Goal: Information Seeking & Learning: Learn about a topic

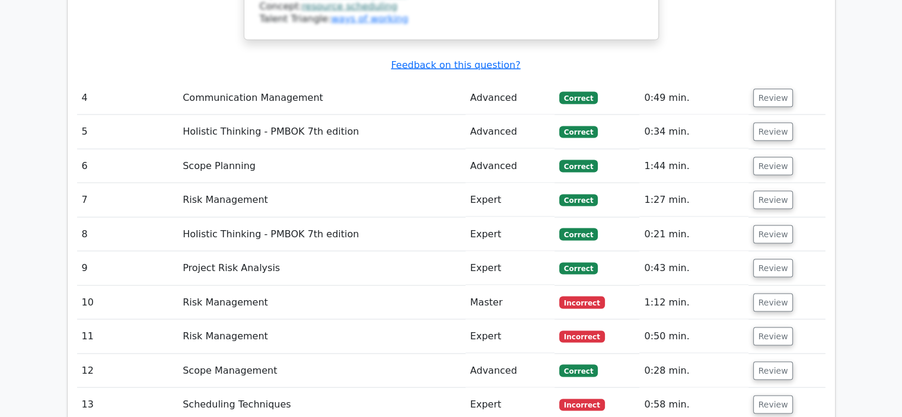
scroll to position [2305, 0]
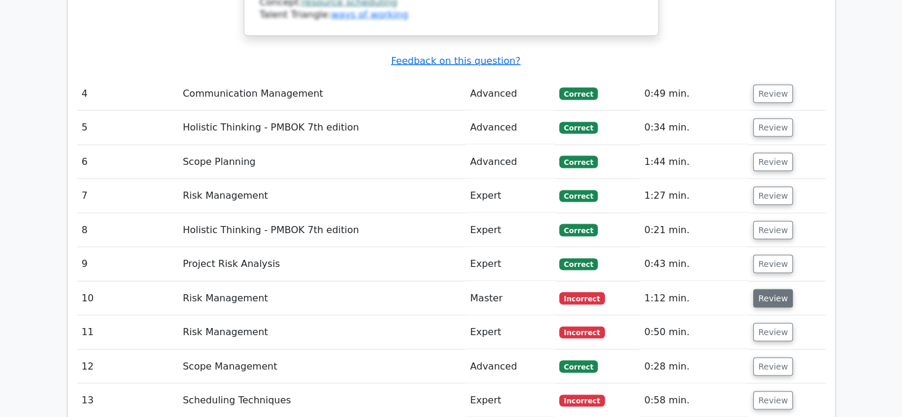
click at [766, 289] on button "Review" at bounding box center [773, 298] width 40 height 18
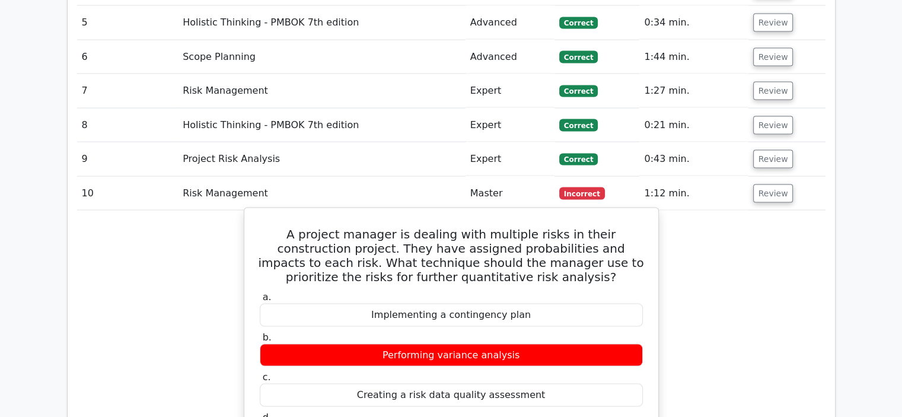
scroll to position [2406, 0]
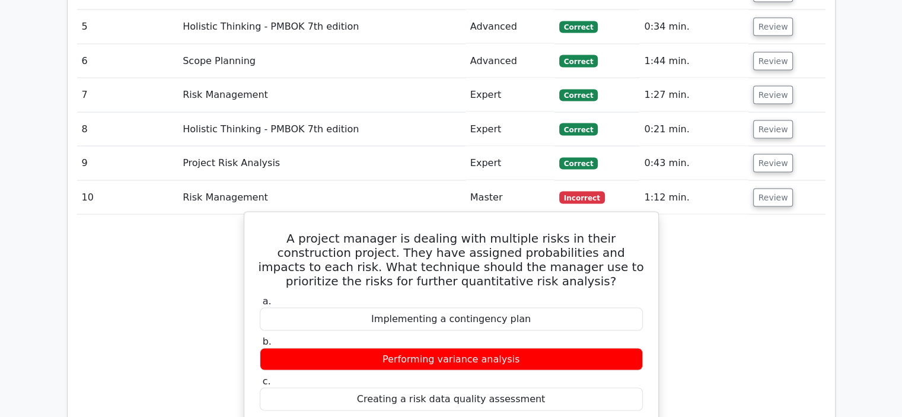
drag, startPoint x: 536, startPoint y: 329, endPoint x: 250, endPoint y: 116, distance: 357.3
copy div "A project manager is dealing with multiple risks in their construction project.…"
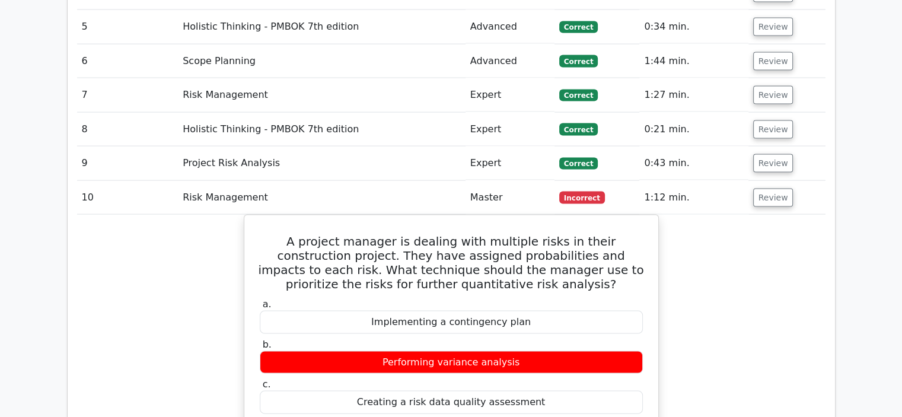
click at [773, 189] on button "Review" at bounding box center [773, 198] width 40 height 18
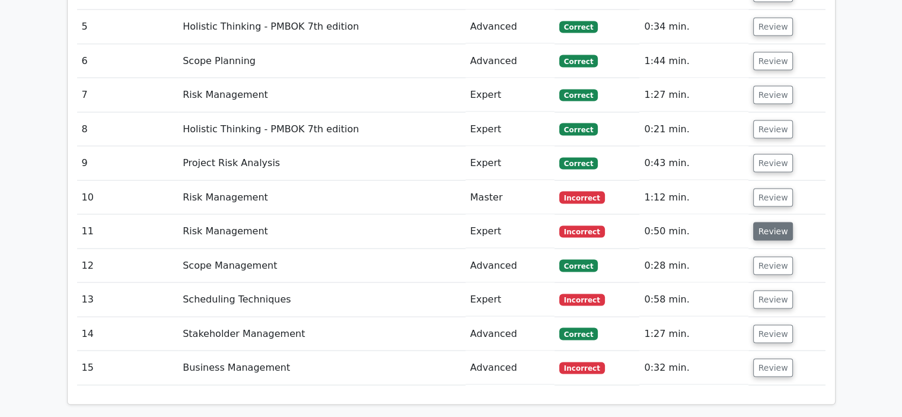
click at [762, 222] on button "Review" at bounding box center [773, 231] width 40 height 18
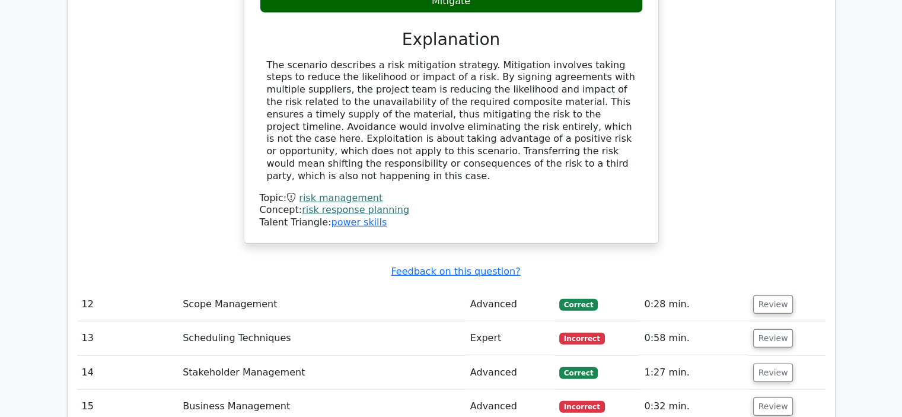
scroll to position [2920, 0]
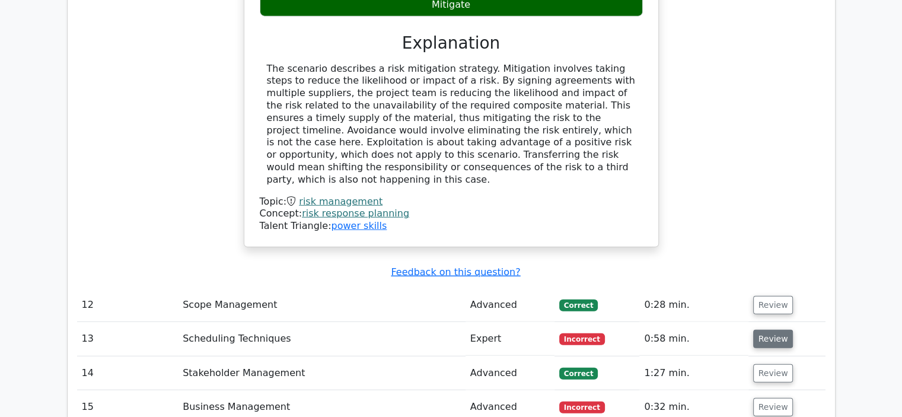
click at [763, 330] on button "Review" at bounding box center [773, 339] width 40 height 18
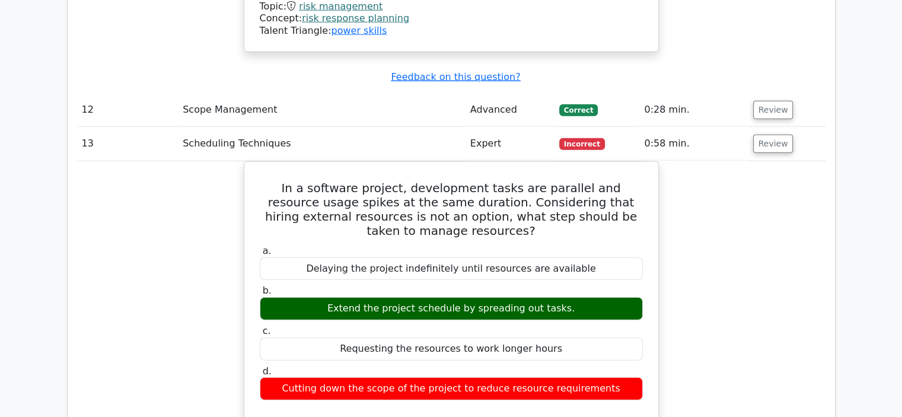
scroll to position [3114, 0]
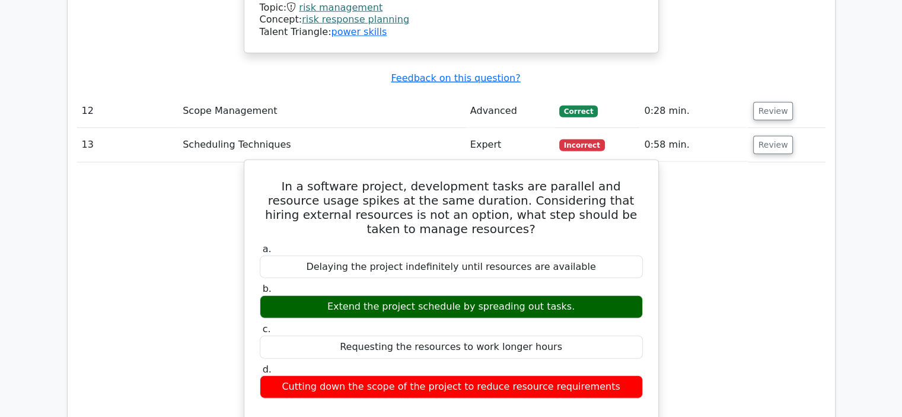
drag, startPoint x: 607, startPoint y: 263, endPoint x: 269, endPoint y: 56, distance: 396.6
click at [269, 165] on div "In a software project, development tasks are parallel and resource usage spikes…" at bounding box center [451, 394] width 404 height 459
copy div "In a software project, development tasks are parallel and resource usage spikes…"
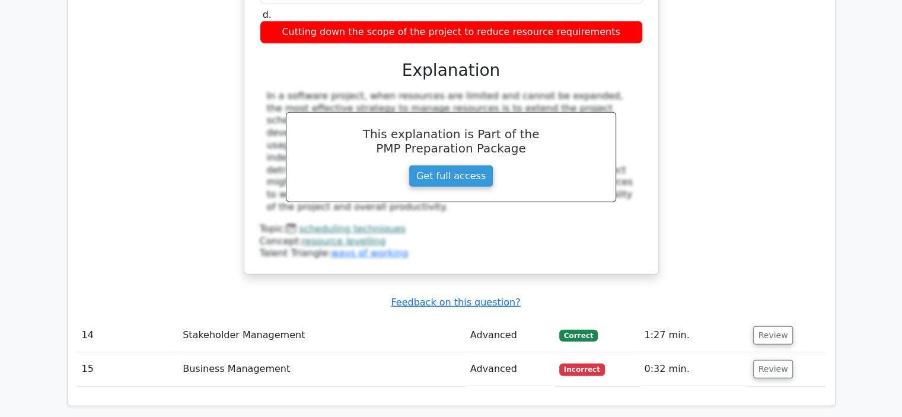
scroll to position [3513, 0]
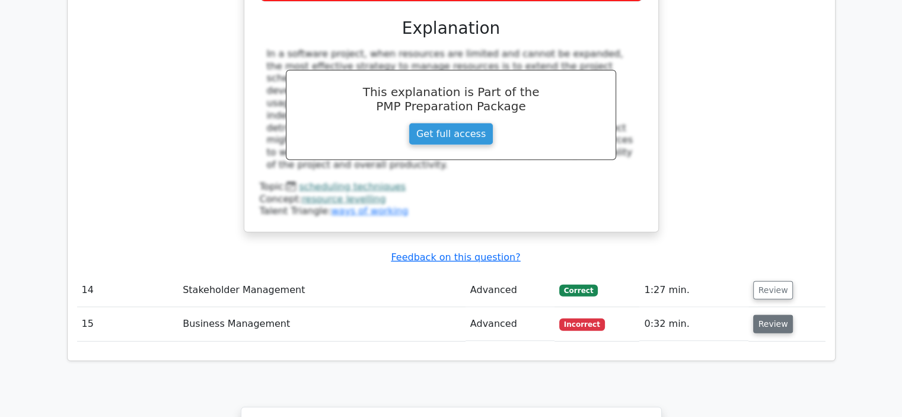
click at [767, 315] on button "Review" at bounding box center [773, 324] width 40 height 18
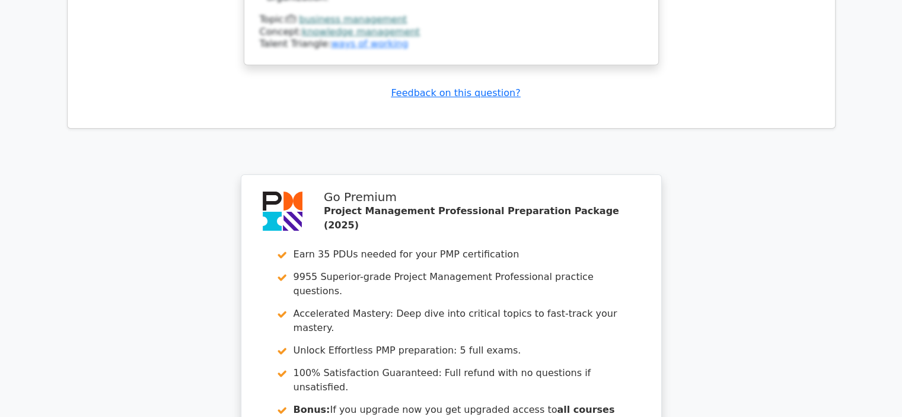
scroll to position [4474, 0]
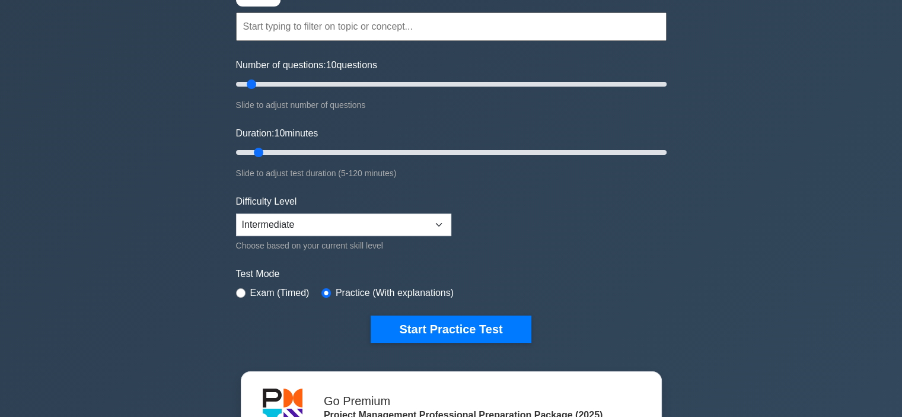
scroll to position [104, 0]
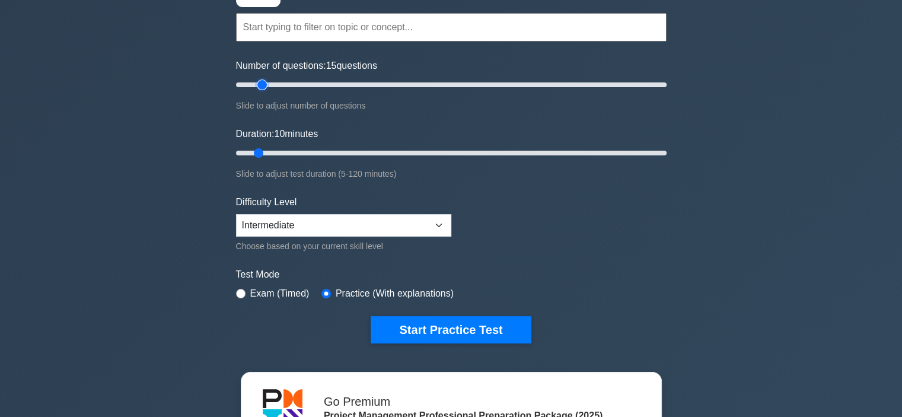
type input "15"
click at [262, 82] on input "Number of questions: 15 questions" at bounding box center [451, 85] width 431 height 14
type input "15"
click at [268, 151] on input "Duration: 15 minutes" at bounding box center [451, 153] width 431 height 14
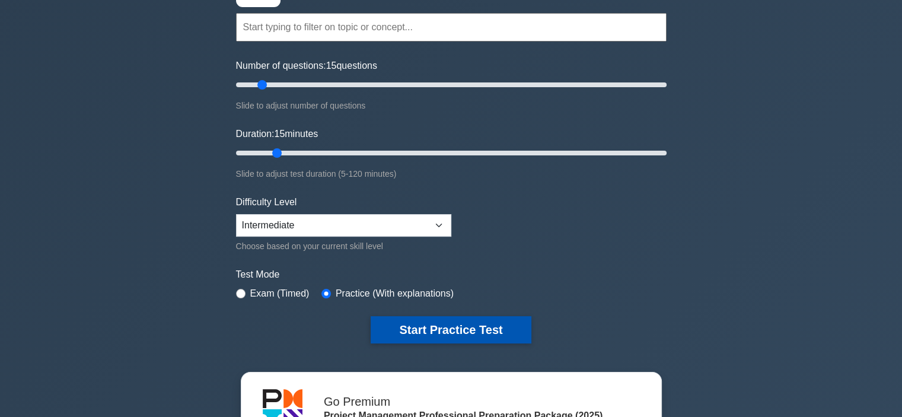
click at [439, 327] on button "Start Practice Test" at bounding box center [451, 329] width 160 height 27
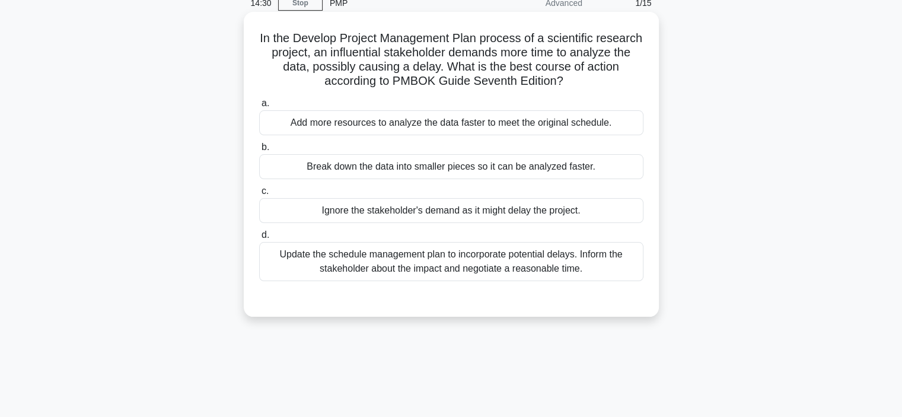
scroll to position [60, 0]
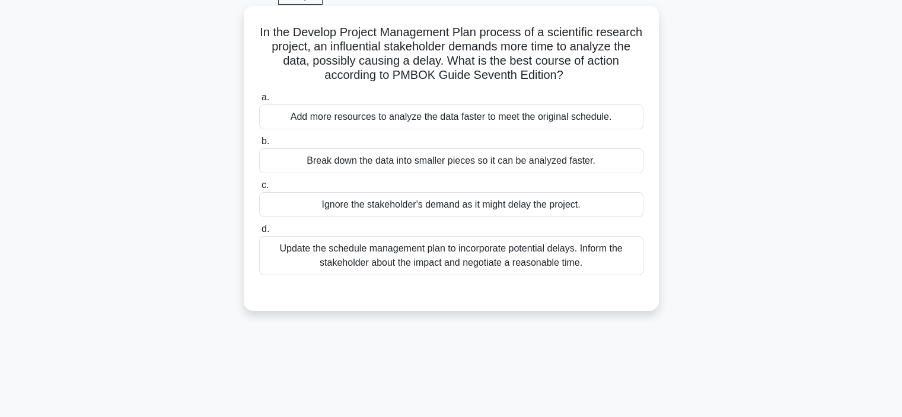
click at [533, 263] on div "Update the schedule management plan to incorporate potential delays. Inform the…" at bounding box center [451, 255] width 384 height 39
click at [259, 233] on input "d. Update the schedule management plan to incorporate potential delays. Inform …" at bounding box center [259, 229] width 0 height 8
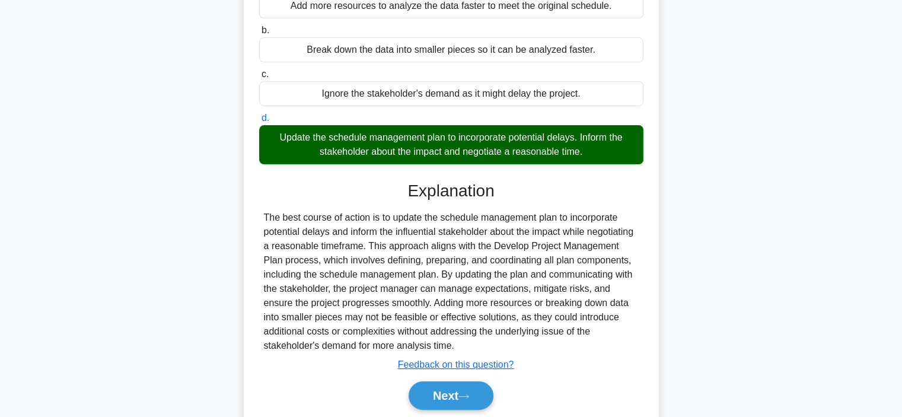
scroll to position [224, 0]
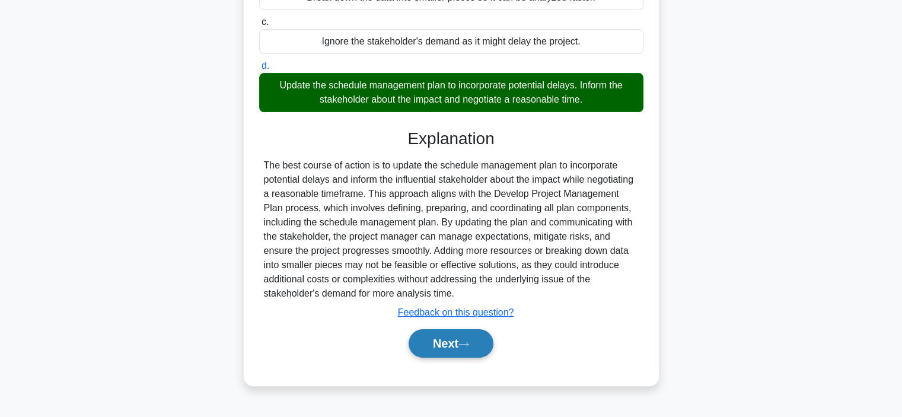
click at [451, 334] on button "Next" at bounding box center [451, 343] width 85 height 28
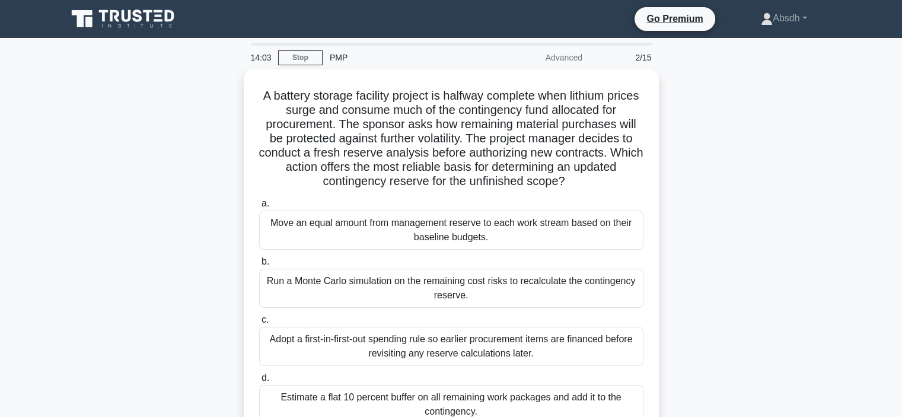
scroll to position [3, 0]
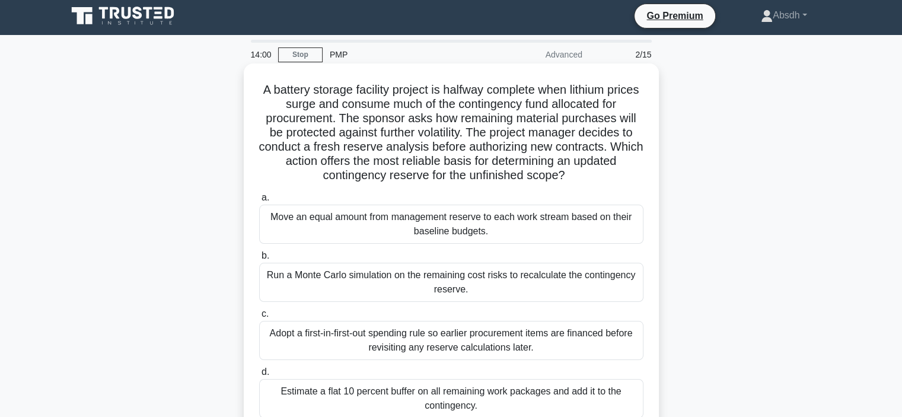
drag, startPoint x: 569, startPoint y: 175, endPoint x: 251, endPoint y: 85, distance: 330.3
click at [251, 85] on div "A battery storage facility project is halfway complete when lithium prices surg…" at bounding box center [451, 258] width 406 height 381
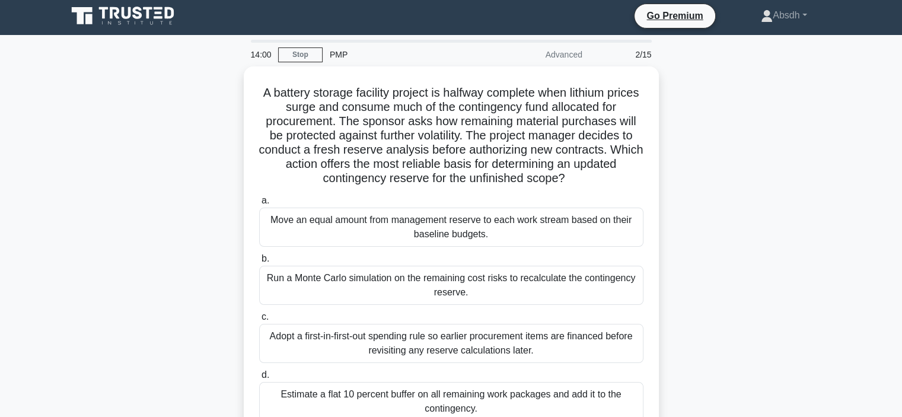
click at [150, 107] on div "A battery storage facility project is halfway complete when lithium prices surg…" at bounding box center [451, 268] width 783 height 404
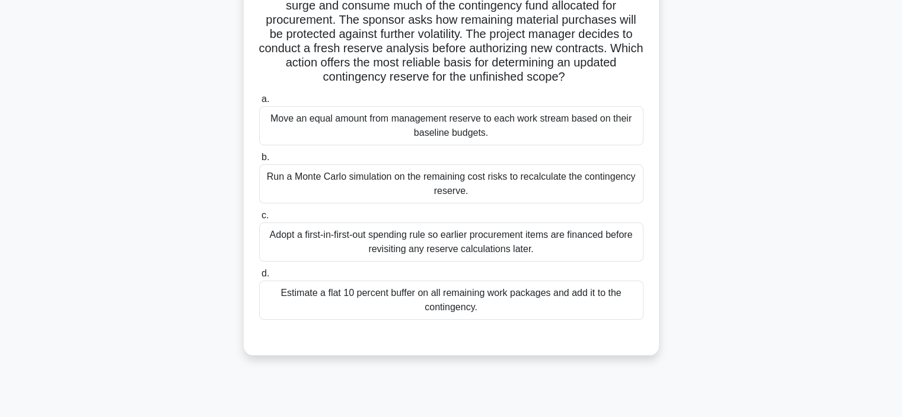
scroll to position [102, 0]
click at [463, 189] on div "Run a Monte Carlo simulation on the remaining cost risks to recalculate the con…" at bounding box center [451, 183] width 384 height 39
click at [259, 161] on input "b. Run a Monte Carlo simulation on the remaining cost risks to recalculate the …" at bounding box center [259, 157] width 0 height 8
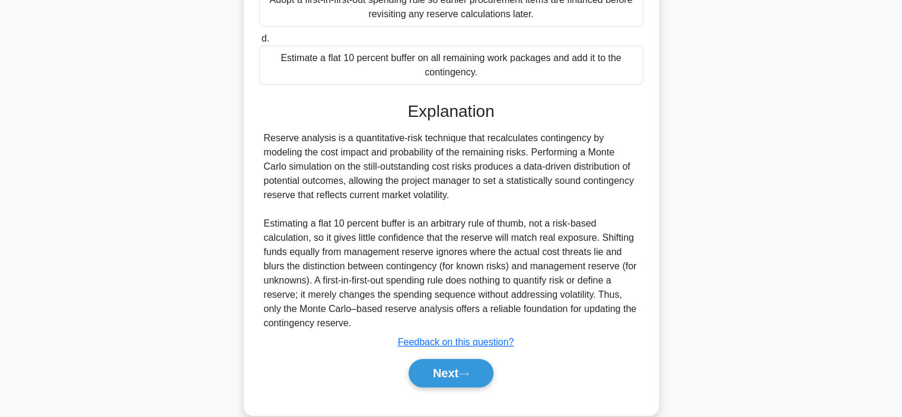
scroll to position [356, 0]
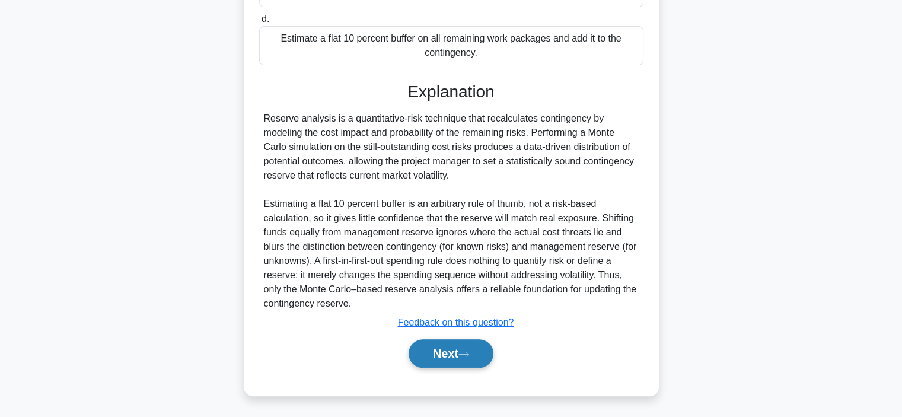
click at [437, 361] on button "Next" at bounding box center [451, 353] width 85 height 28
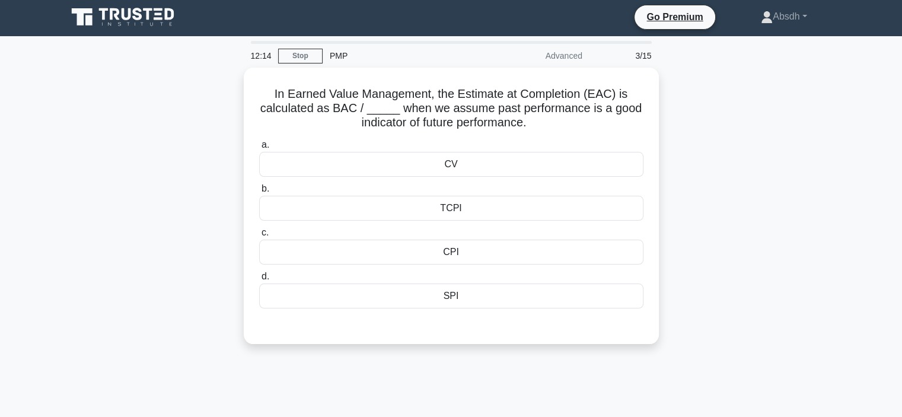
scroll to position [2, 0]
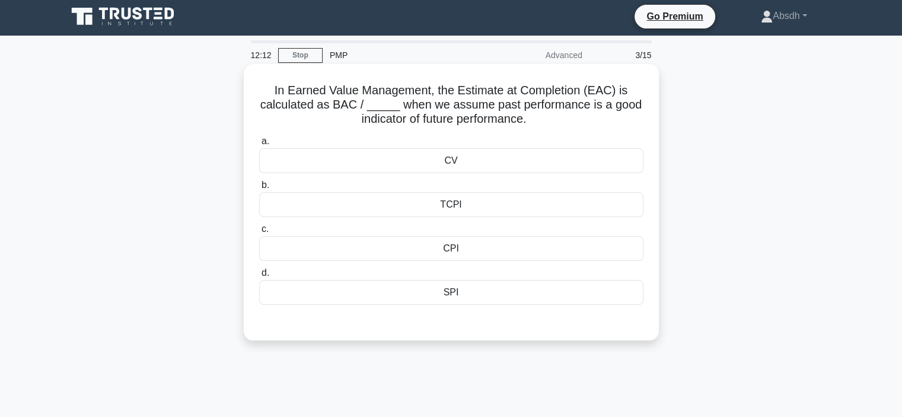
click at [426, 239] on div "CPI" at bounding box center [451, 248] width 384 height 25
click at [259, 233] on input "c. CPI" at bounding box center [259, 229] width 0 height 8
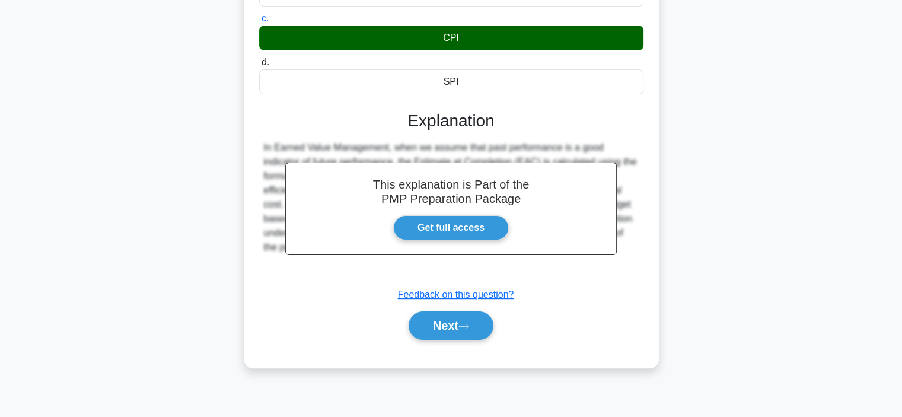
scroll to position [224, 0]
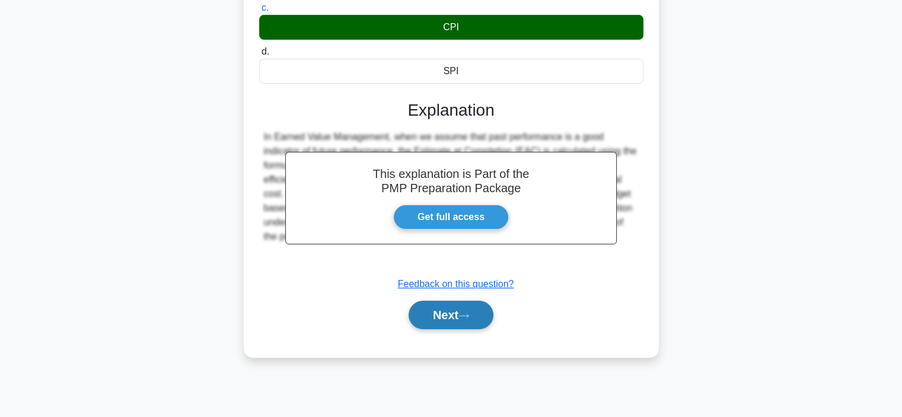
click at [464, 322] on button "Next" at bounding box center [451, 315] width 85 height 28
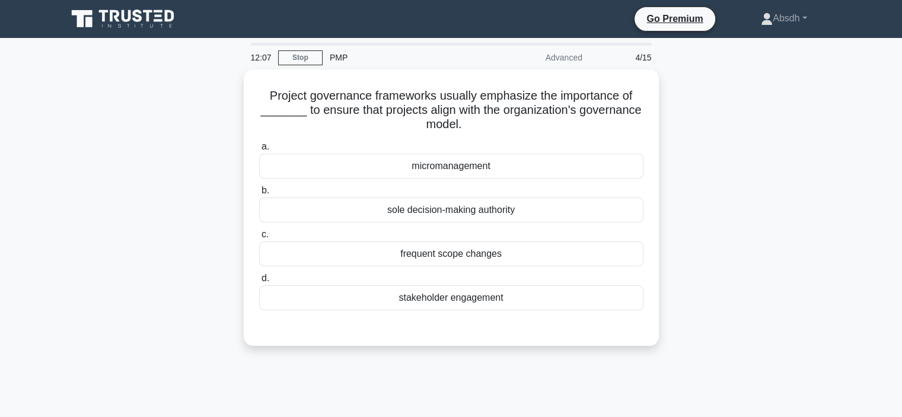
scroll to position [2, 0]
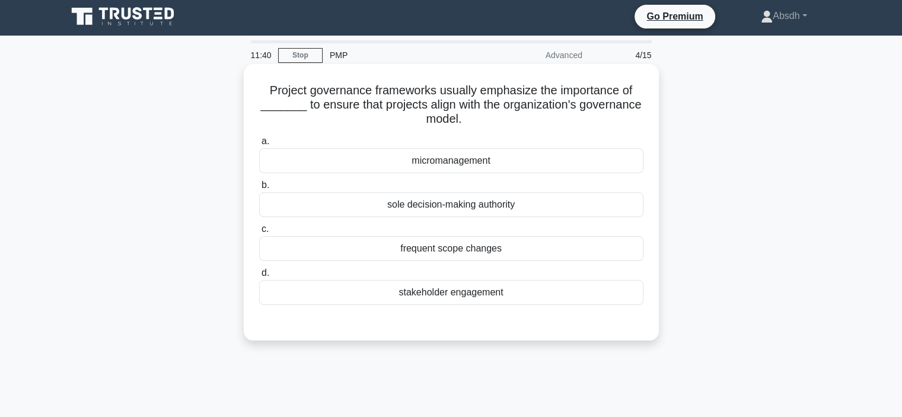
click at [496, 291] on div "stakeholder engagement" at bounding box center [451, 292] width 384 height 25
click at [259, 277] on input "d. stakeholder engagement" at bounding box center [259, 273] width 0 height 8
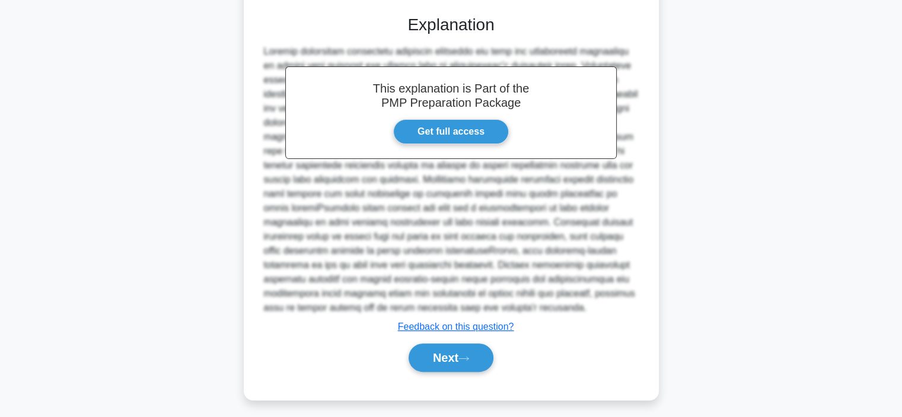
scroll to position [313, 0]
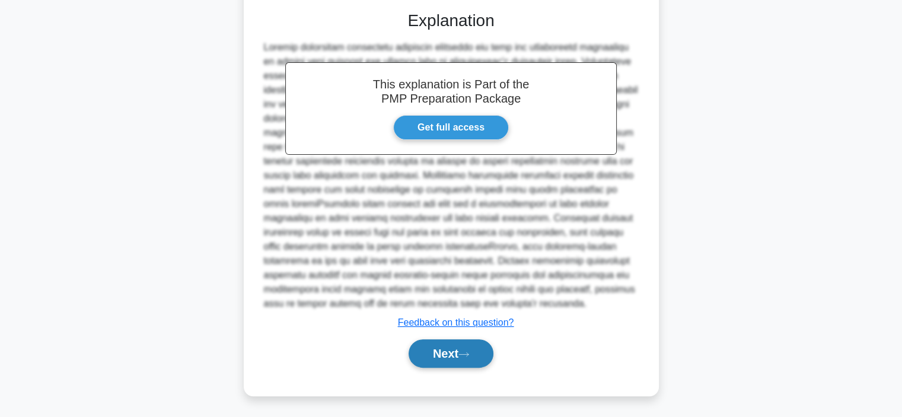
click at [464, 343] on button "Next" at bounding box center [451, 353] width 85 height 28
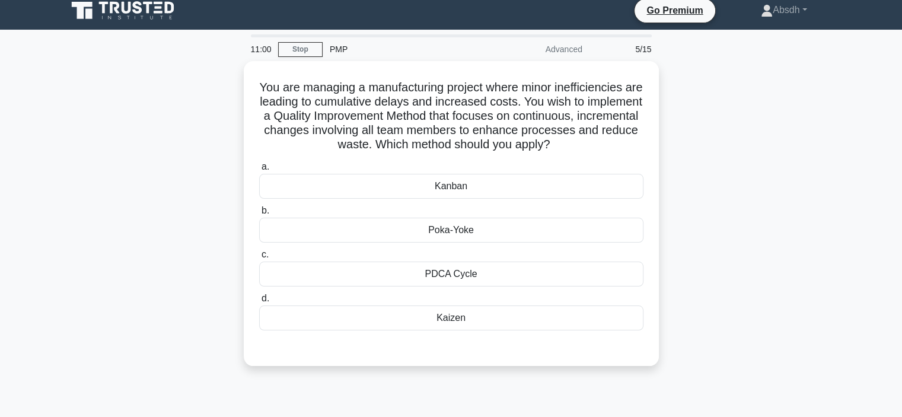
scroll to position [7, 0]
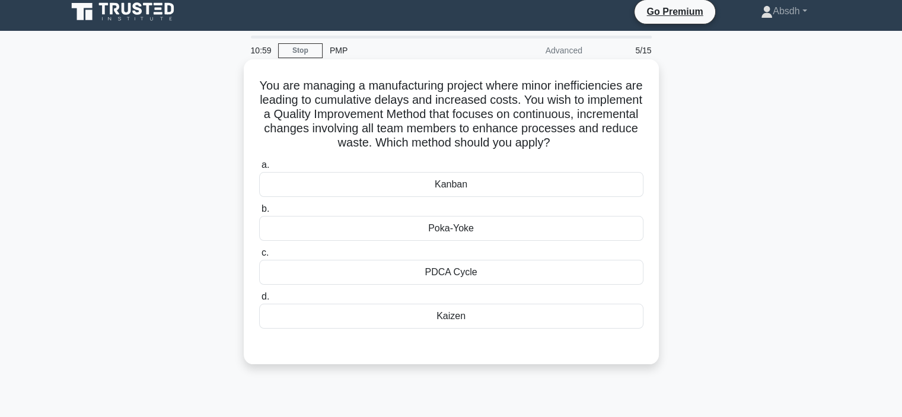
click at [465, 318] on div "Kaizen" at bounding box center [451, 316] width 384 height 25
click at [259, 301] on input "d. Kaizen" at bounding box center [259, 297] width 0 height 8
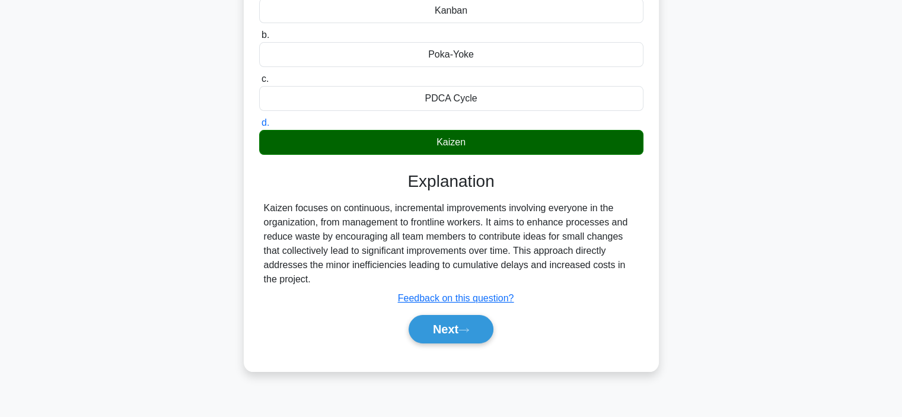
scroll to position [224, 0]
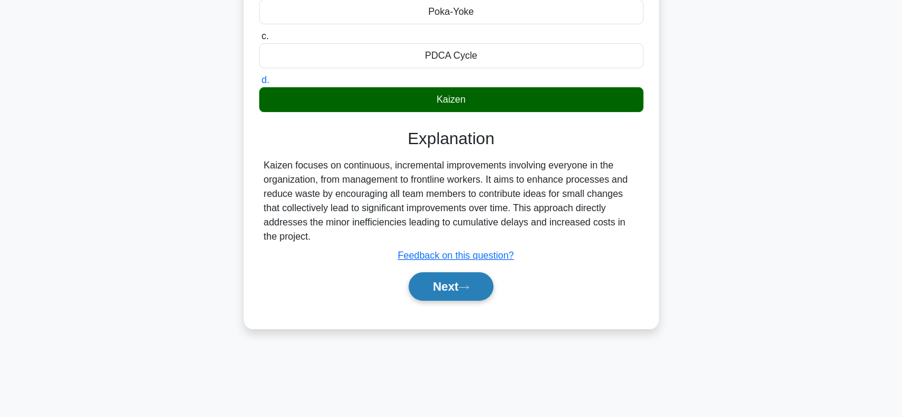
click at [450, 283] on button "Next" at bounding box center [451, 286] width 85 height 28
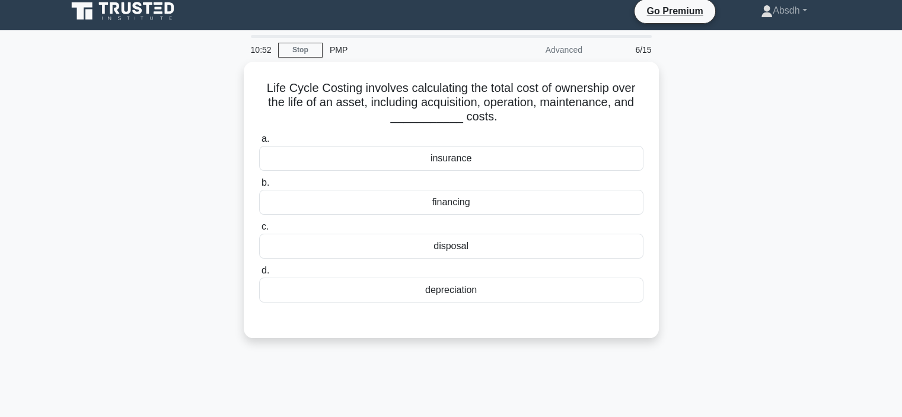
scroll to position [8, 0]
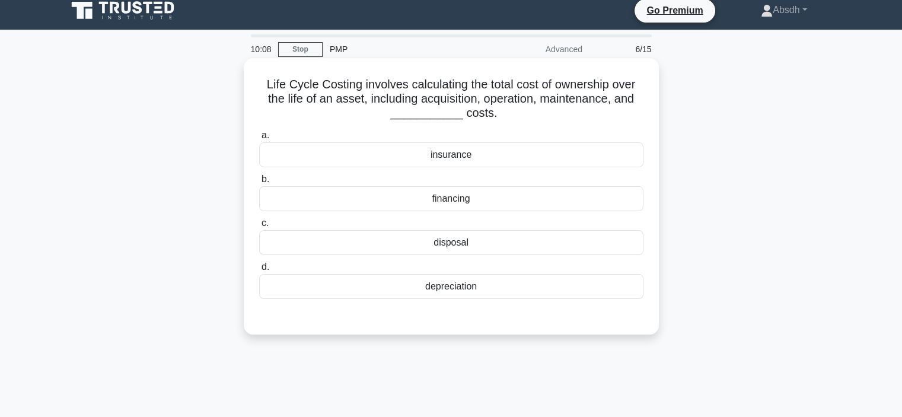
click at [472, 284] on div "depreciation" at bounding box center [451, 286] width 384 height 25
click at [259, 271] on input "d. depreciation" at bounding box center [259, 267] width 0 height 8
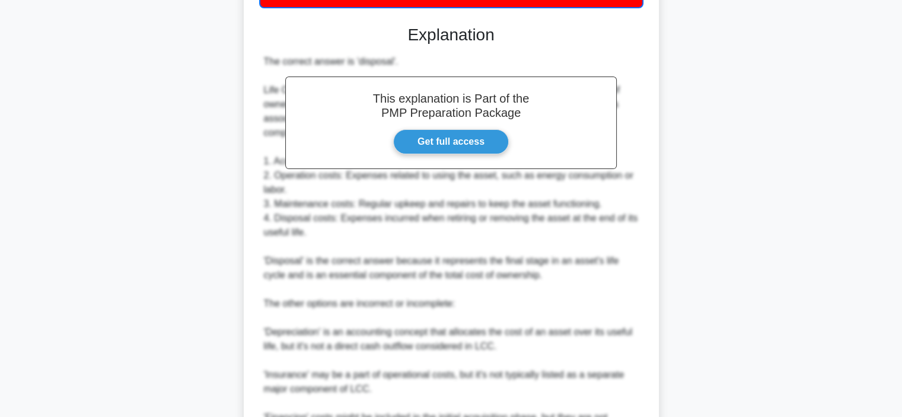
scroll to position [428, 0]
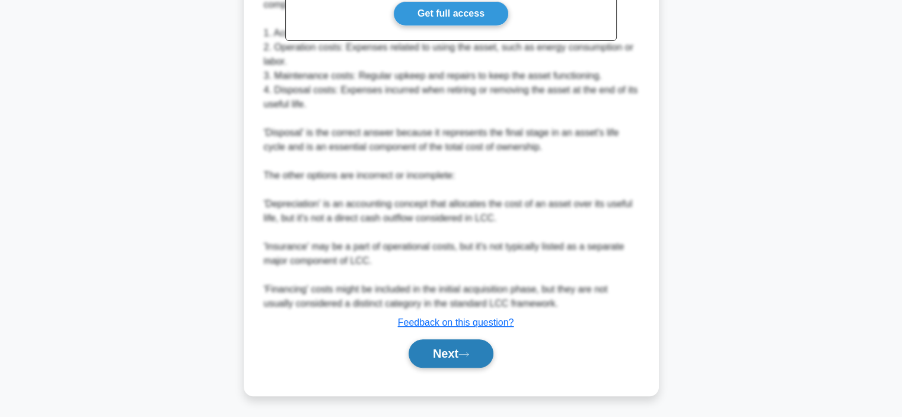
click at [438, 351] on button "Next" at bounding box center [451, 353] width 85 height 28
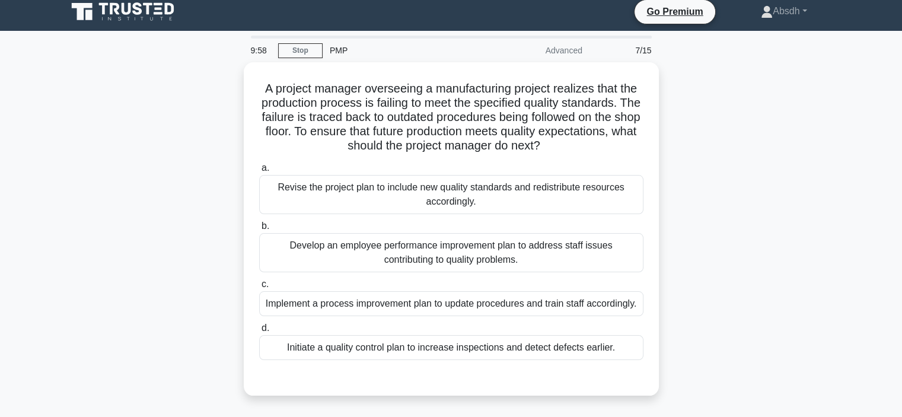
scroll to position [0, 0]
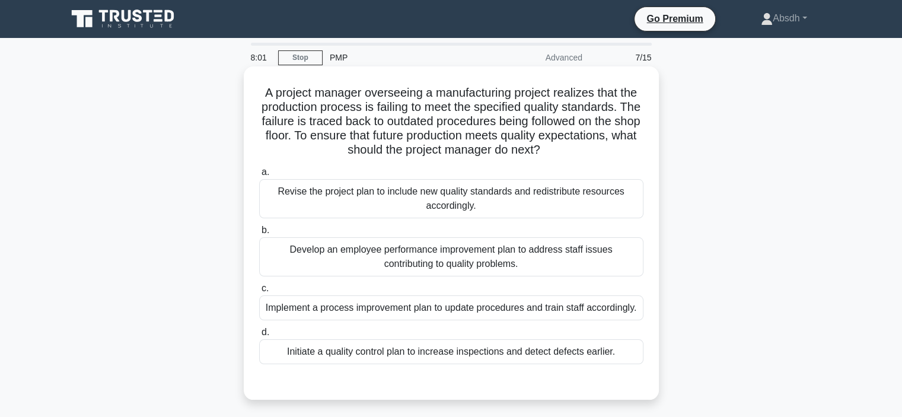
click at [434, 310] on div "Implement a process improvement plan to update procedures and train staff accor…" at bounding box center [451, 307] width 384 height 25
click at [259, 292] on input "c. Implement a process improvement plan to update procedures and train staff ac…" at bounding box center [259, 289] width 0 height 8
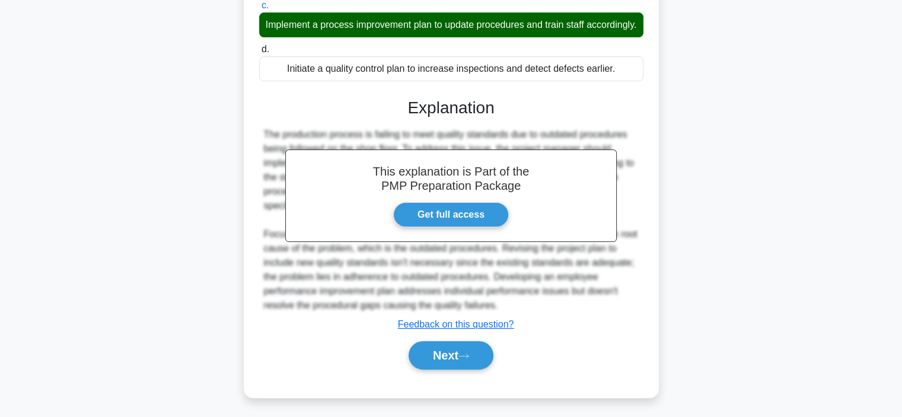
scroll to position [299, 0]
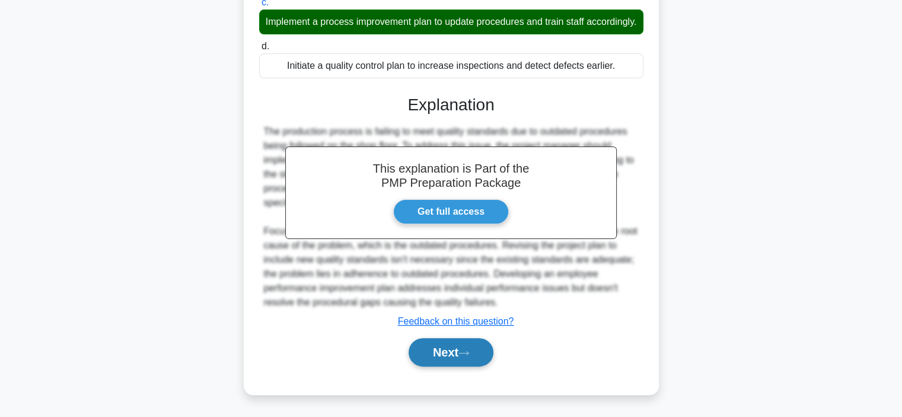
click at [468, 346] on button "Next" at bounding box center [451, 352] width 85 height 28
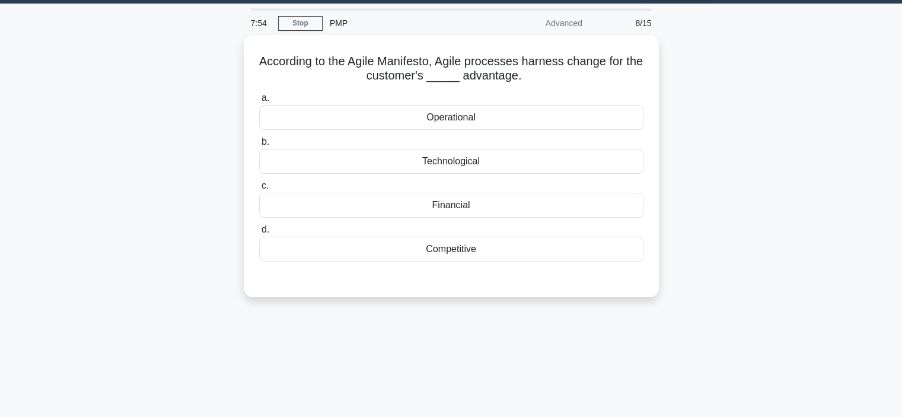
scroll to position [30, 0]
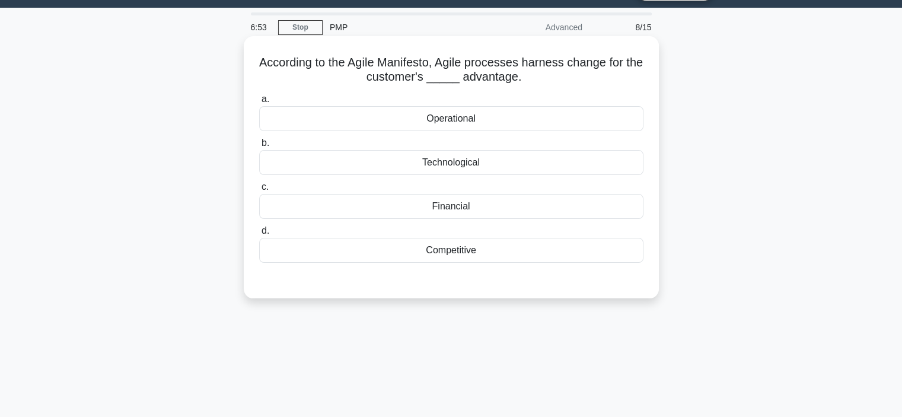
click at [445, 111] on div "Operational" at bounding box center [451, 118] width 384 height 25
click at [259, 103] on input "a. Operational" at bounding box center [259, 99] width 0 height 8
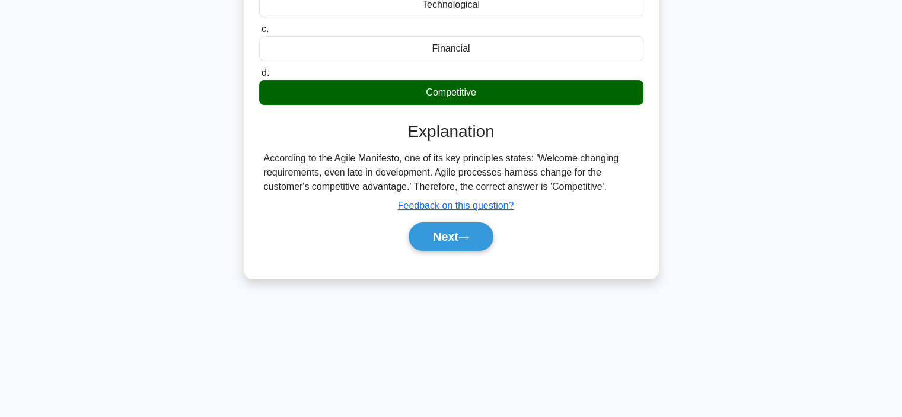
scroll to position [224, 0]
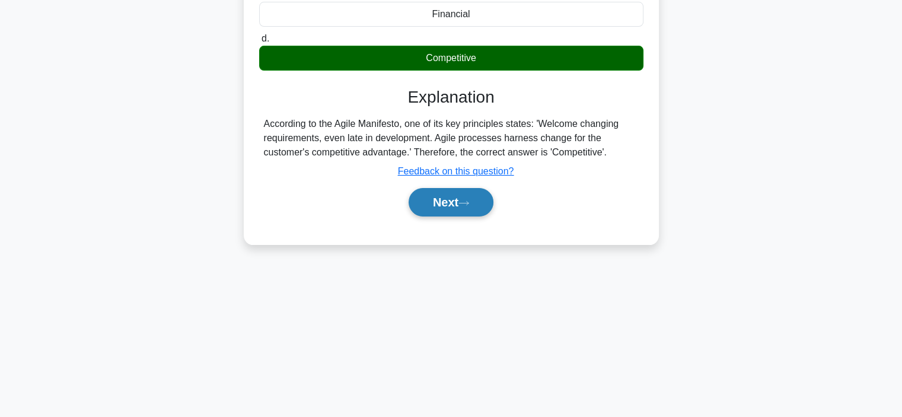
click at [460, 202] on button "Next" at bounding box center [451, 202] width 85 height 28
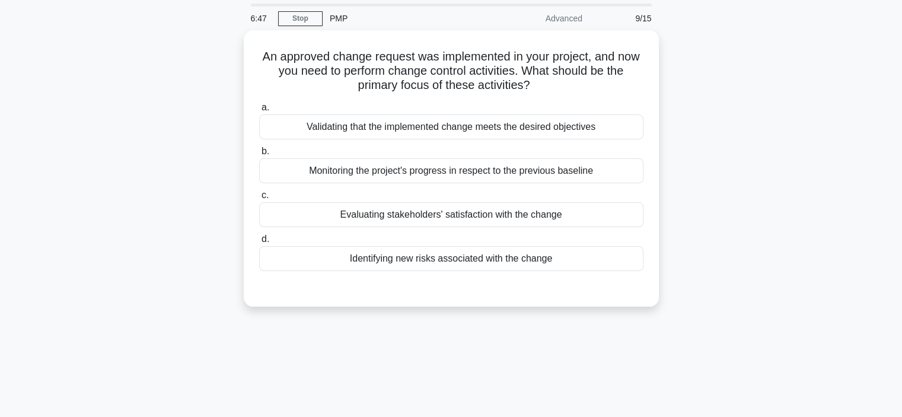
scroll to position [40, 0]
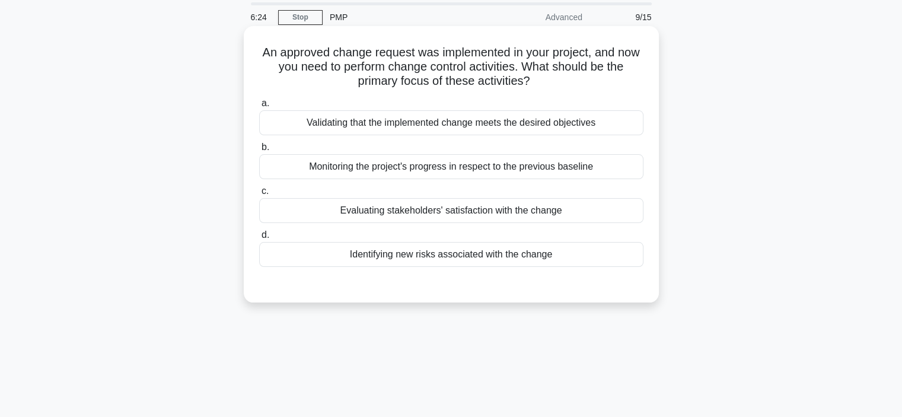
click at [622, 123] on div "Validating that the implemented change meets the desired objectives" at bounding box center [451, 122] width 384 height 25
click at [259, 107] on input "a. Validating that the implemented change meets the desired objectives" at bounding box center [259, 104] width 0 height 8
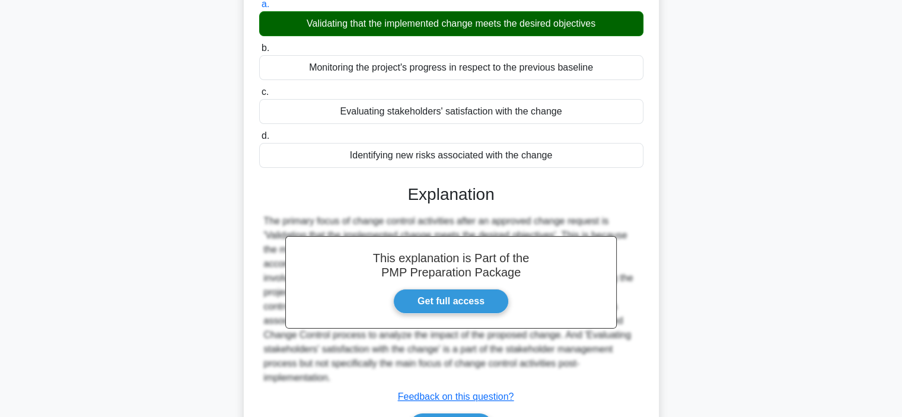
scroll to position [224, 0]
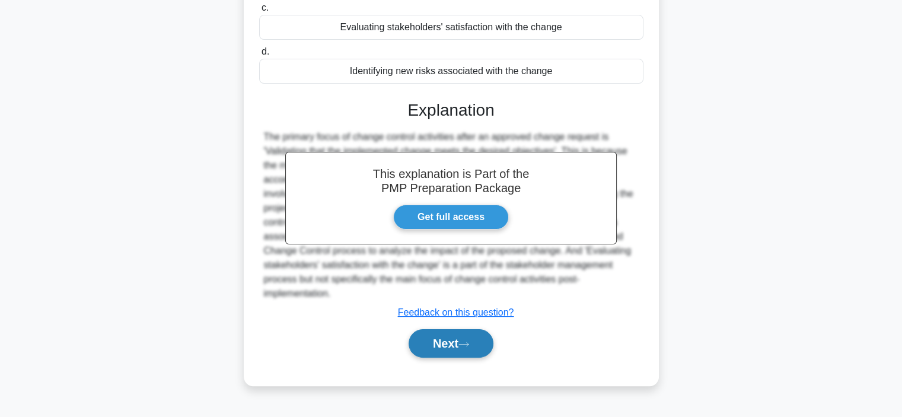
click at [464, 334] on button "Next" at bounding box center [451, 343] width 85 height 28
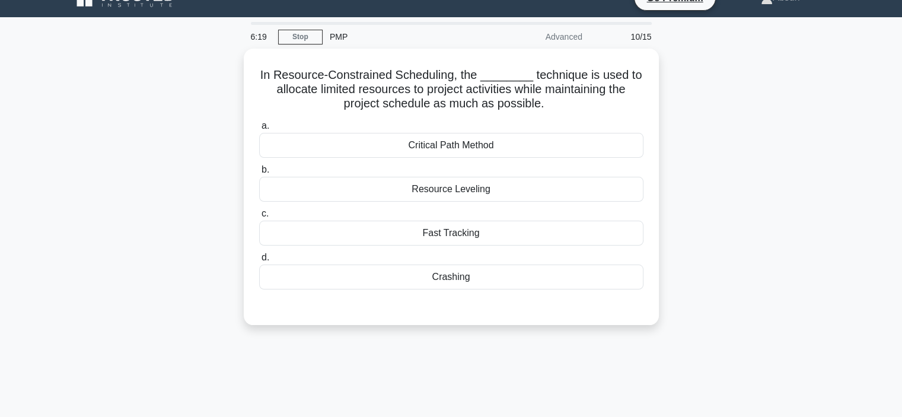
scroll to position [22, 0]
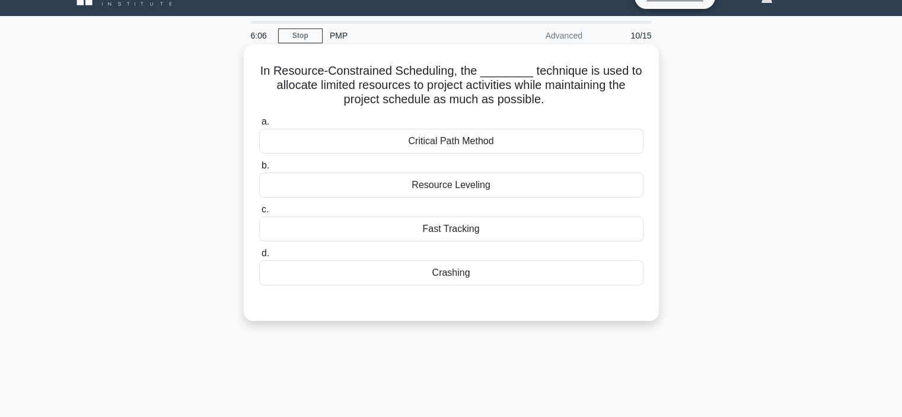
click at [423, 190] on div "Resource Leveling" at bounding box center [451, 185] width 384 height 25
click at [259, 170] on input "b. Resource Leveling" at bounding box center [259, 166] width 0 height 8
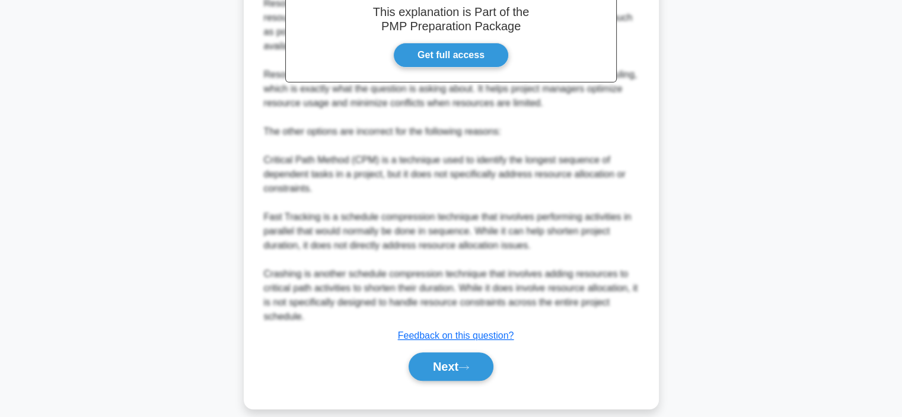
scroll to position [399, 0]
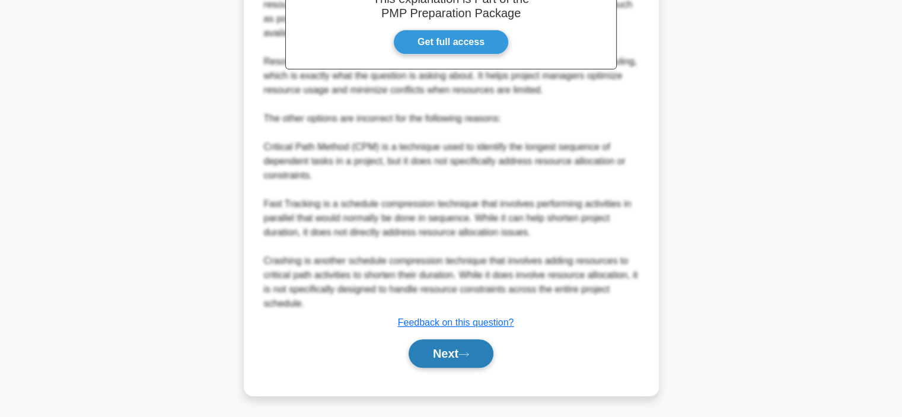
click at [456, 346] on button "Next" at bounding box center [451, 353] width 85 height 28
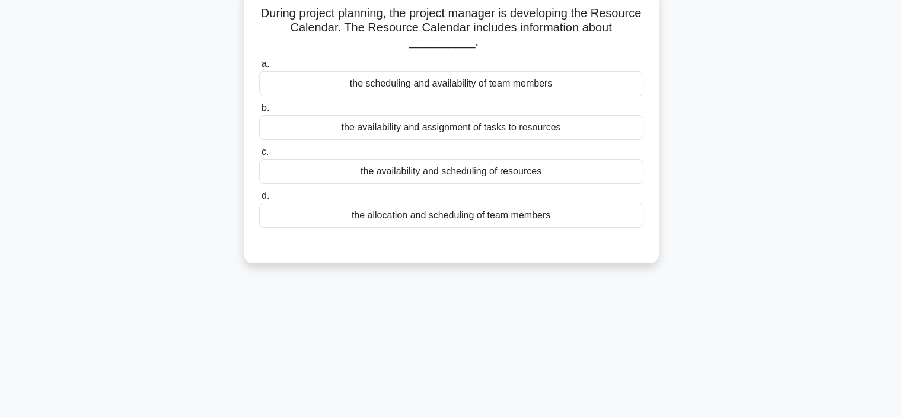
scroll to position [0, 0]
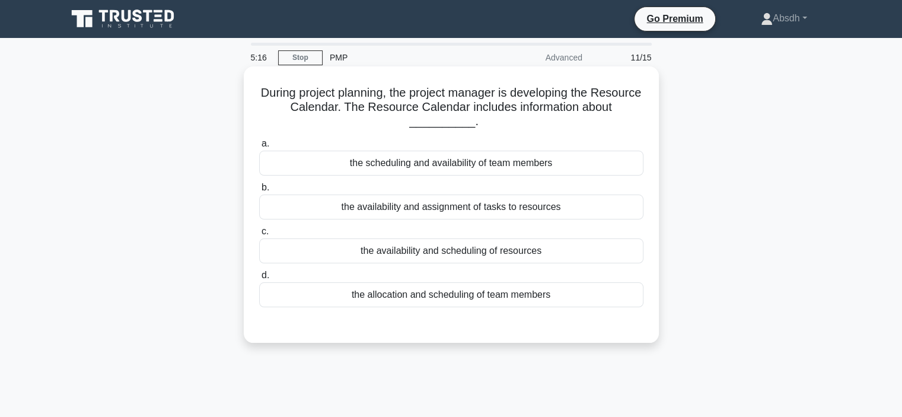
click at [503, 165] on div "the scheduling and availability of team members" at bounding box center [451, 163] width 384 height 25
click at [259, 148] on input "a. the scheduling and availability of team members" at bounding box center [259, 144] width 0 height 8
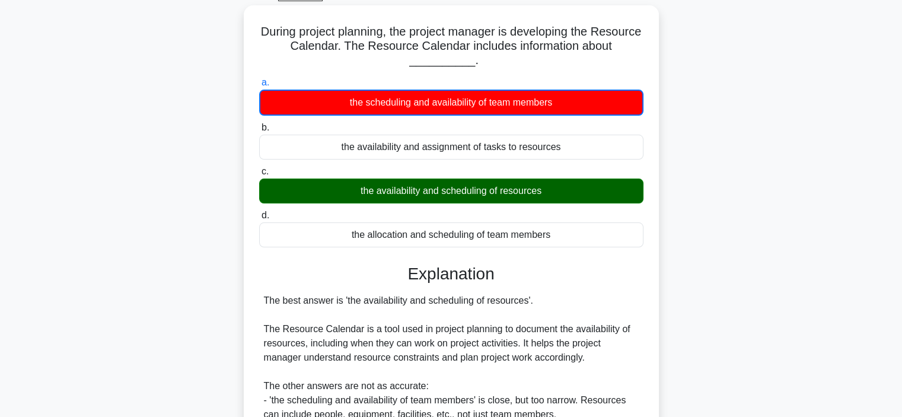
scroll to position [229, 0]
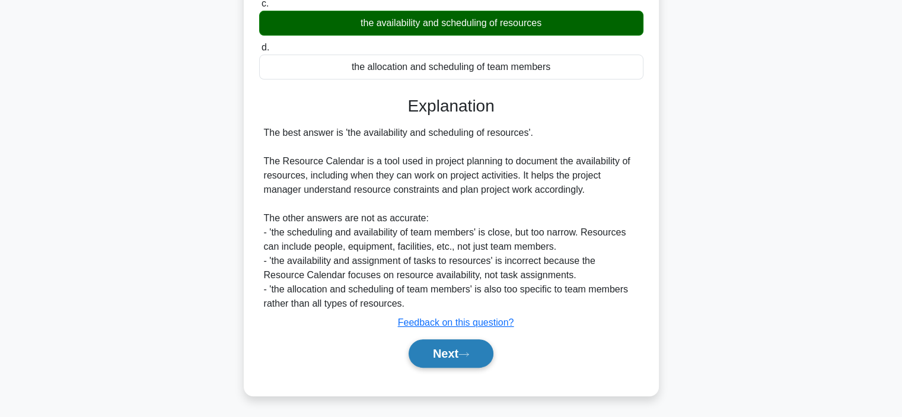
click at [444, 351] on button "Next" at bounding box center [451, 353] width 85 height 28
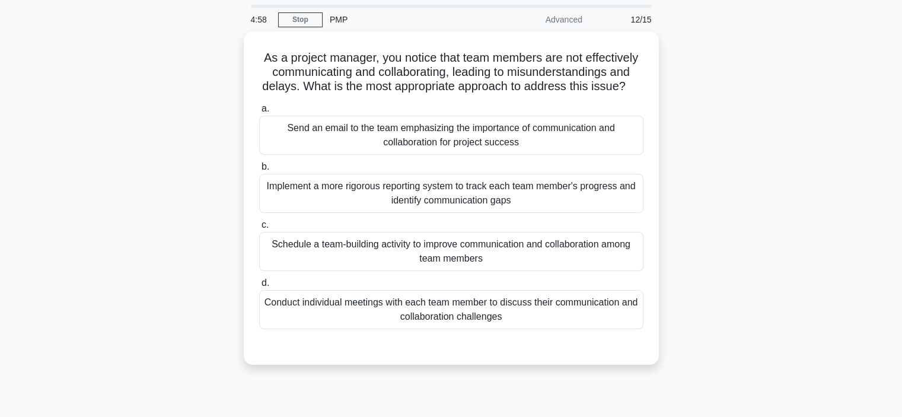
scroll to position [40, 0]
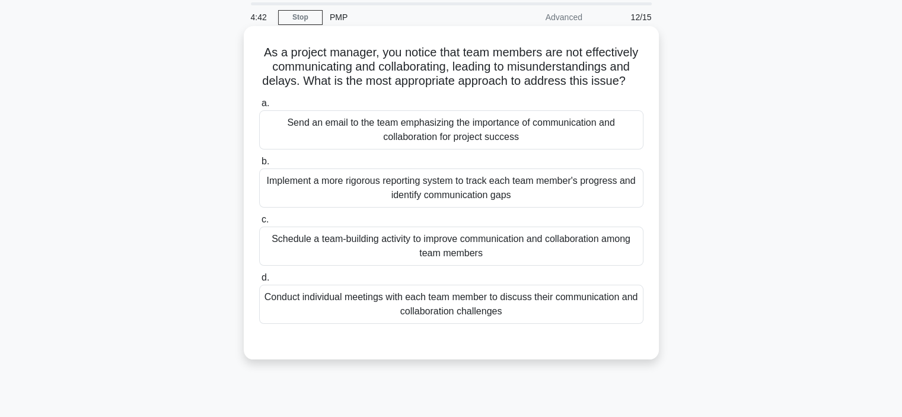
click at [534, 244] on div "Schedule a team-building activity to improve communication and collaboration am…" at bounding box center [451, 246] width 384 height 39
click at [259, 224] on input "c. Schedule a team-building activity to improve communication and collaboration…" at bounding box center [259, 220] width 0 height 8
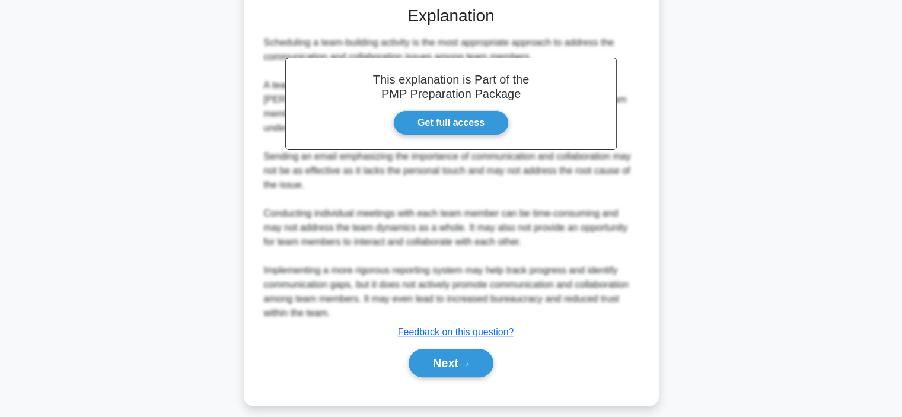
scroll to position [384, 0]
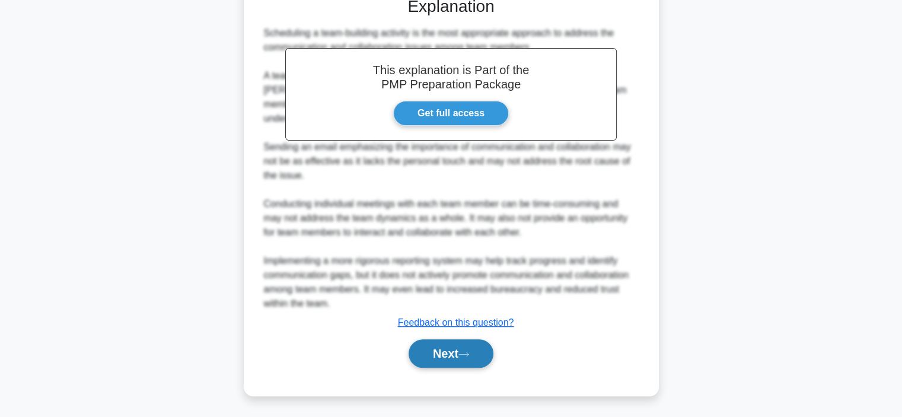
click at [459, 354] on button "Next" at bounding box center [451, 353] width 85 height 28
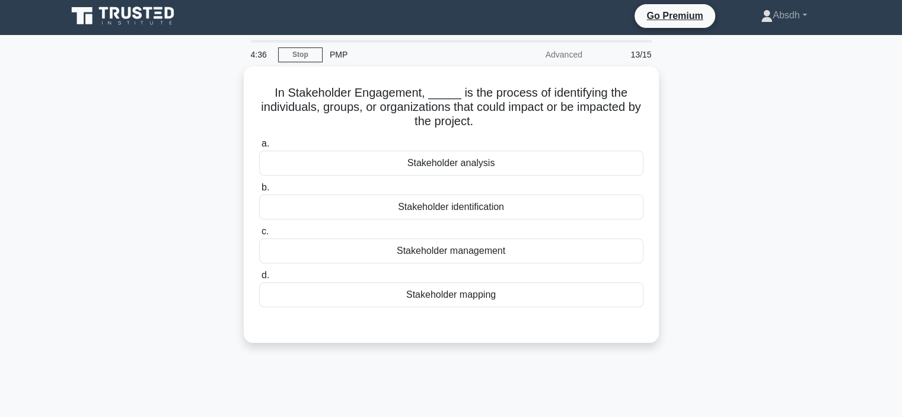
scroll to position [5, 0]
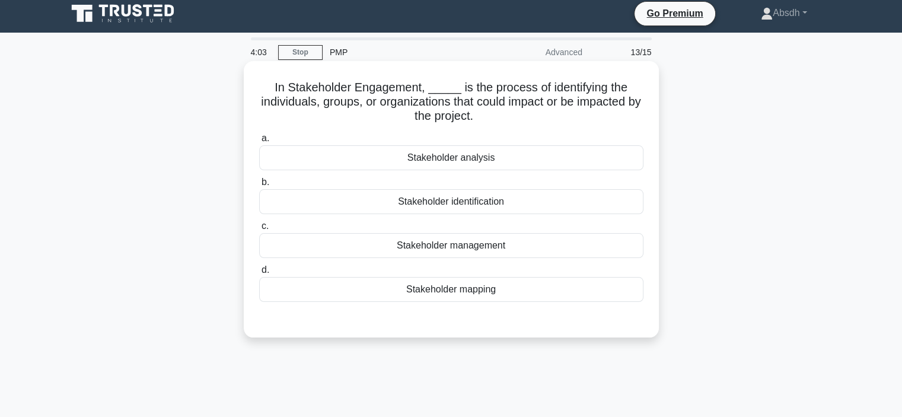
click at [476, 198] on div "Stakeholder identification" at bounding box center [451, 201] width 384 height 25
click at [259, 186] on input "b. Stakeholder identification" at bounding box center [259, 183] width 0 height 8
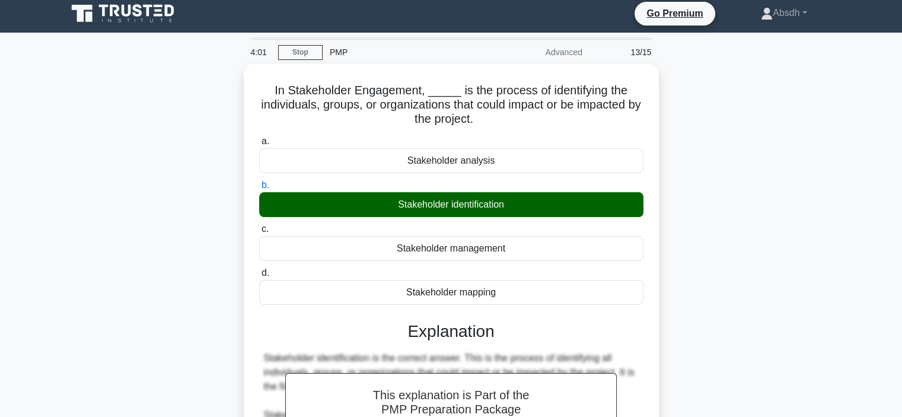
scroll to position [228, 0]
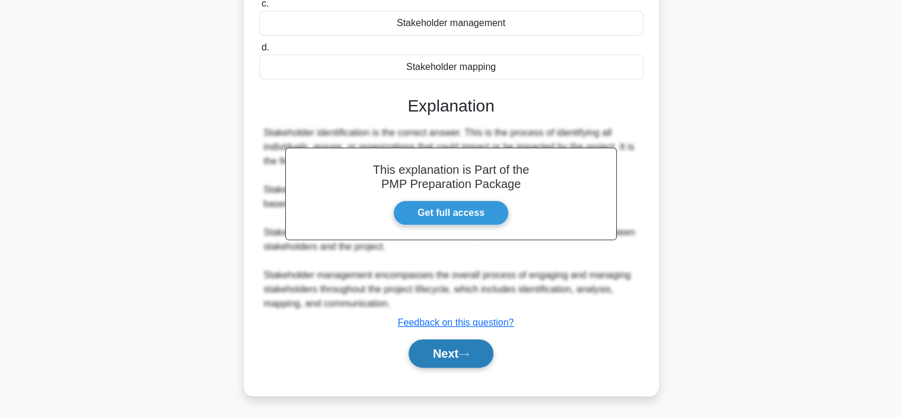
click at [468, 349] on button "Next" at bounding box center [451, 353] width 85 height 28
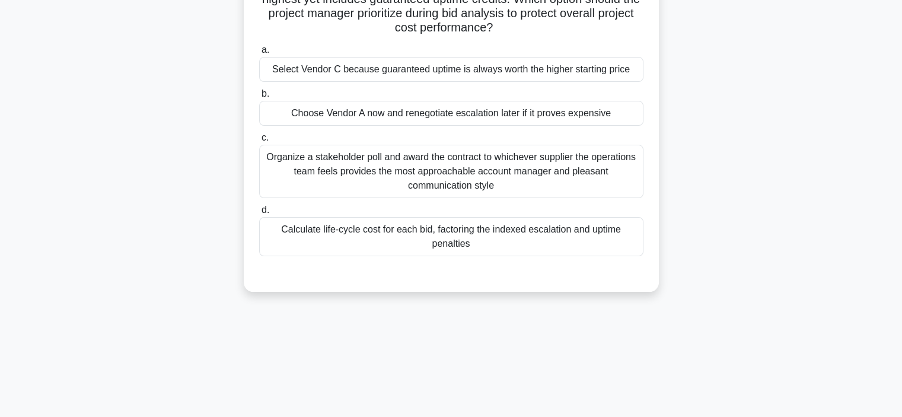
scroll to position [141, 0]
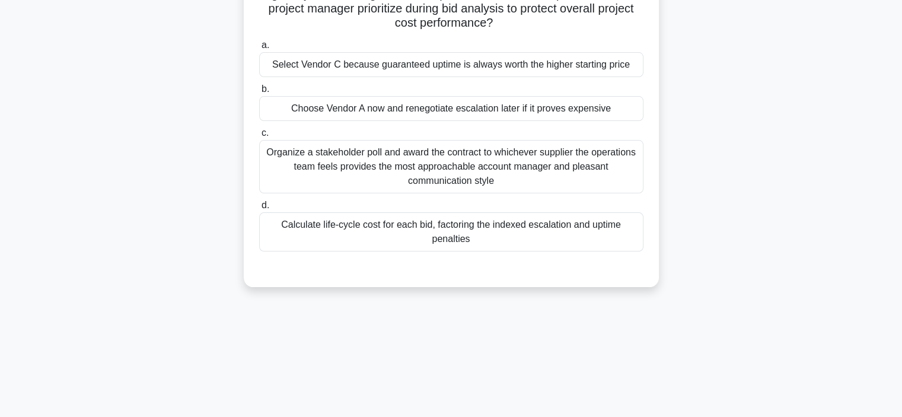
click at [490, 226] on div "Calculate life-cycle cost for each bid, factoring the indexed escalation and up…" at bounding box center [451, 231] width 384 height 39
click at [259, 209] on input "d. Calculate life-cycle cost for each bid, factoring the indexed escalation and…" at bounding box center [259, 206] width 0 height 8
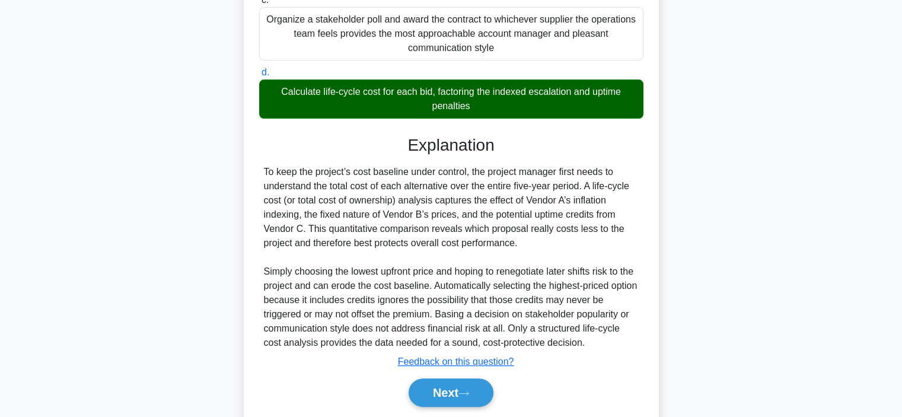
scroll to position [313, 0]
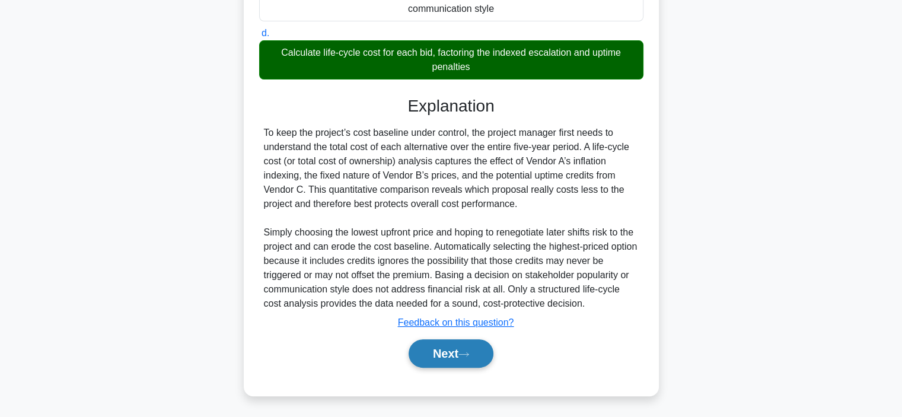
click at [444, 350] on button "Next" at bounding box center [451, 353] width 85 height 28
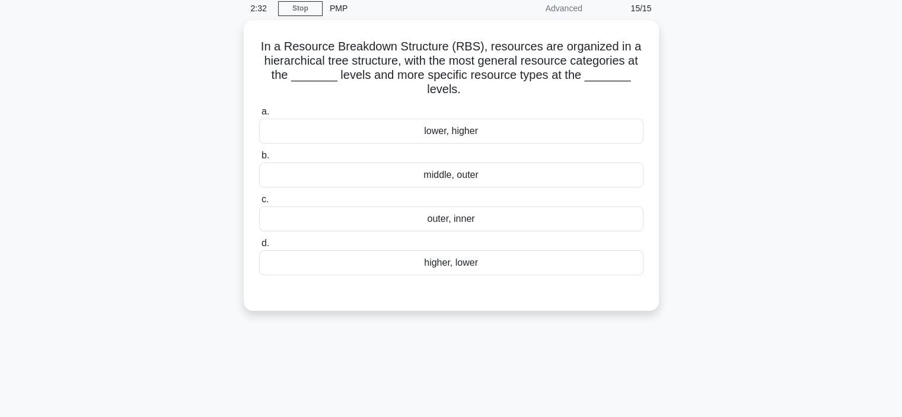
scroll to position [0, 0]
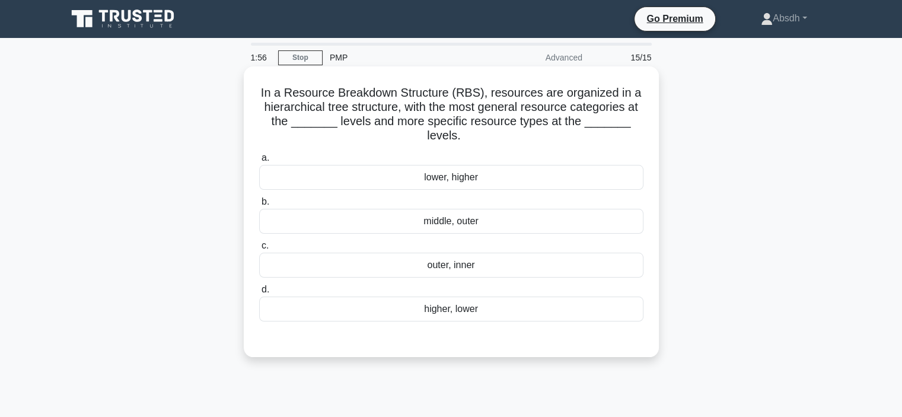
click at [461, 180] on div "lower, higher" at bounding box center [451, 177] width 384 height 25
click at [259, 162] on input "a. lower, higher" at bounding box center [259, 158] width 0 height 8
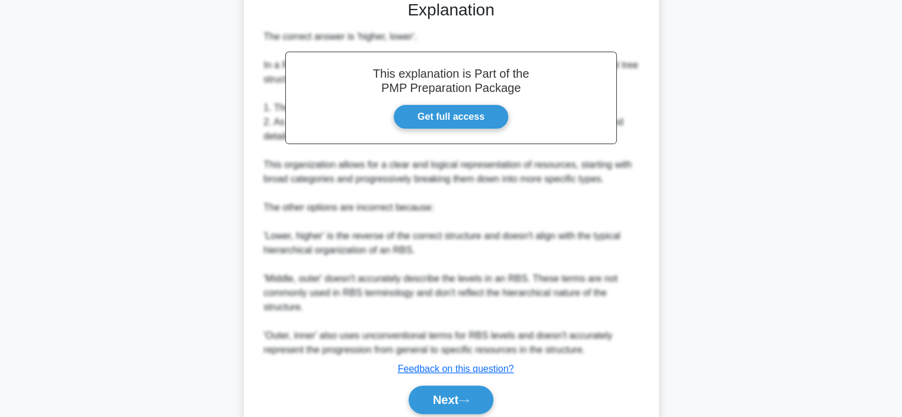
scroll to position [385, 0]
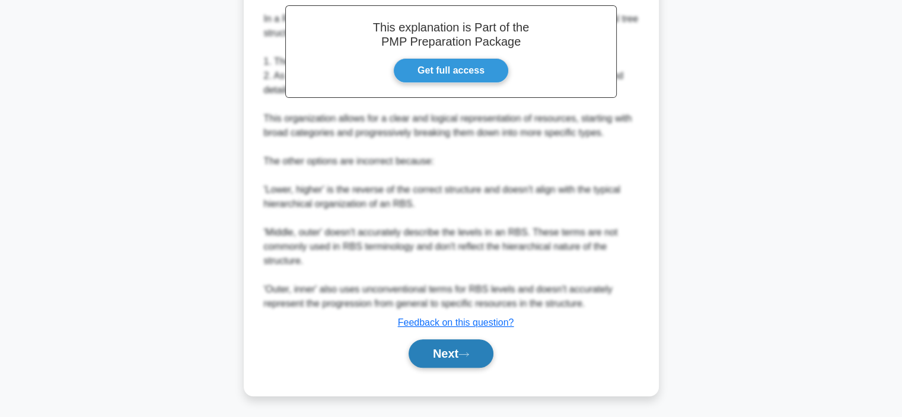
click at [436, 349] on button "Next" at bounding box center [451, 353] width 85 height 28
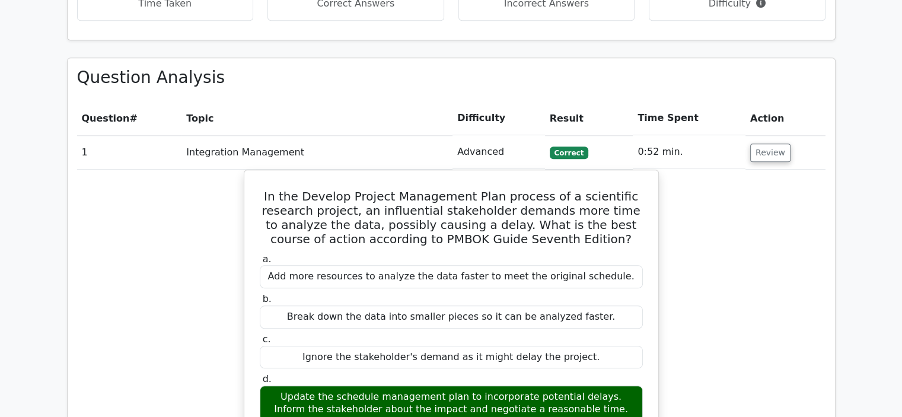
scroll to position [1082, 0]
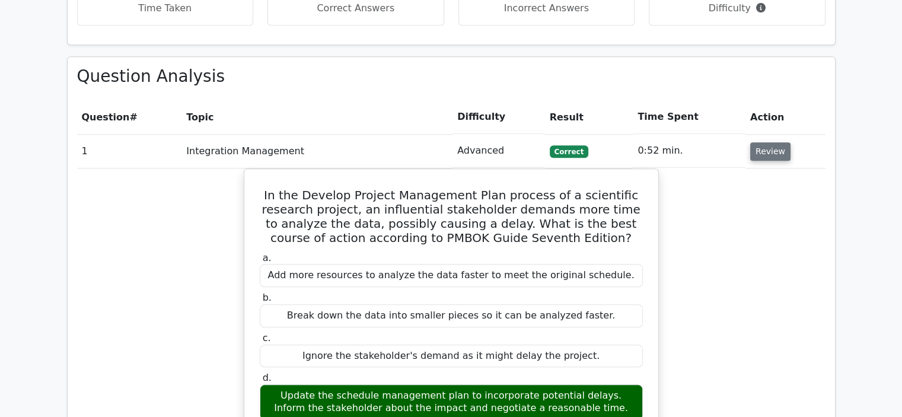
click at [770, 142] on button "Review" at bounding box center [770, 151] width 40 height 18
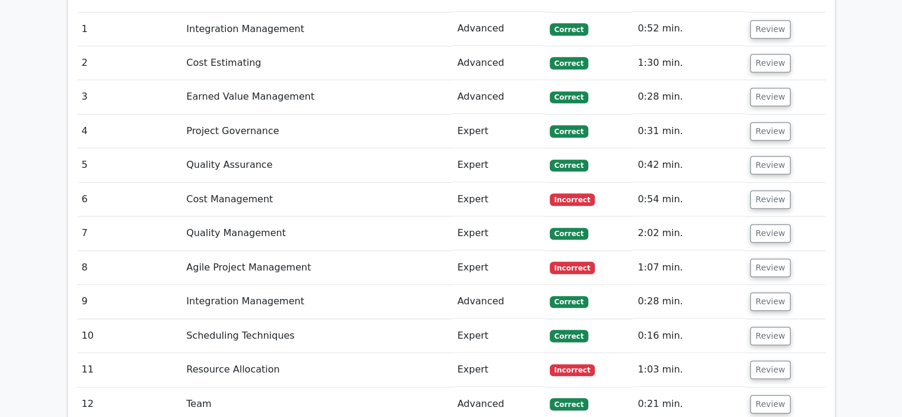
scroll to position [1203, 0]
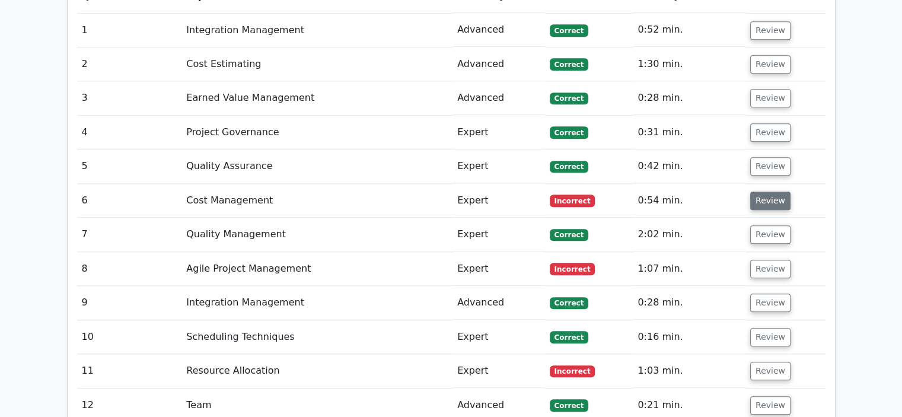
click at [760, 192] on button "Review" at bounding box center [770, 201] width 40 height 18
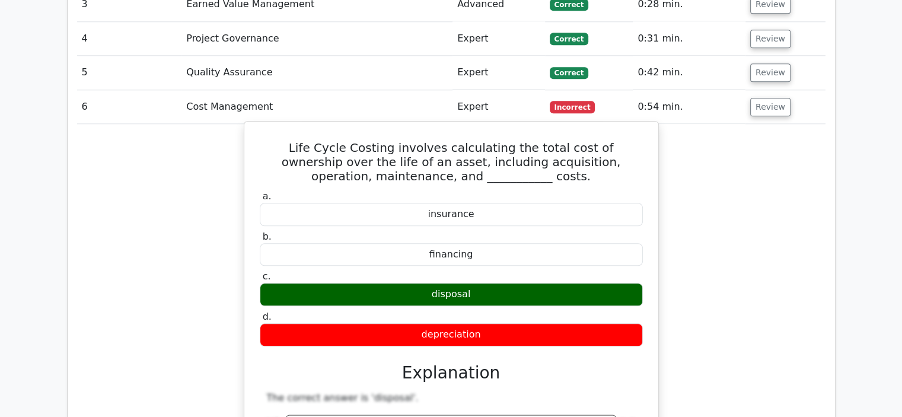
scroll to position [1295, 0]
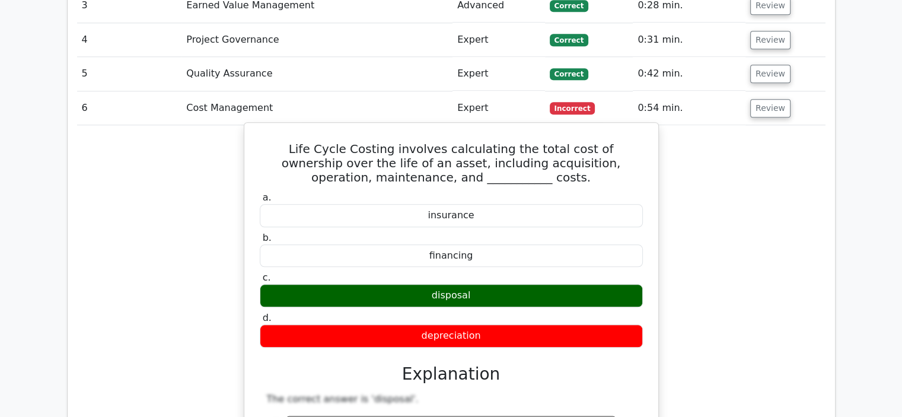
drag, startPoint x: 480, startPoint y: 287, endPoint x: 256, endPoint y: 107, distance: 287.7
copy div "Life Cycle Costing involves calculating the total cost of ownership over the li…"
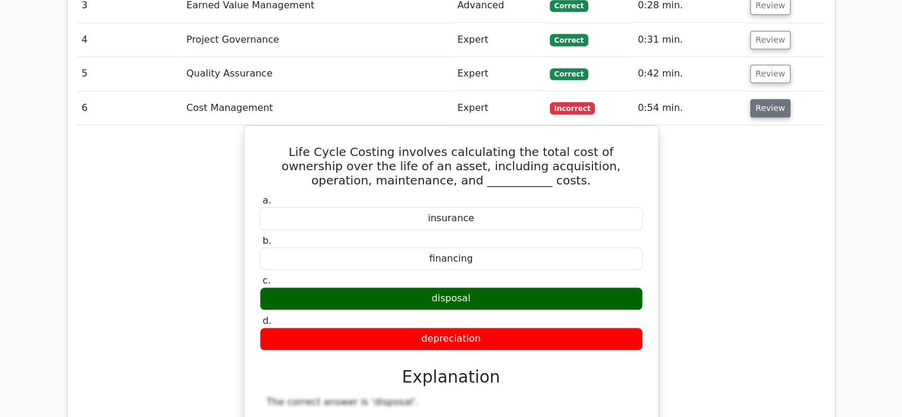
click at [778, 99] on button "Review" at bounding box center [770, 108] width 40 height 18
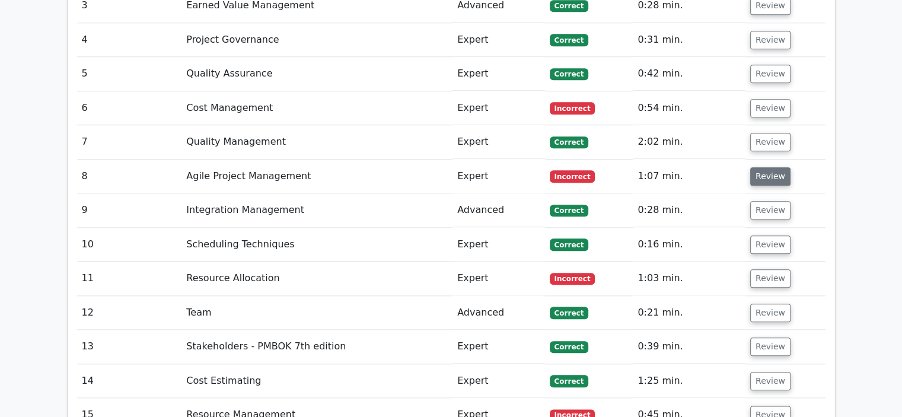
click at [763, 167] on button "Review" at bounding box center [770, 176] width 40 height 18
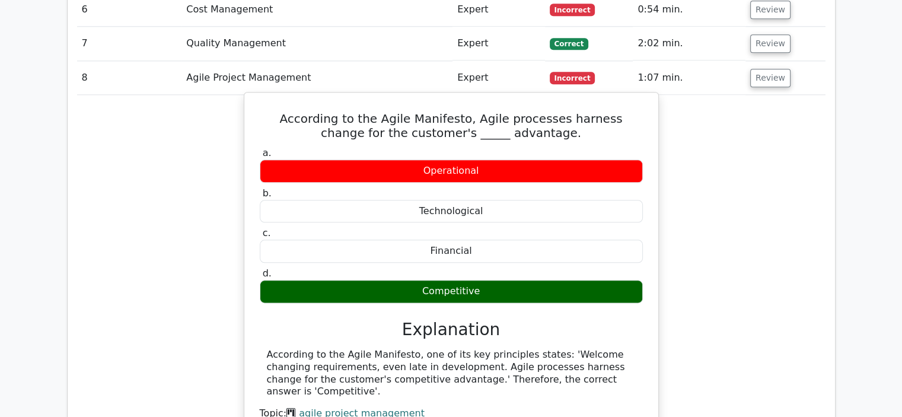
scroll to position [1390, 0]
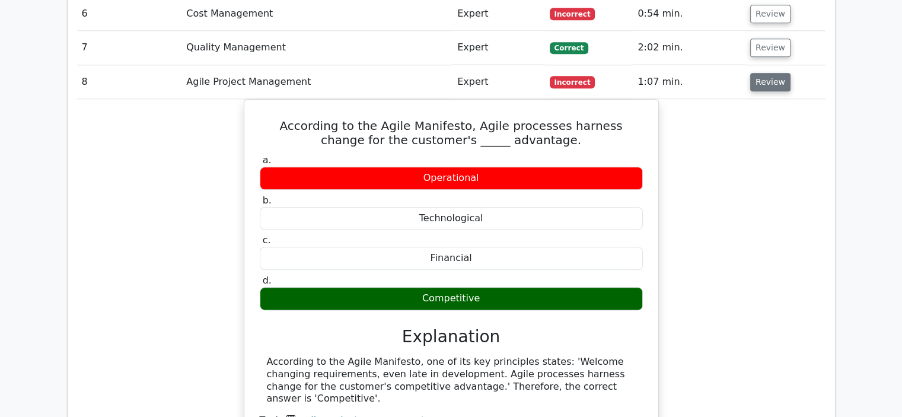
click at [770, 73] on button "Review" at bounding box center [770, 82] width 40 height 18
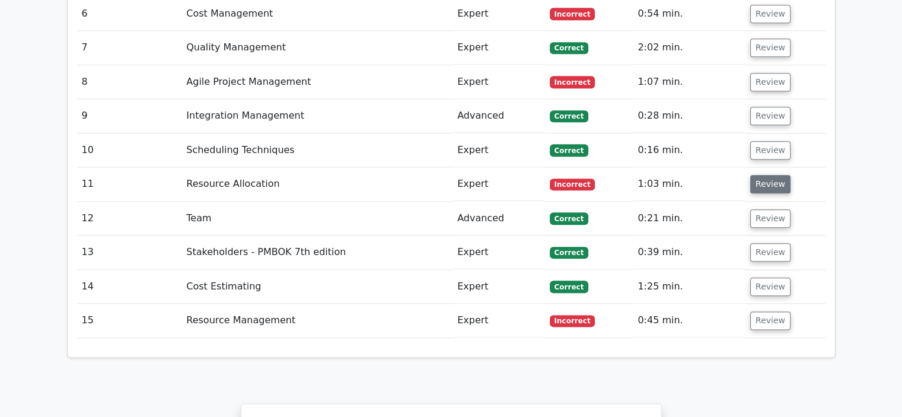
click at [760, 175] on button "Review" at bounding box center [770, 184] width 40 height 18
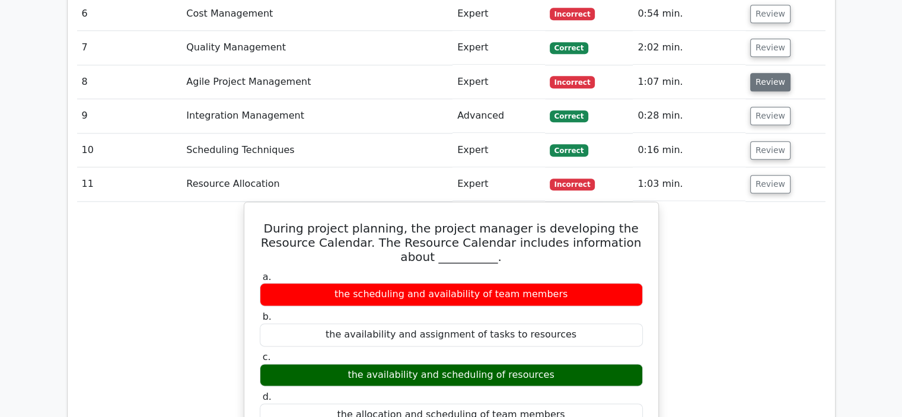
click at [750, 73] on button "Review" at bounding box center [770, 82] width 40 height 18
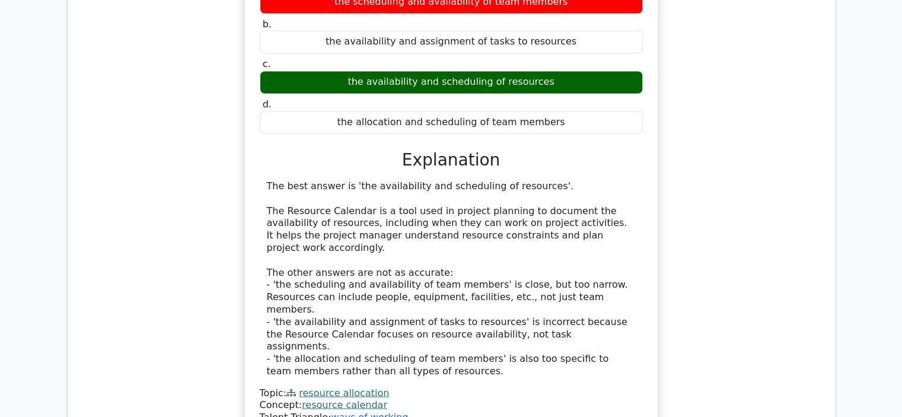
scroll to position [2370, 0]
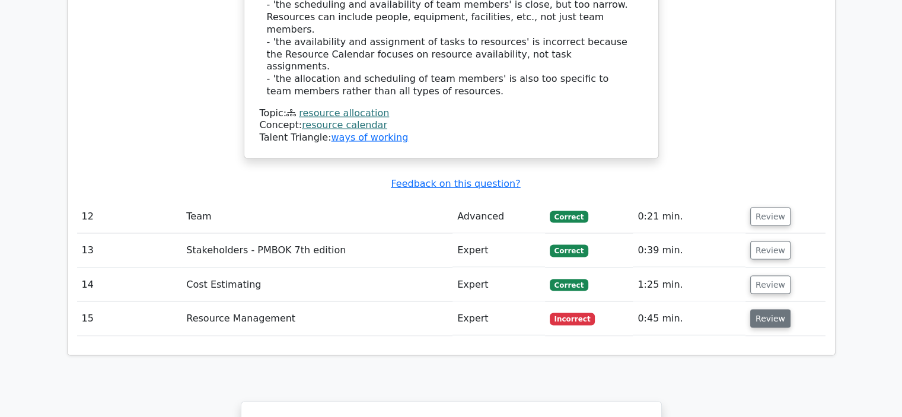
click at [759, 310] on button "Review" at bounding box center [770, 319] width 40 height 18
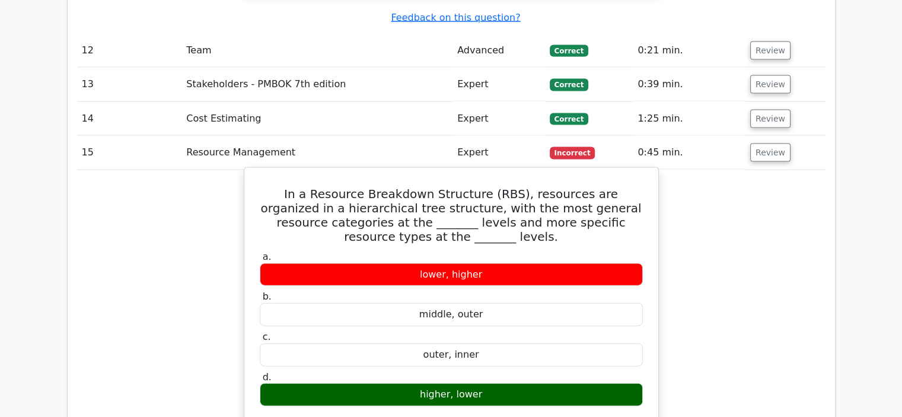
scroll to position [2537, 0]
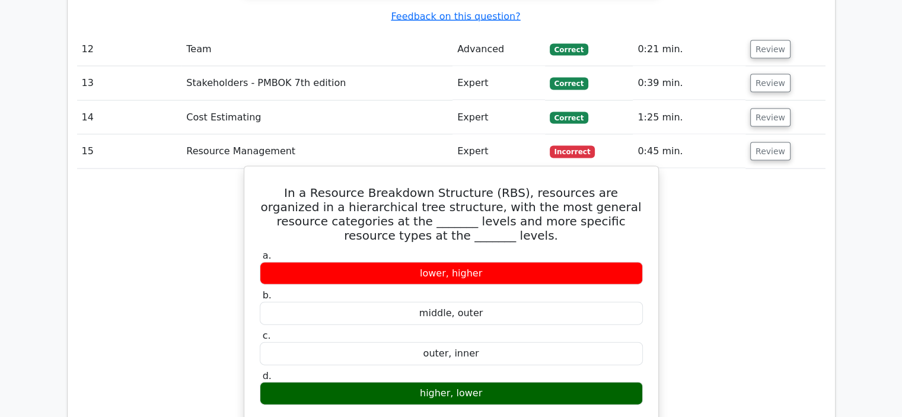
drag, startPoint x: 482, startPoint y: 276, endPoint x: 253, endPoint y: 93, distance: 292.8
copy div "In a Resource Breakdown Structure (RBS), resources are organized in a hierarchi…"
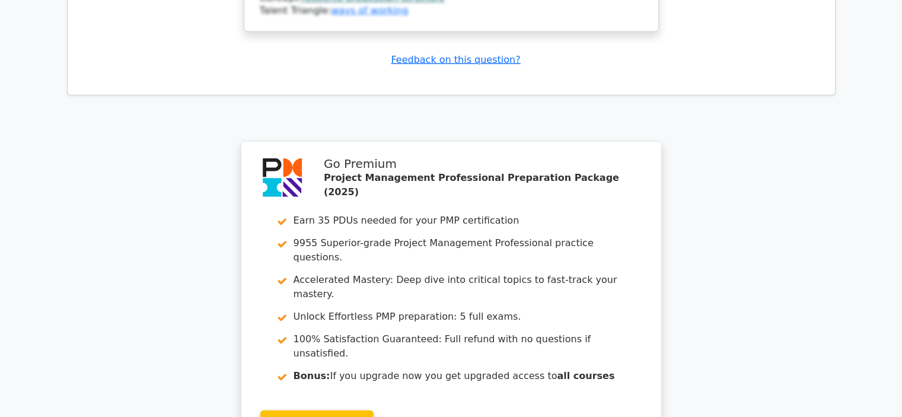
scroll to position [3423, 0]
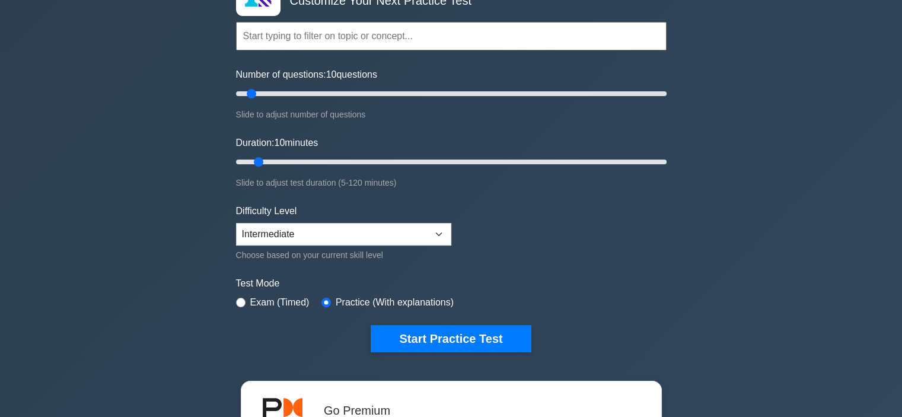
scroll to position [104, 0]
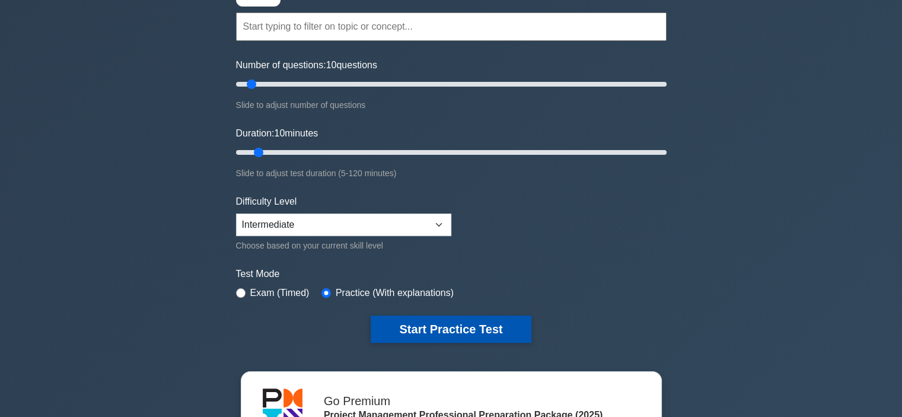
click at [414, 330] on button "Start Practice Test" at bounding box center [451, 329] width 160 height 27
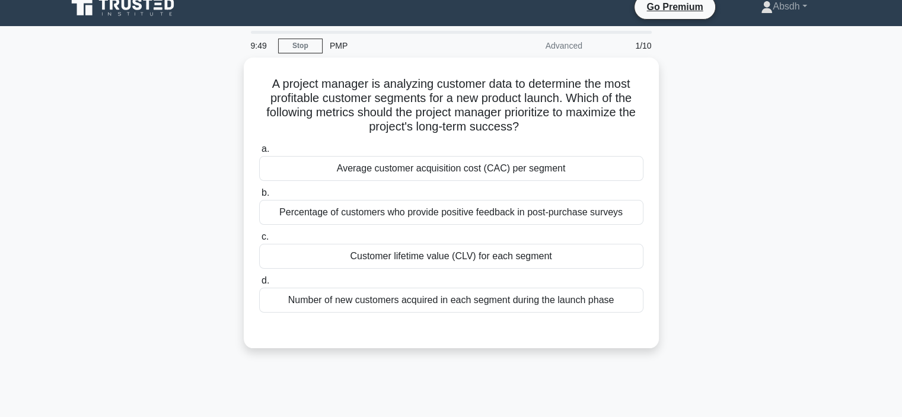
scroll to position [13, 0]
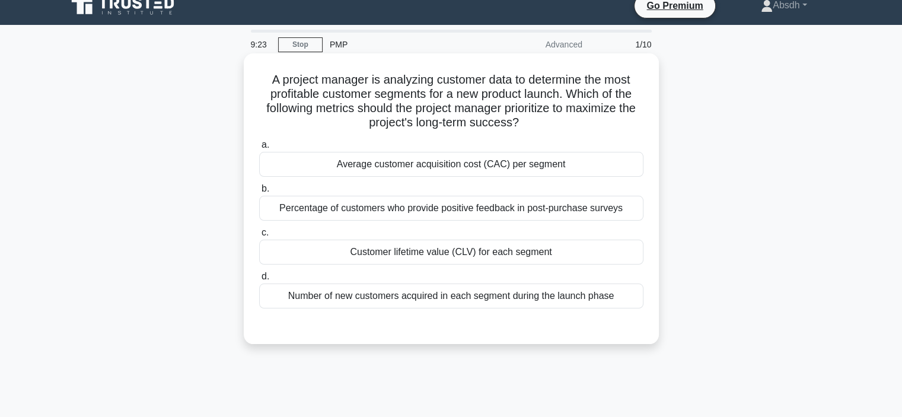
click at [496, 259] on div "Customer lifetime value (CLV) for each segment" at bounding box center [451, 252] width 384 height 25
click at [259, 237] on input "c. Customer lifetime value (CLV) for each segment" at bounding box center [259, 233] width 0 height 8
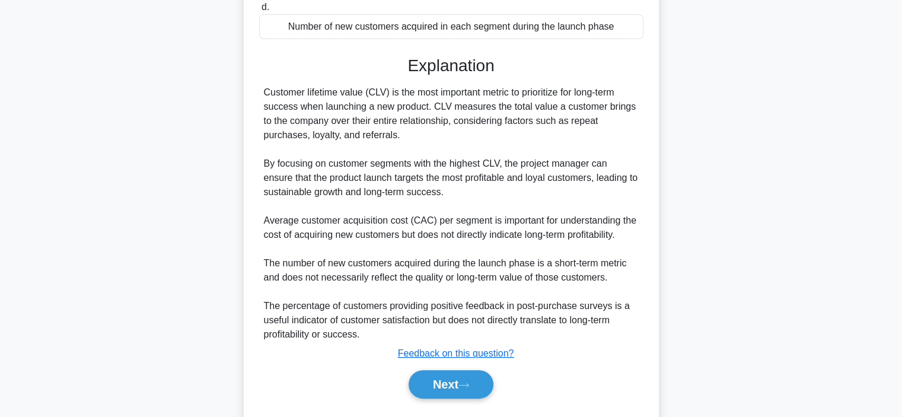
scroll to position [313, 0]
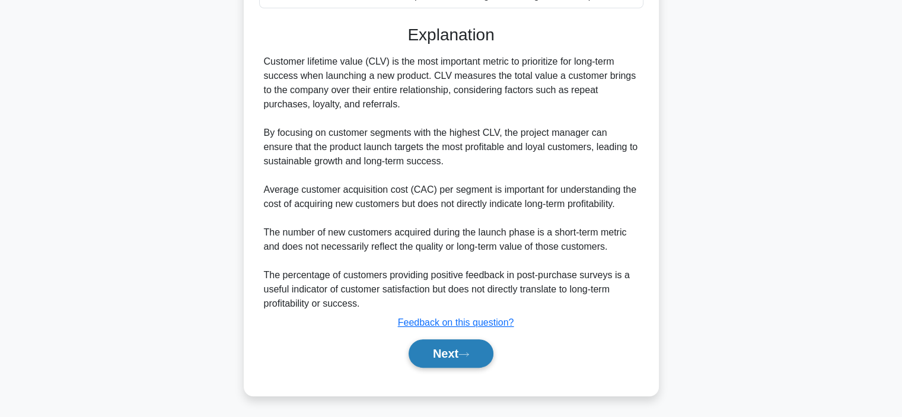
click at [456, 350] on button "Next" at bounding box center [451, 353] width 85 height 28
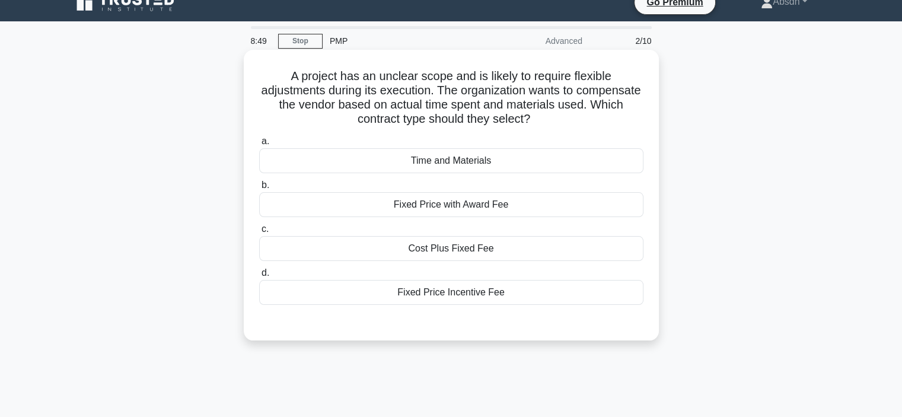
scroll to position [0, 0]
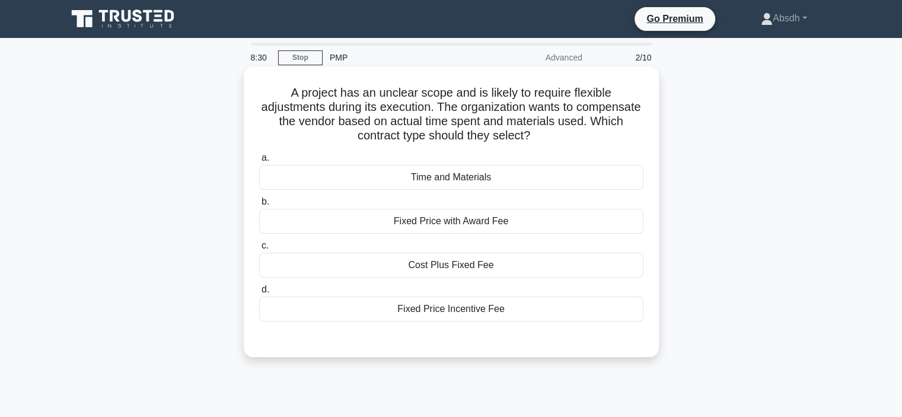
click at [489, 180] on div "Time and Materials" at bounding box center [451, 177] width 384 height 25
click at [259, 162] on input "a. Time and Materials" at bounding box center [259, 158] width 0 height 8
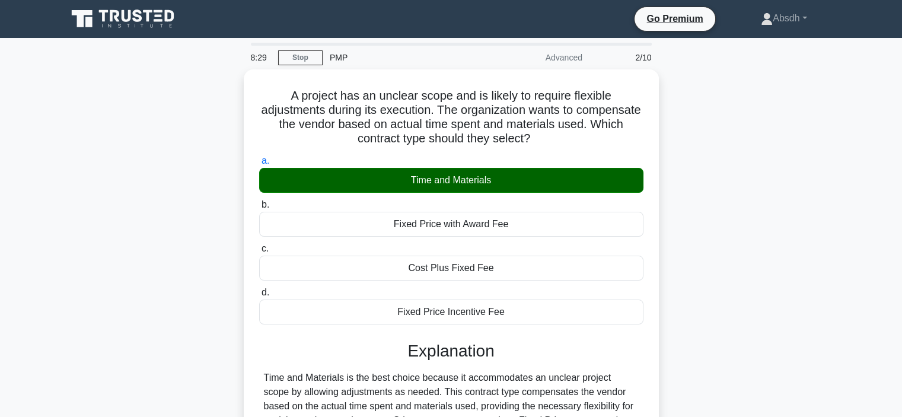
scroll to position [224, 0]
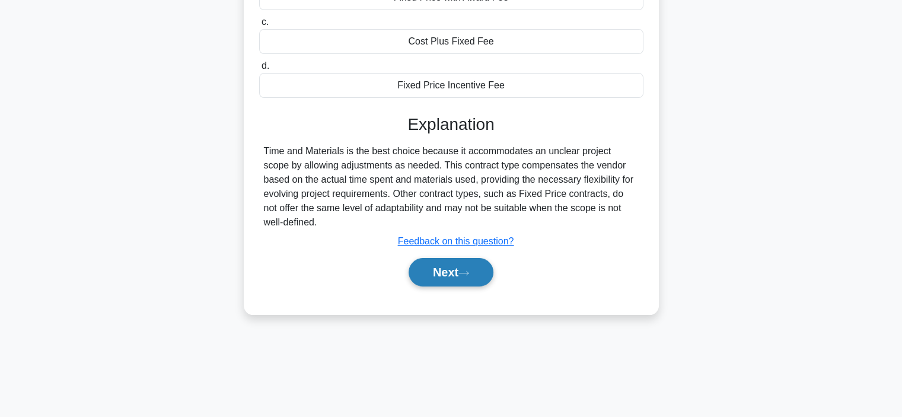
click at [423, 258] on button "Next" at bounding box center [451, 272] width 85 height 28
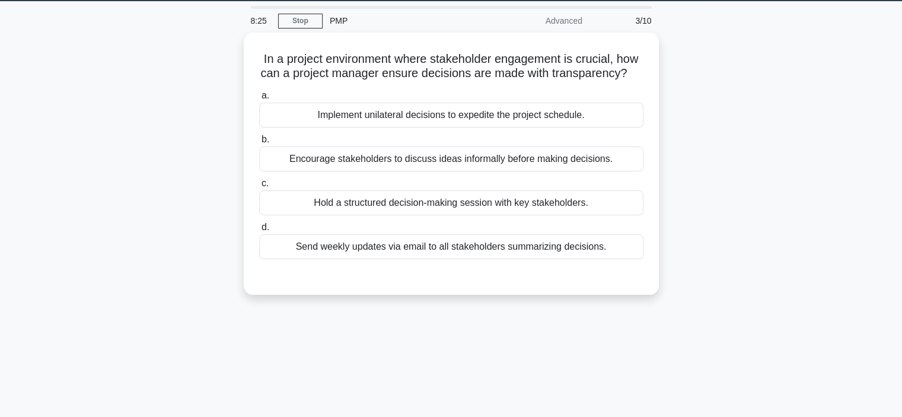
scroll to position [0, 0]
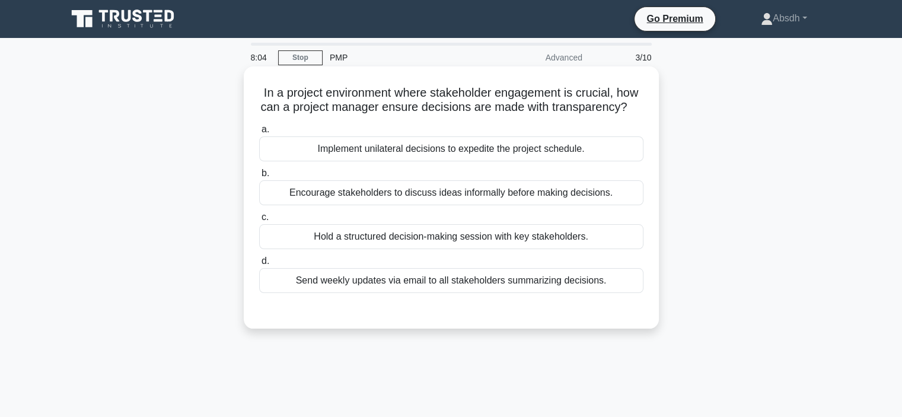
click at [484, 249] on div "Hold a structured decision-making session with key stakeholders." at bounding box center [451, 236] width 384 height 25
click at [259, 221] on input "c. Hold a structured decision-making session with key stakeholders." at bounding box center [259, 218] width 0 height 8
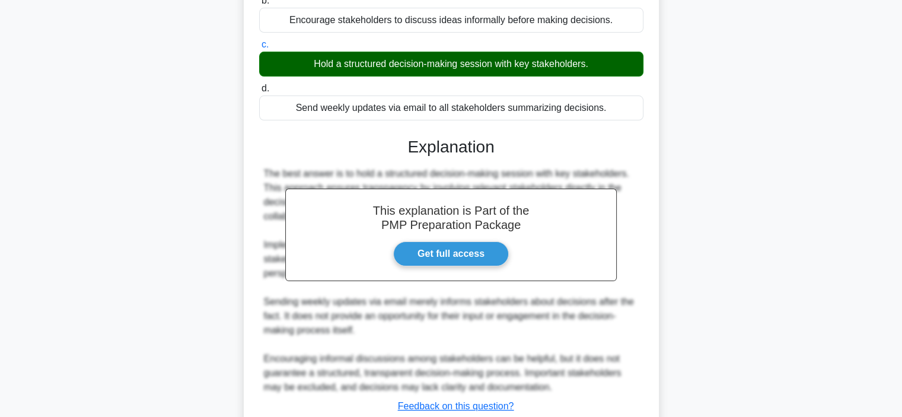
scroll to position [270, 0]
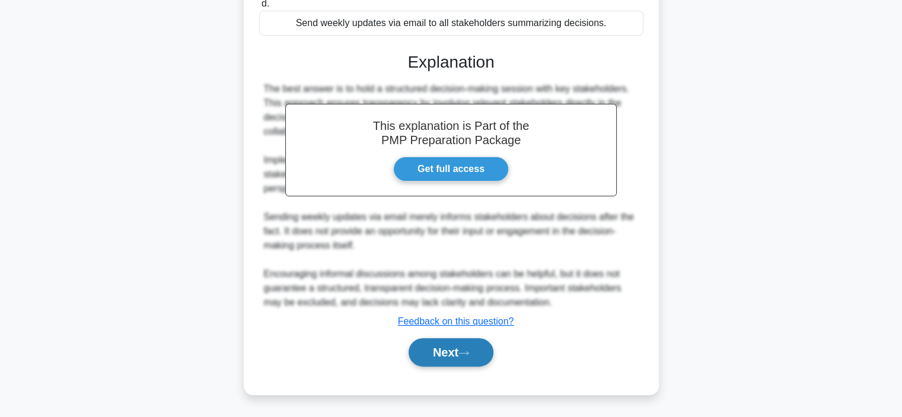
click at [455, 354] on button "Next" at bounding box center [451, 352] width 85 height 28
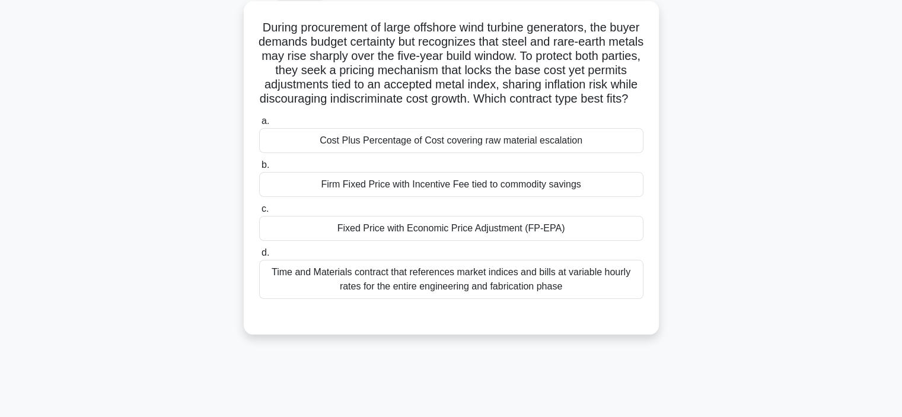
scroll to position [28, 0]
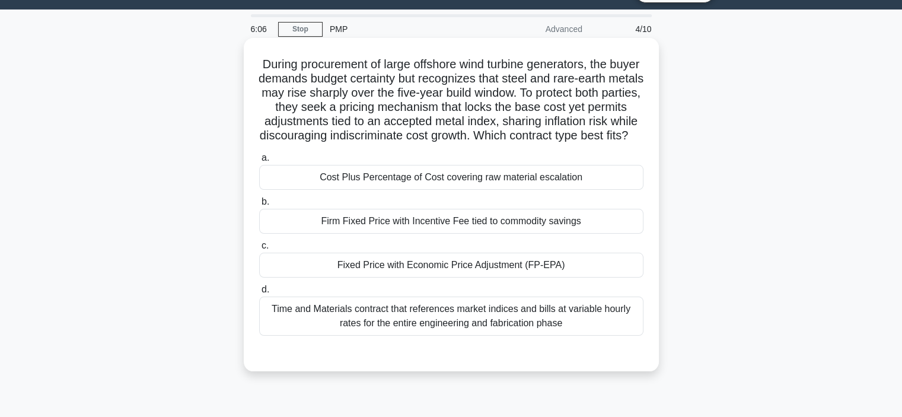
click at [470, 278] on div "Fixed Price with Economic Price Adjustment (FP-EPA)" at bounding box center [451, 265] width 384 height 25
click at [259, 250] on input "c. Fixed Price with Economic Price Adjustment (FP-EPA)" at bounding box center [259, 246] width 0 height 8
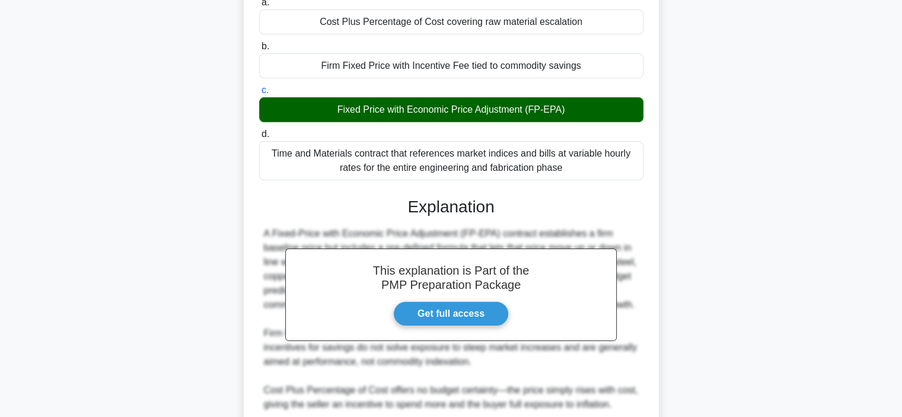
scroll to position [356, 0]
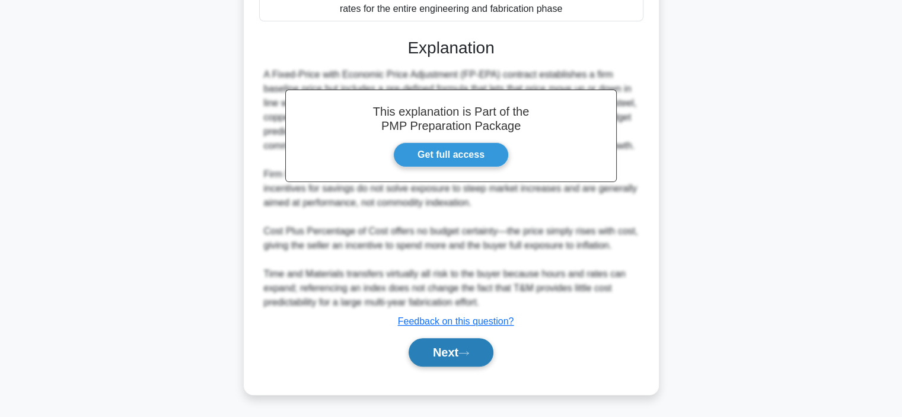
click at [451, 351] on button "Next" at bounding box center [451, 352] width 85 height 28
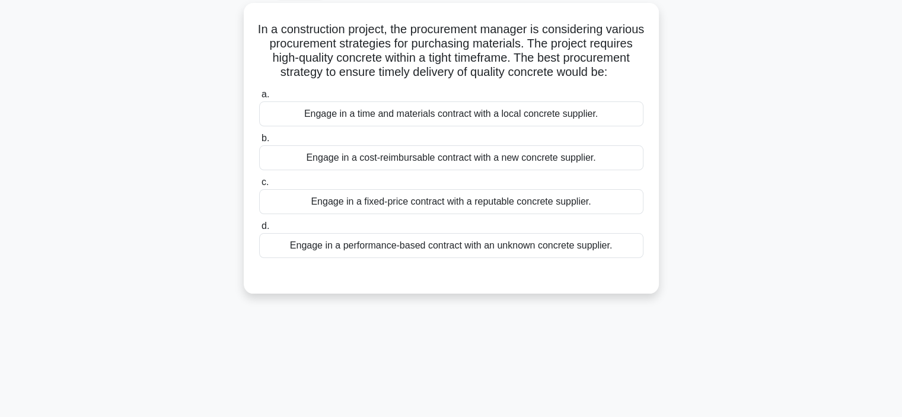
scroll to position [0, 0]
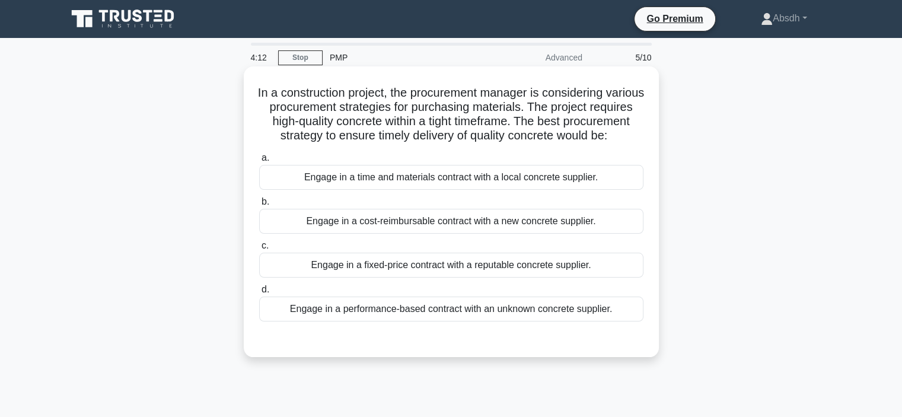
click at [460, 277] on div "Engage in a fixed-price contract with a reputable concrete supplier." at bounding box center [451, 265] width 384 height 25
click at [259, 250] on input "c. Engage in a fixed-price contract with a reputable concrete supplier." at bounding box center [259, 246] width 0 height 8
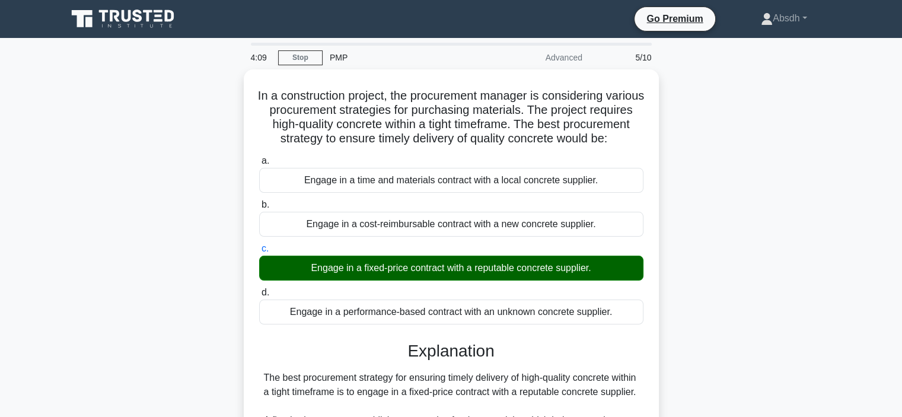
drag, startPoint x: 906, startPoint y: 122, endPoint x: 778, endPoint y: 71, distance: 137.9
click at [778, 71] on div "In a construction project, the procurement manager is considering various procu…" at bounding box center [451, 369] width 783 height 600
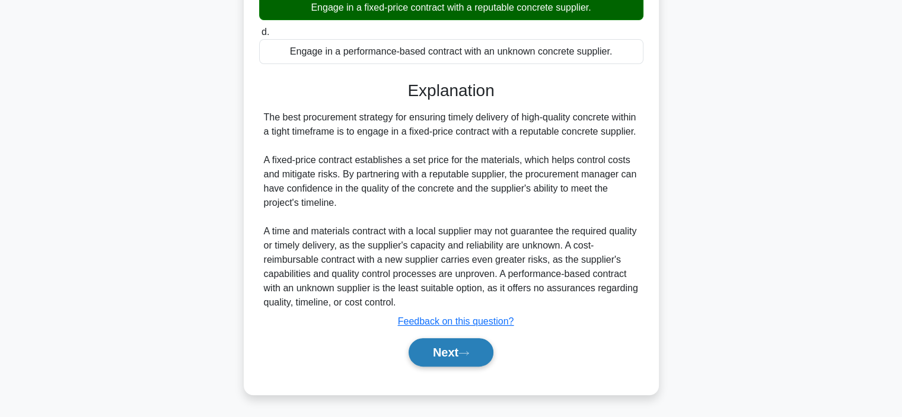
click at [469, 355] on icon at bounding box center [463, 353] width 11 height 7
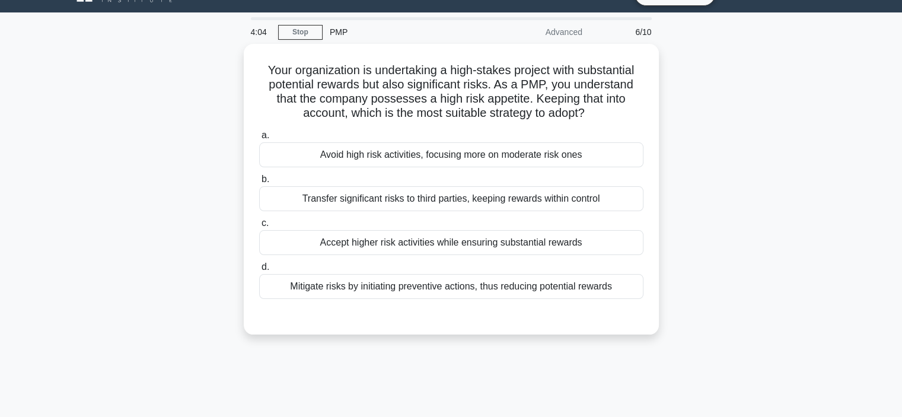
scroll to position [24, 0]
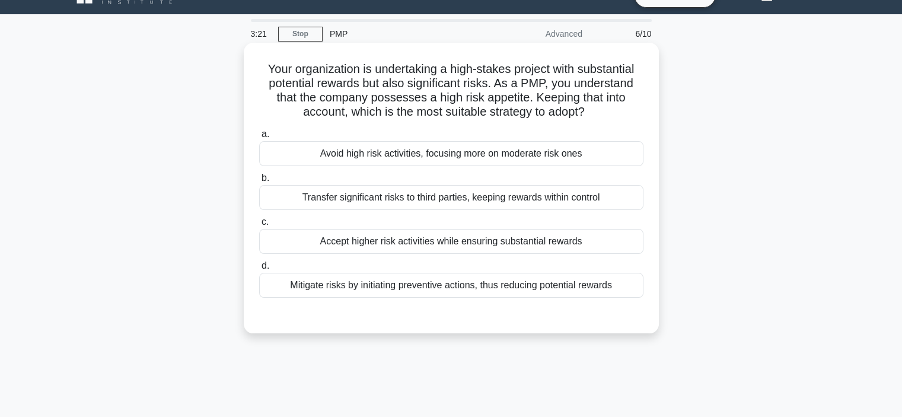
click at [477, 290] on div "Mitigate risks by initiating preventive actions, thus reducing potential rewards" at bounding box center [451, 285] width 384 height 25
click at [259, 270] on input "d. Mitigate risks by initiating preventive actions, thus reducing potential rew…" at bounding box center [259, 266] width 0 height 8
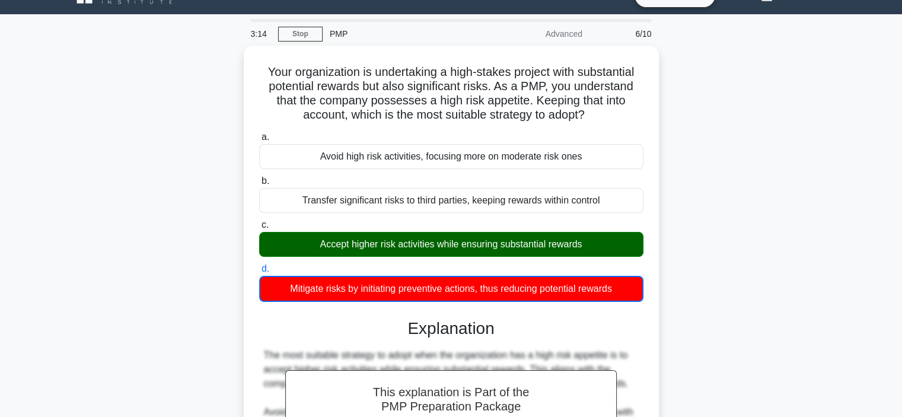
scroll to position [224, 0]
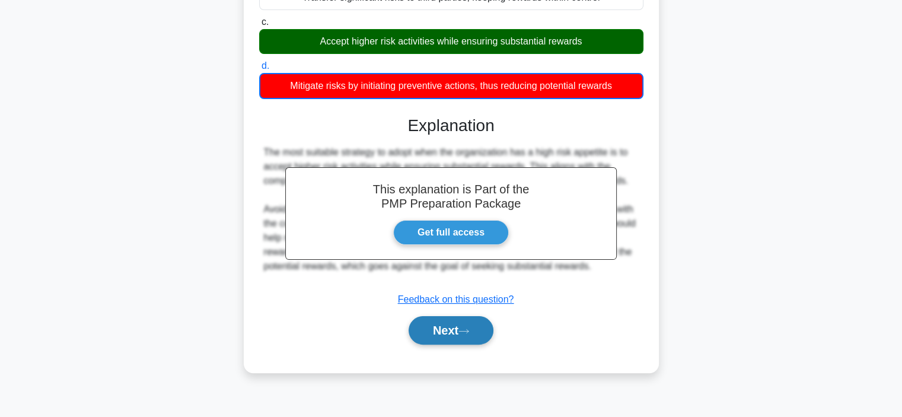
click at [441, 326] on button "Next" at bounding box center [451, 330] width 85 height 28
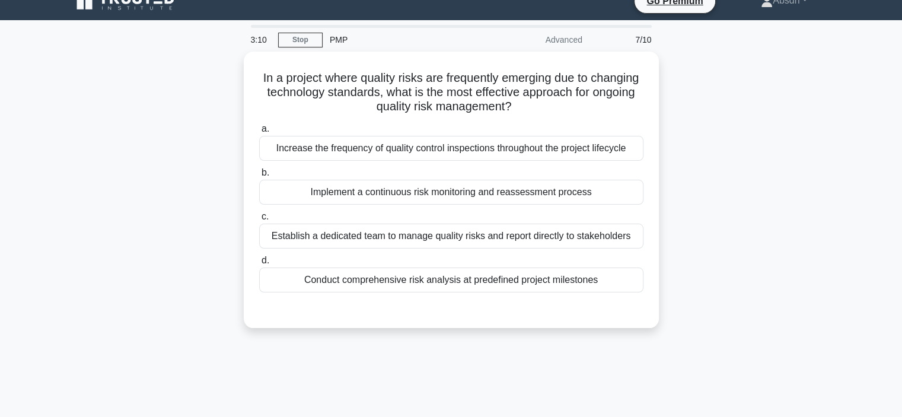
scroll to position [0, 0]
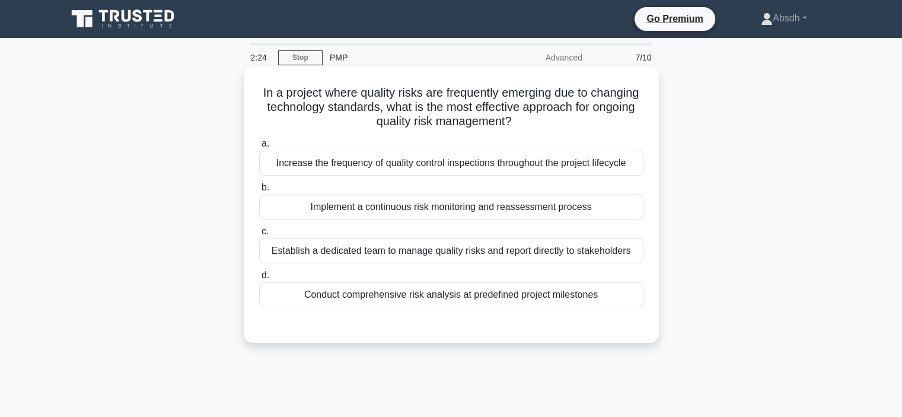
click at [560, 305] on div "Conduct comprehensive risk analysis at predefined project milestones" at bounding box center [451, 294] width 384 height 25
click at [259, 279] on input "d. Conduct comprehensive risk analysis at predefined project milestones" at bounding box center [259, 276] width 0 height 8
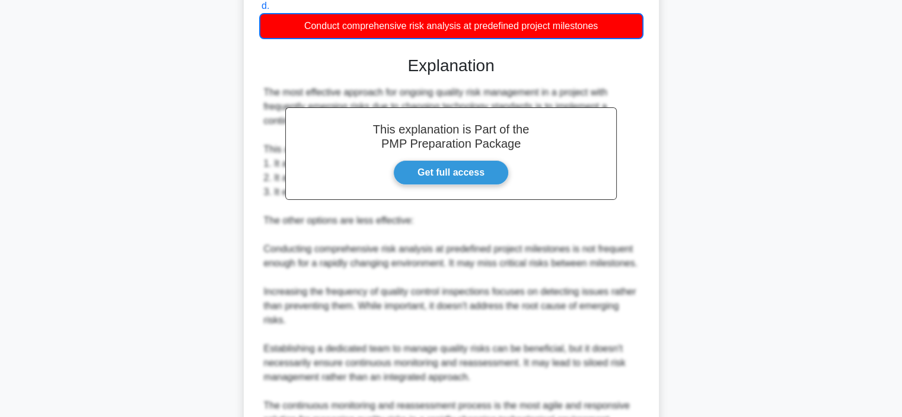
scroll to position [385, 0]
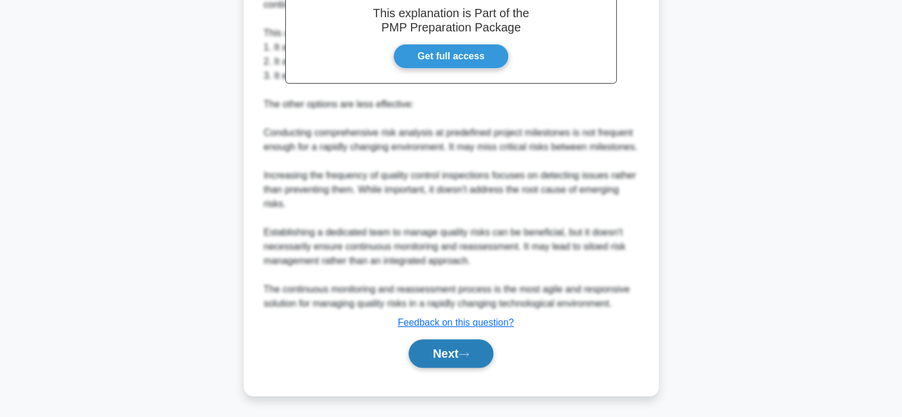
click at [466, 356] on icon at bounding box center [463, 354] width 11 height 7
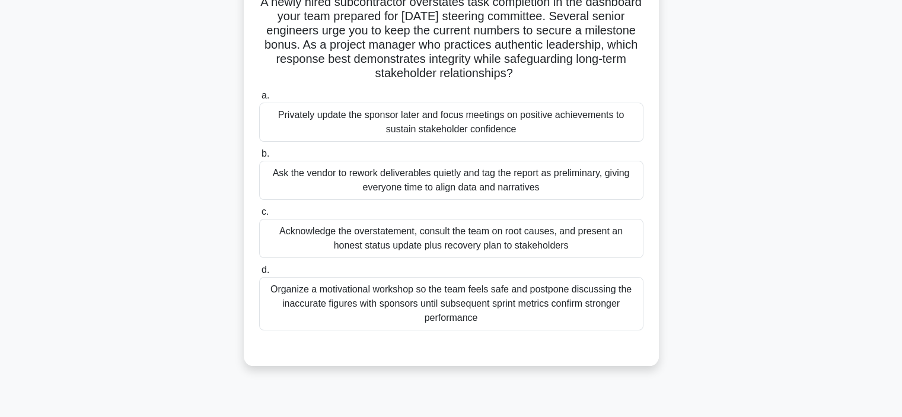
scroll to position [96, 0]
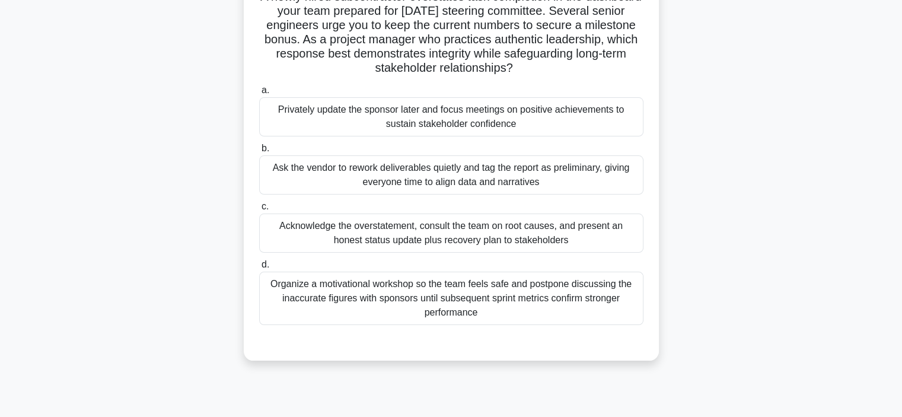
click at [451, 239] on div "Acknowledge the overstatement, consult the team on root causes, and present an …" at bounding box center [451, 233] width 384 height 39
click at [259, 211] on input "c. Acknowledge the overstatement, consult the team on root causes, and present …" at bounding box center [259, 207] width 0 height 8
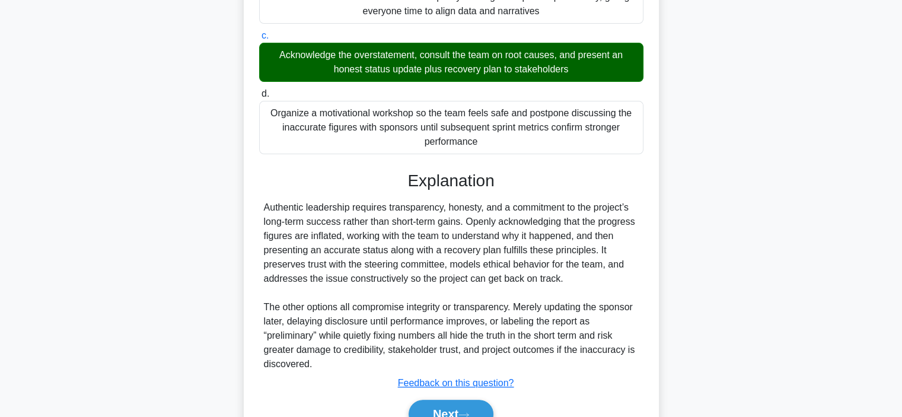
scroll to position [327, 0]
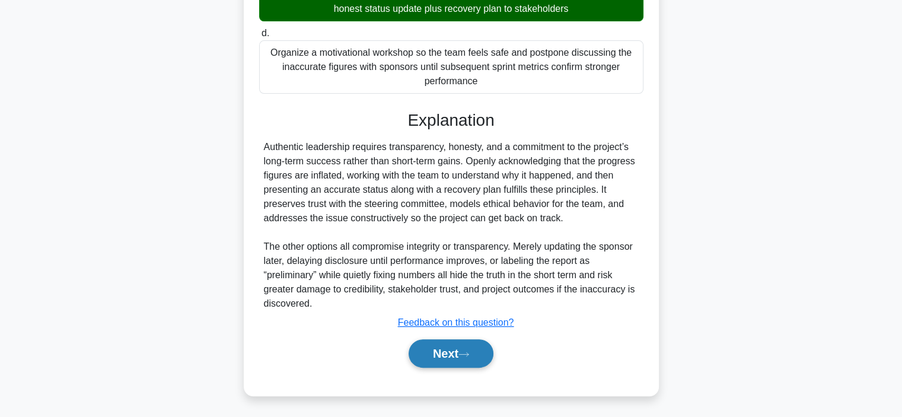
click at [458, 360] on button "Next" at bounding box center [451, 353] width 85 height 28
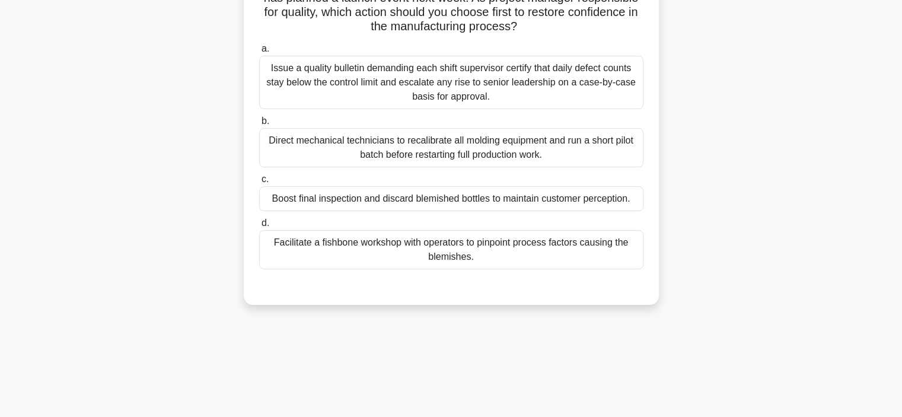
scroll to position [151, 0]
click at [545, 248] on div "Facilitate a fishbone workshop with operators to pinpoint process factors causi…" at bounding box center [451, 250] width 384 height 39
click at [259, 228] on input "d. Facilitate a fishbone workshop with operators to pinpoint process factors ca…" at bounding box center [259, 224] width 0 height 8
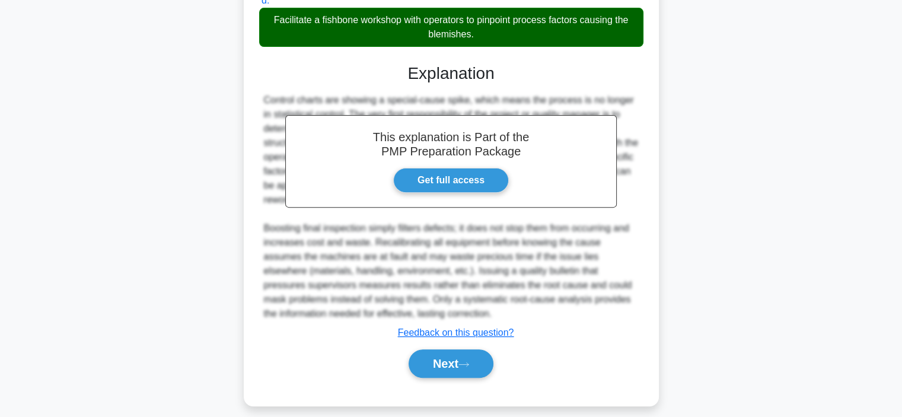
scroll to position [384, 0]
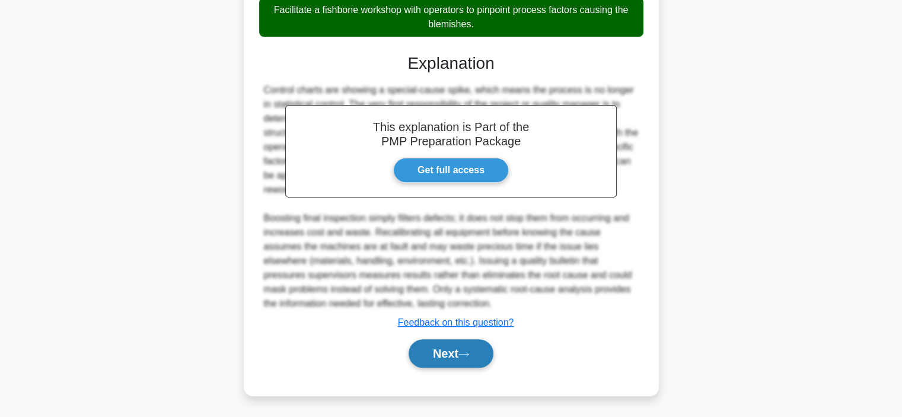
click at [458, 342] on button "Next" at bounding box center [451, 353] width 85 height 28
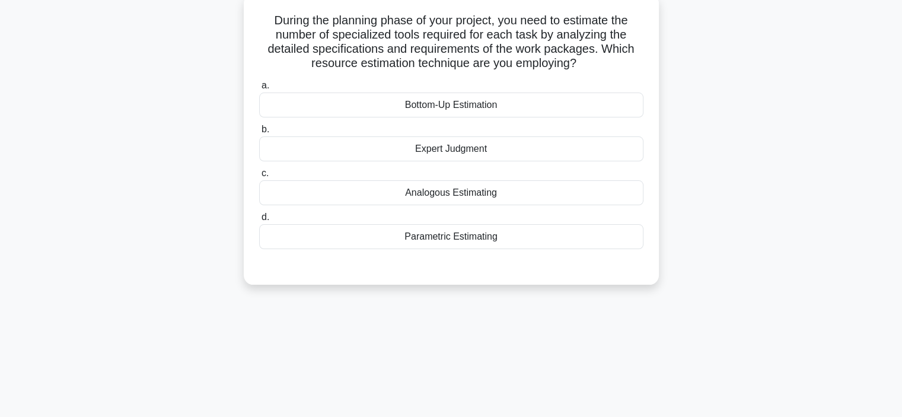
scroll to position [0, 0]
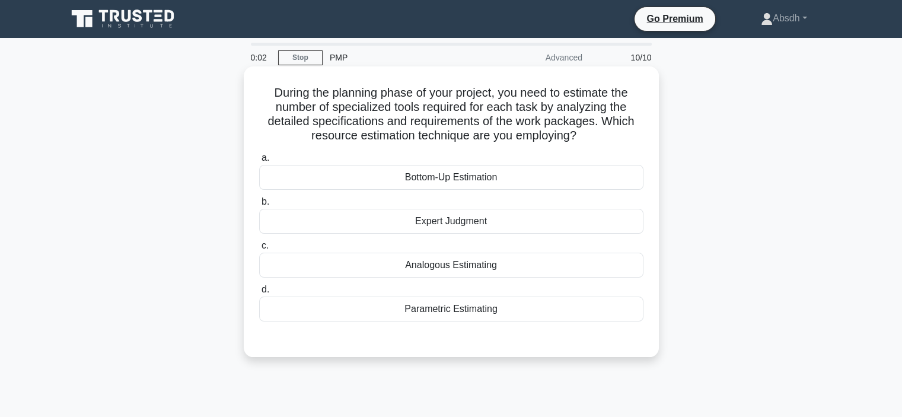
click at [481, 184] on div "Bottom-Up Estimation" at bounding box center [451, 177] width 384 height 25
click at [259, 162] on input "a. Bottom-Up Estimation" at bounding box center [259, 158] width 0 height 8
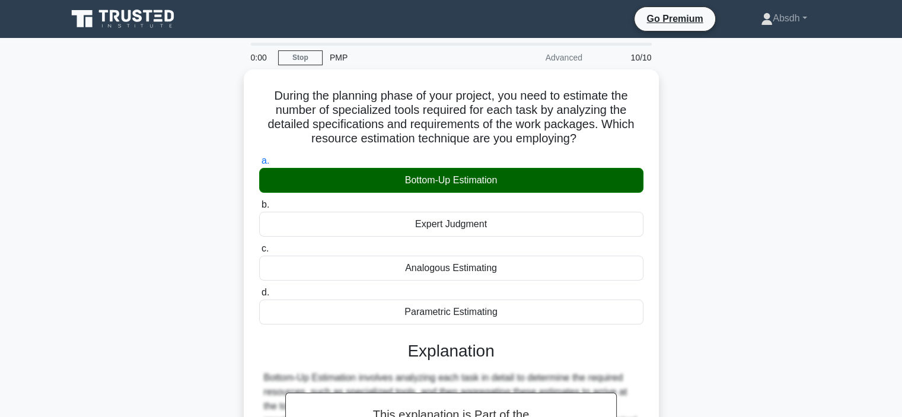
scroll to position [224, 0]
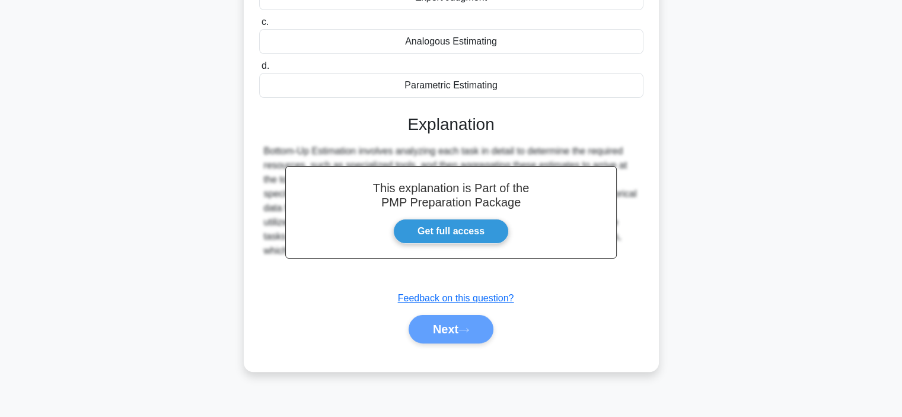
click at [466, 334] on div "Next" at bounding box center [451, 329] width 389 height 28
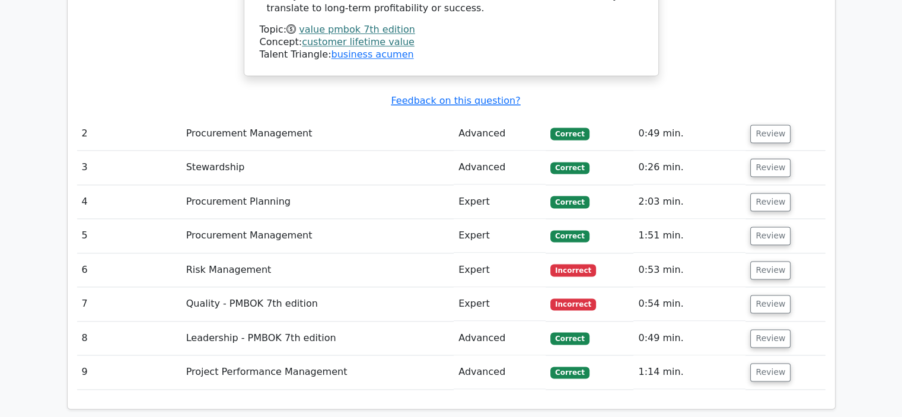
scroll to position [1739, 0]
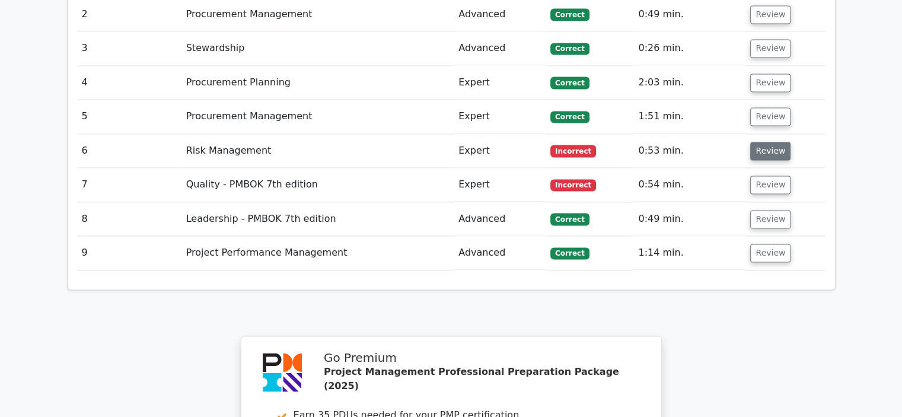
click at [758, 142] on button "Review" at bounding box center [770, 151] width 40 height 18
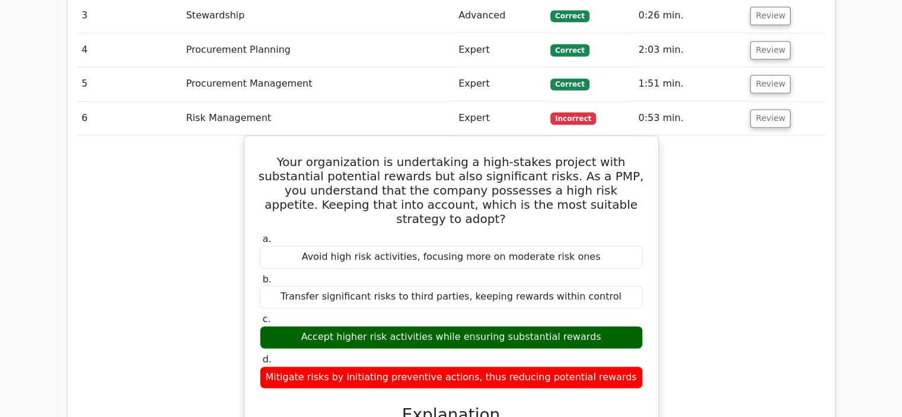
scroll to position [1771, 0]
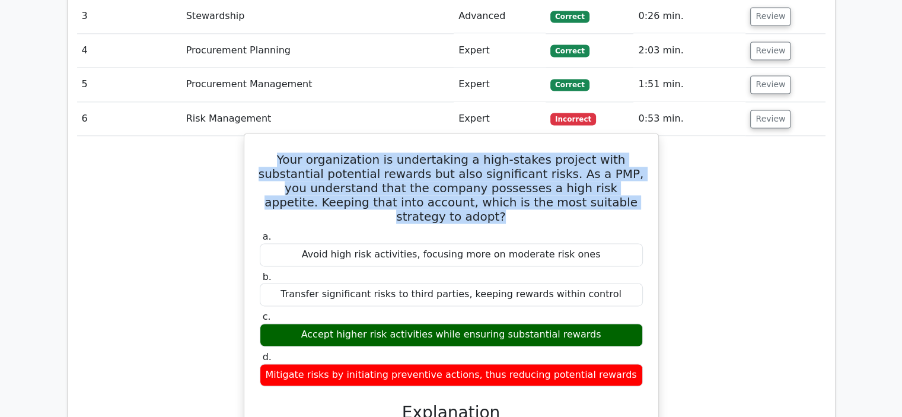
drag, startPoint x: 597, startPoint y: 129, endPoint x: 263, endPoint y: 90, distance: 335.7
click at [259, 152] on h5 "Your organization is undertaking a high-stakes project with substantial potenti…" at bounding box center [451, 187] width 385 height 71
click at [263, 152] on h5 "Your organization is undertaking a high-stakes project with substantial potenti…" at bounding box center [451, 187] width 385 height 71
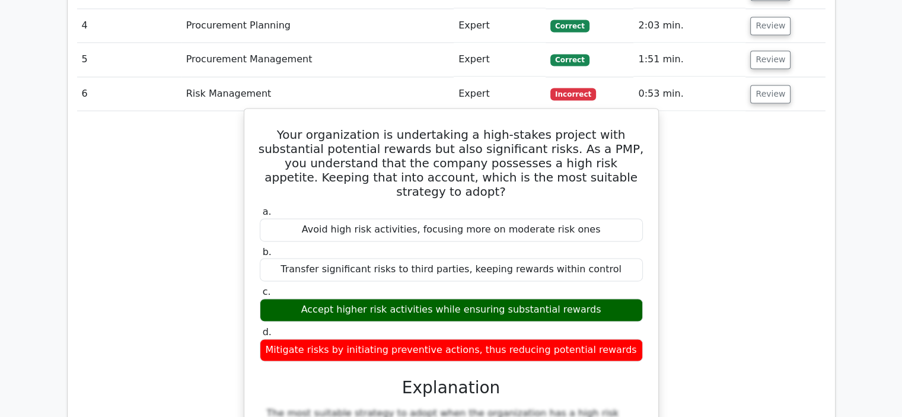
scroll to position [1796, 0]
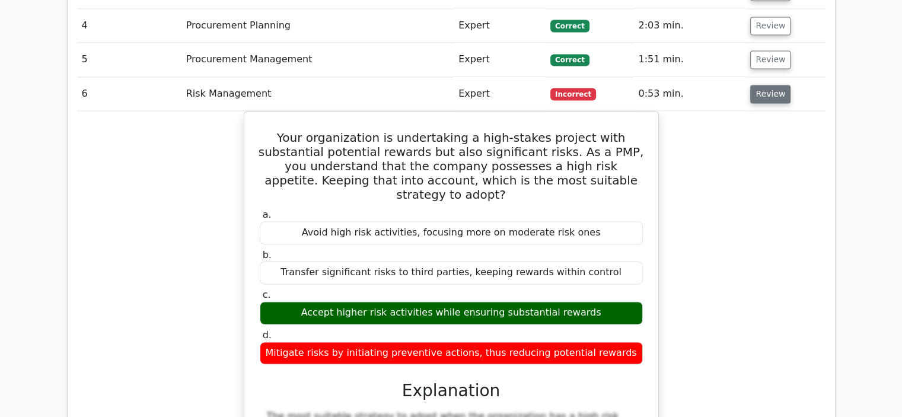
click at [766, 85] on button "Review" at bounding box center [770, 94] width 40 height 18
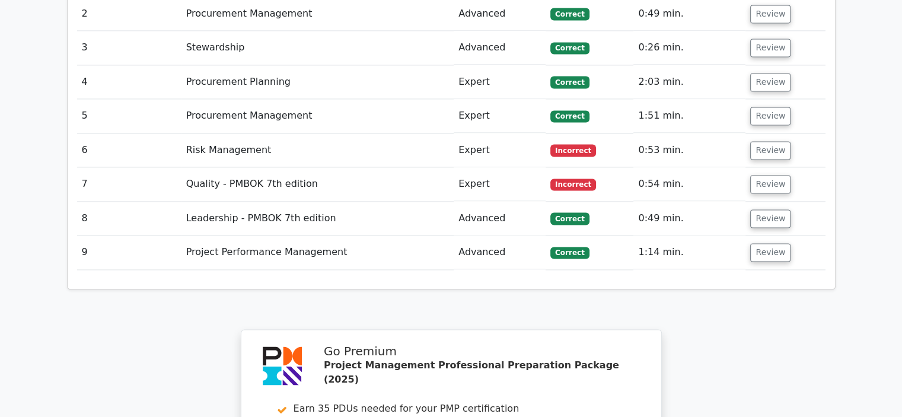
scroll to position [1744, 0]
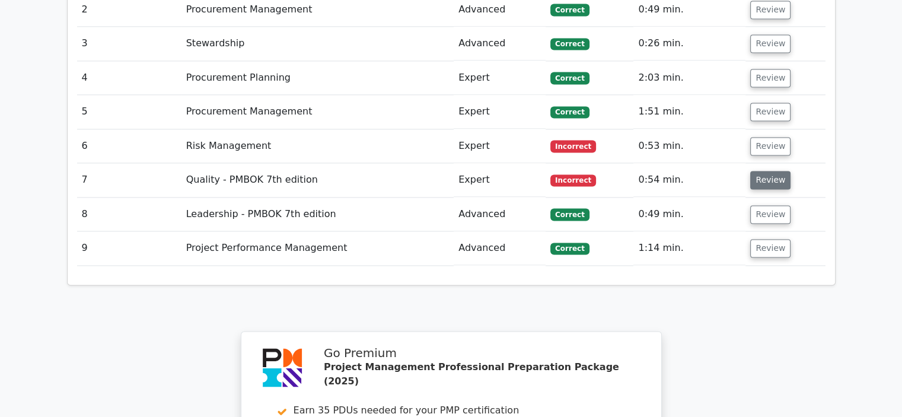
click at [766, 171] on button "Review" at bounding box center [770, 180] width 40 height 18
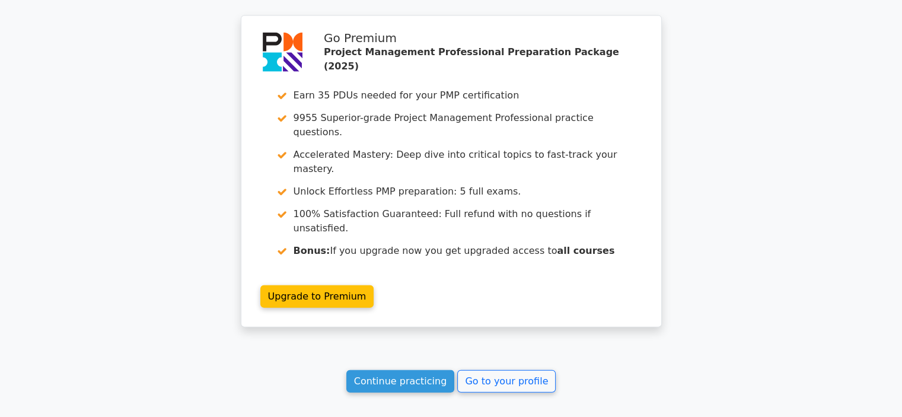
scroll to position [2776, 0]
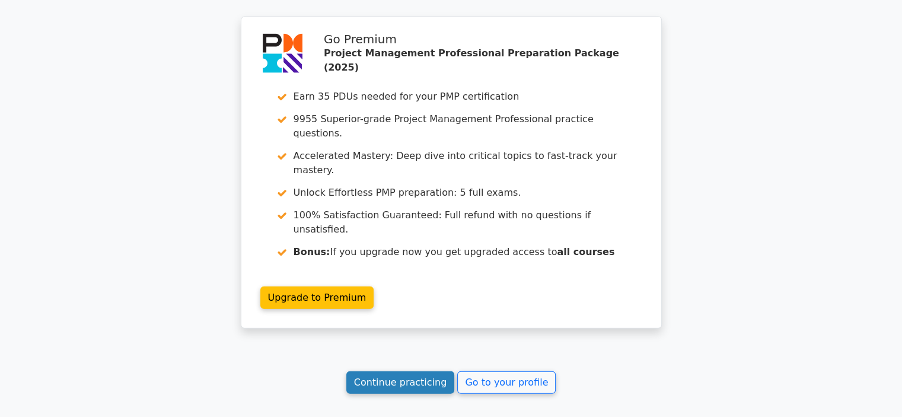
click at [388, 371] on link "Continue practicing" at bounding box center [400, 382] width 109 height 23
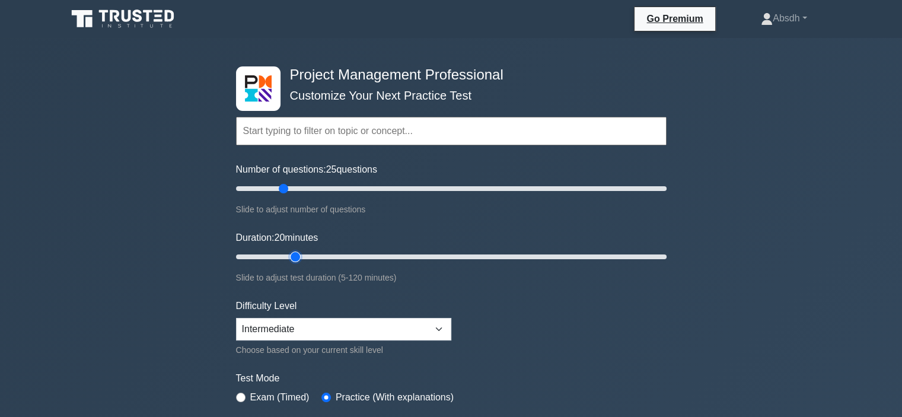
click at [292, 254] on input "Duration: 20 minutes" at bounding box center [451, 257] width 431 height 14
click at [301, 254] on input "Duration: 20 minutes" at bounding box center [451, 257] width 431 height 14
type input "25"
click at [304, 254] on input "Duration: 20 minutes" at bounding box center [451, 257] width 431 height 14
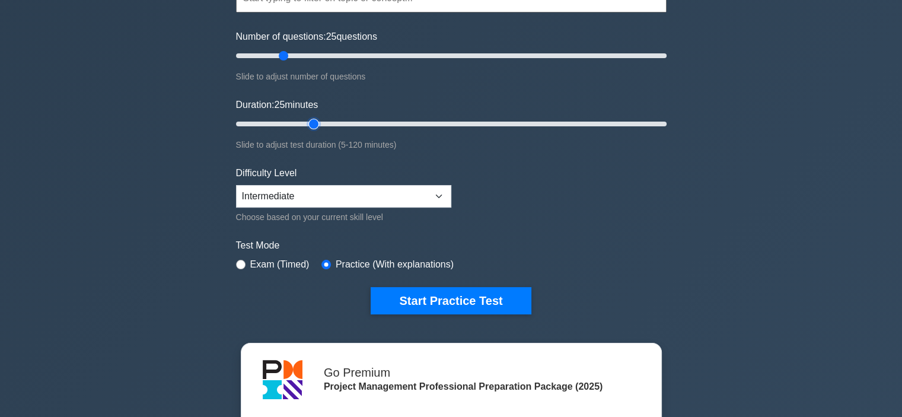
scroll to position [132, 0]
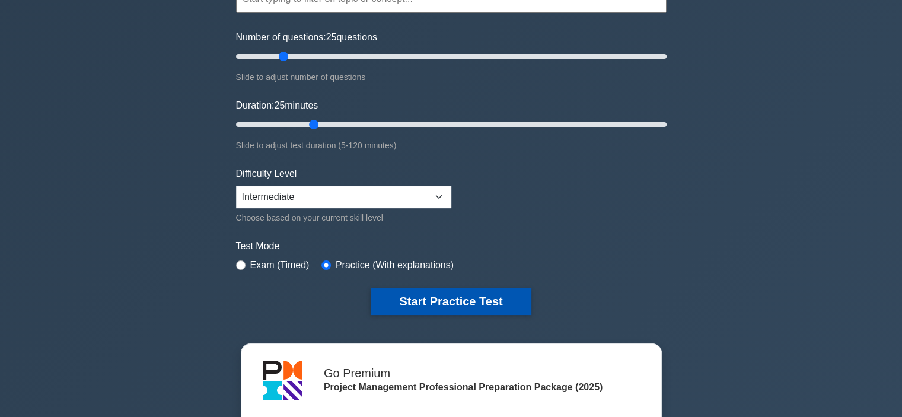
click at [412, 301] on button "Start Practice Test" at bounding box center [451, 301] width 160 height 27
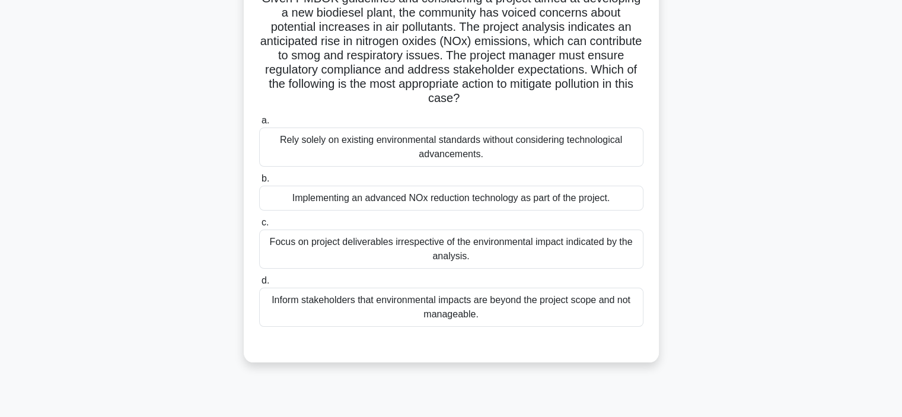
scroll to position [97, 0]
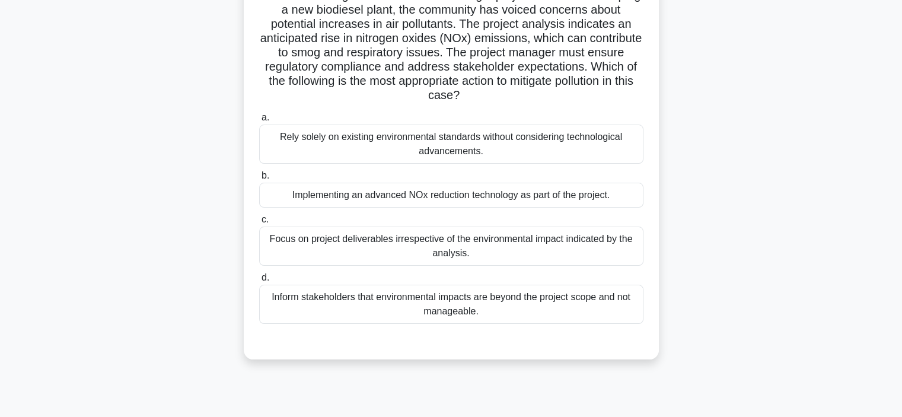
click at [470, 197] on div "Implementing an advanced NOx reduction technology as part of the project." at bounding box center [451, 195] width 384 height 25
click at [259, 180] on input "b. Implementing an advanced NOx reduction technology as part of the project." at bounding box center [259, 176] width 0 height 8
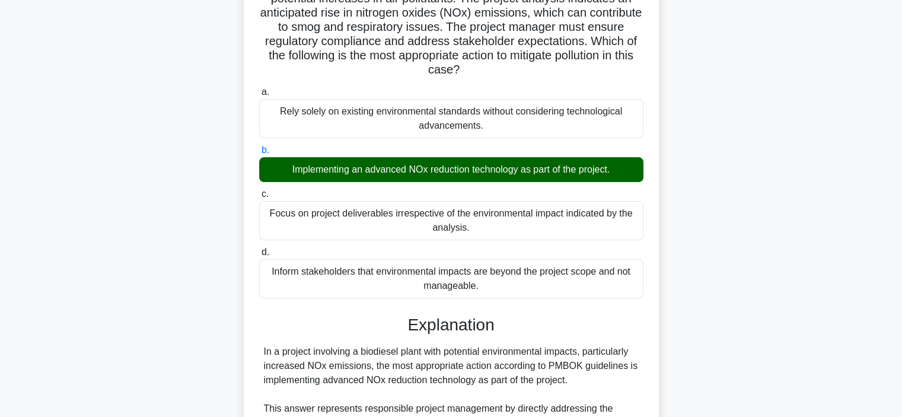
scroll to position [498, 0]
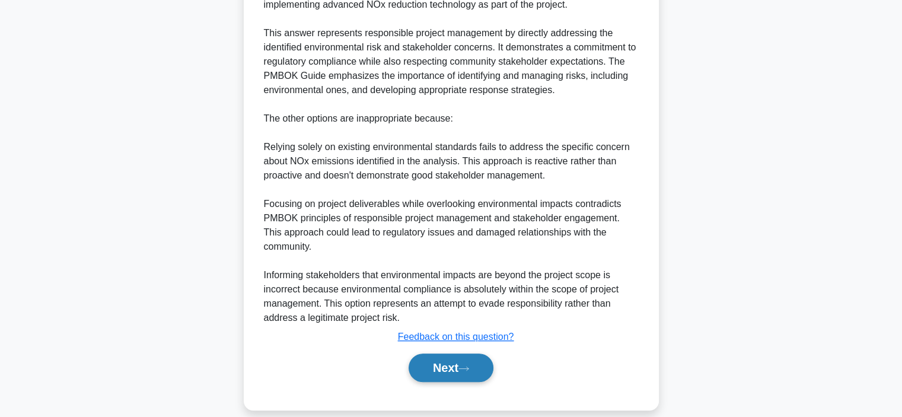
click at [458, 355] on button "Next" at bounding box center [451, 367] width 85 height 28
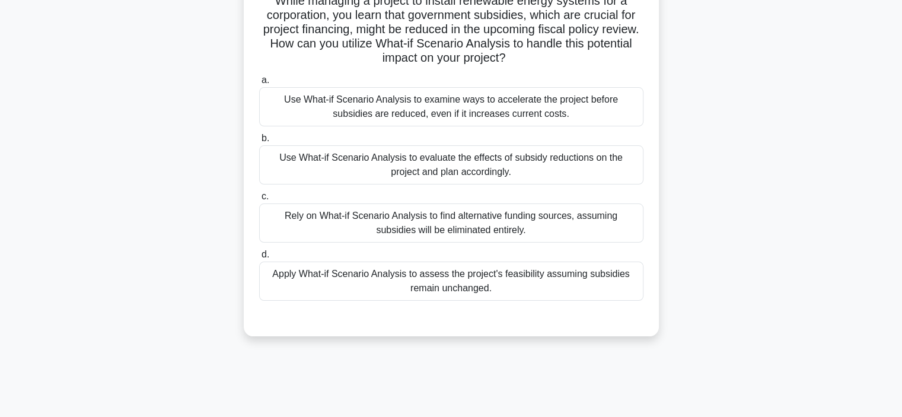
scroll to position [87, 0]
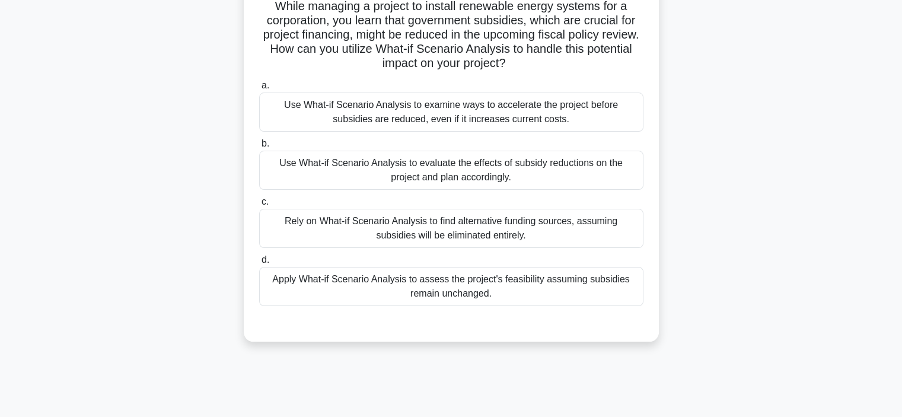
click at [515, 179] on div "Use What-if Scenario Analysis to evaluate the effects of subsidy reductions on …" at bounding box center [451, 170] width 384 height 39
click at [259, 148] on input "b. Use What-if Scenario Analysis to evaluate the effects of subsidy reductions …" at bounding box center [259, 144] width 0 height 8
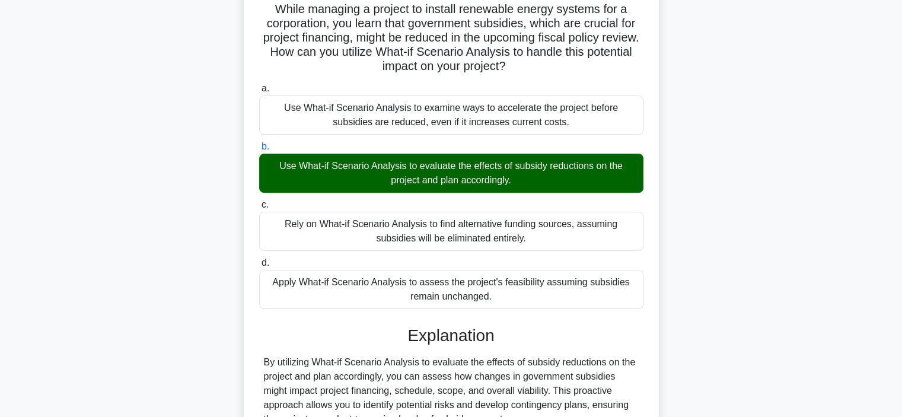
scroll to position [224, 0]
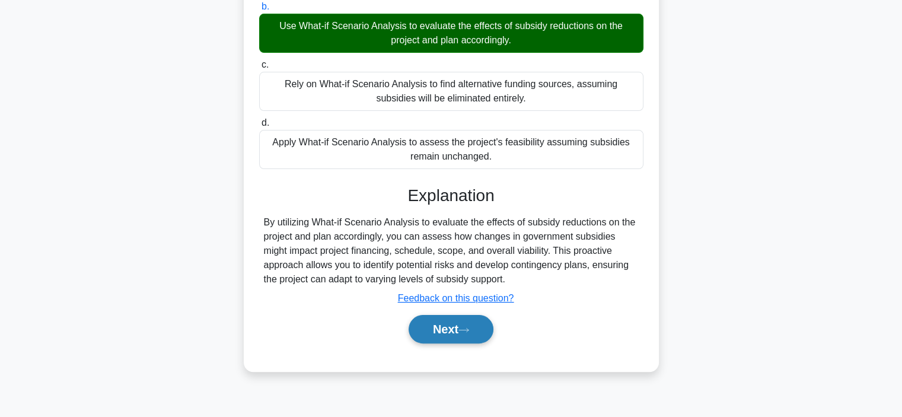
click at [429, 320] on button "Next" at bounding box center [451, 329] width 85 height 28
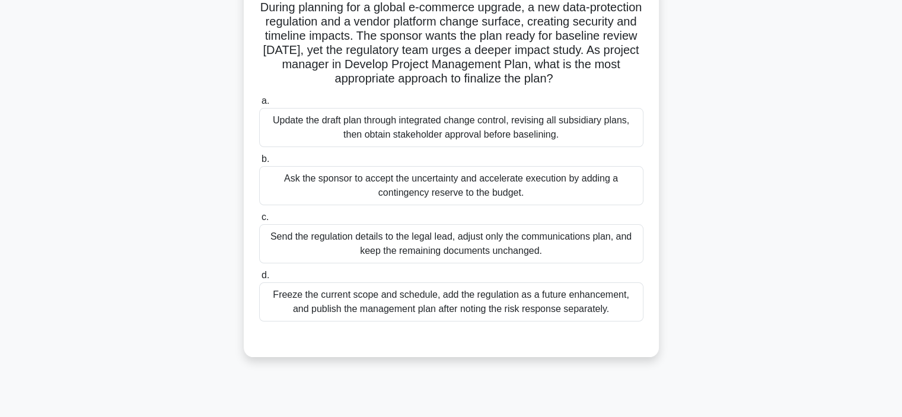
scroll to position [90, 0]
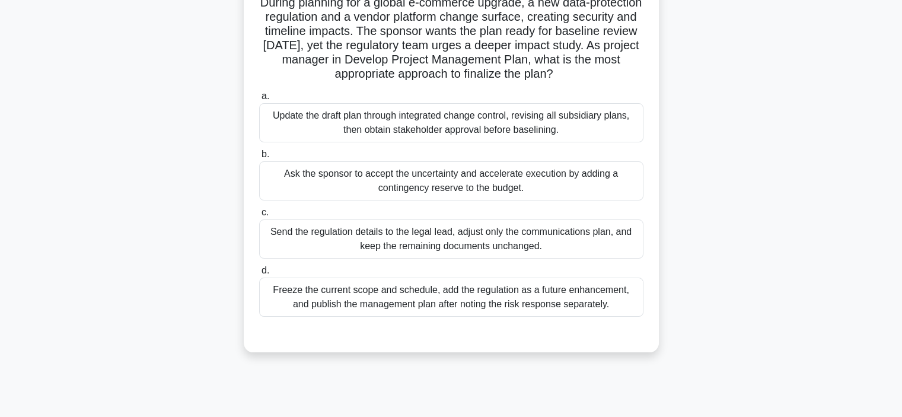
click at [528, 125] on div "Update the draft plan through integrated change control, revising all subsidiar…" at bounding box center [451, 122] width 384 height 39
click at [259, 100] on input "a. Update the draft plan through integrated change control, revising all subsid…" at bounding box center [259, 97] width 0 height 8
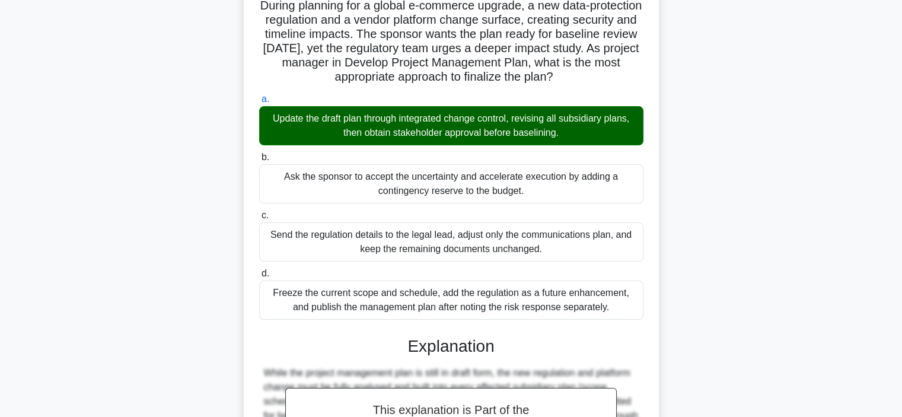
click at [900, 149] on main "20:06 Stop PMP Advanced 3/25 During planning for a global e-commerce upgrade, a…" at bounding box center [451, 337] width 902 height 778
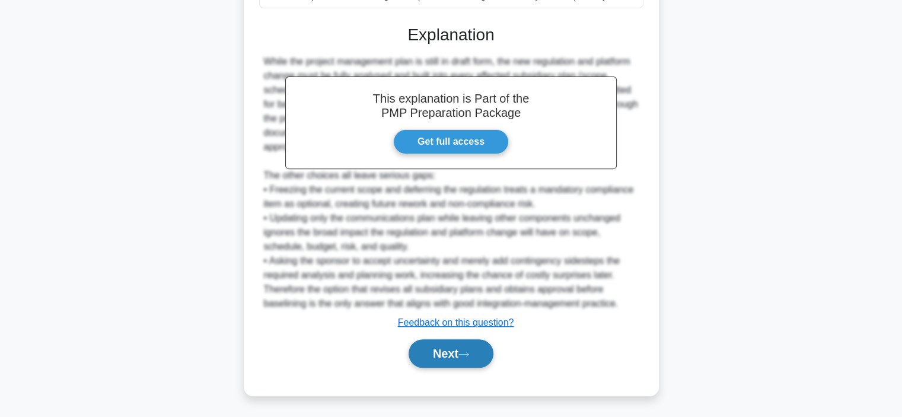
click at [460, 343] on button "Next" at bounding box center [451, 353] width 85 height 28
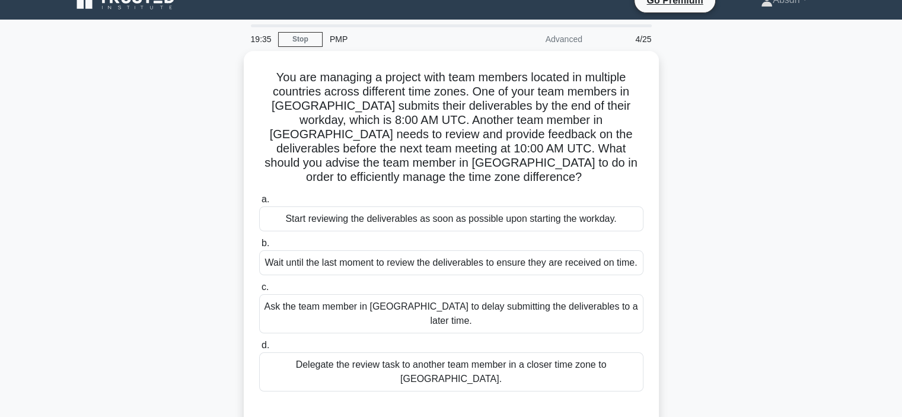
scroll to position [20, 0]
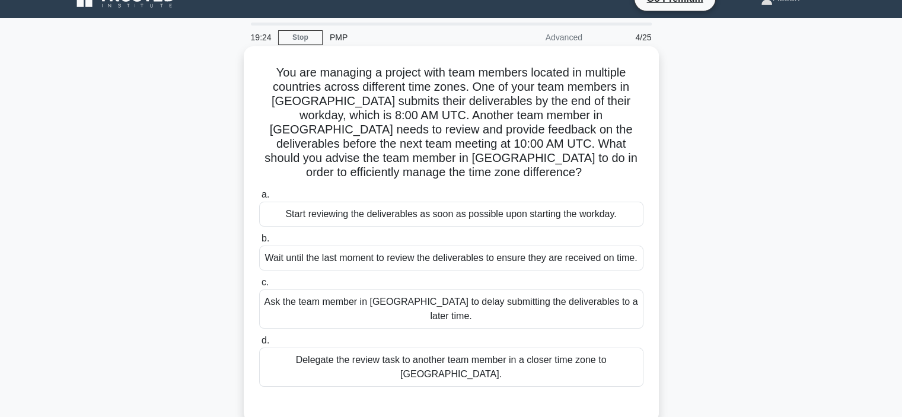
click at [505, 205] on div "Start reviewing the deliverables as soon as possible upon starting the workday." at bounding box center [451, 214] width 384 height 25
click at [259, 199] on input "a. Start reviewing the deliverables as soon as possible upon starting the workd…" at bounding box center [259, 195] width 0 height 8
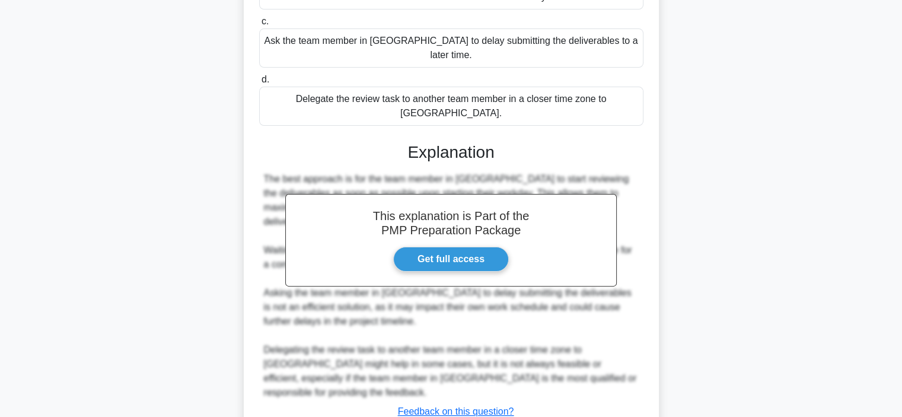
scroll to position [313, 0]
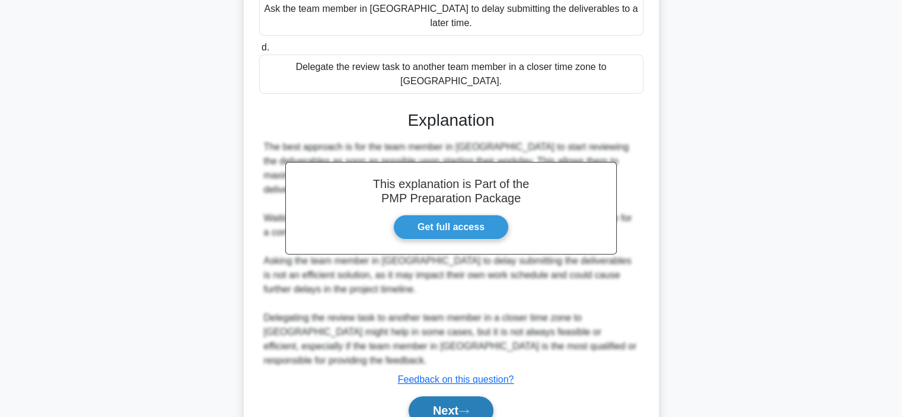
click at [431, 396] on button "Next" at bounding box center [451, 410] width 85 height 28
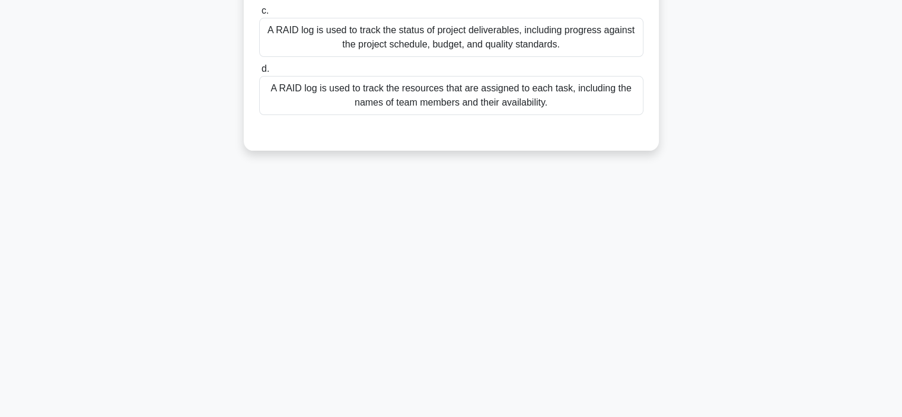
scroll to position [0, 0]
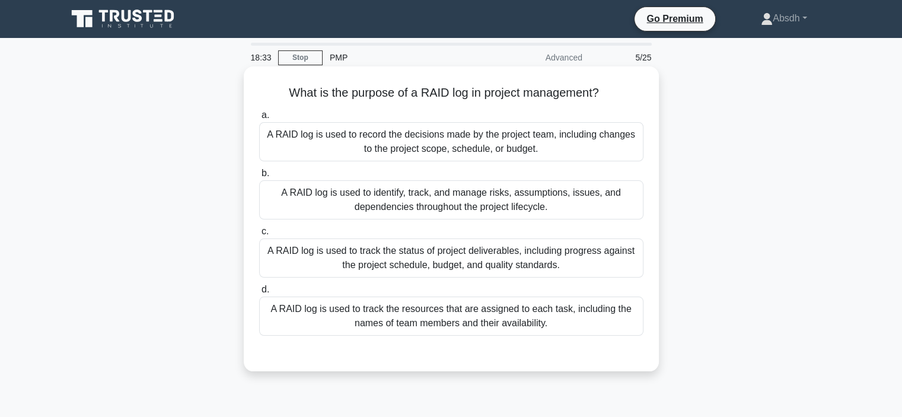
click at [544, 211] on div "A RAID log is used to identify, track, and manage risks, assumptions, issues, a…" at bounding box center [451, 199] width 384 height 39
click at [259, 177] on input "b. A RAID log is used to identify, track, and manage risks, assumptions, issues…" at bounding box center [259, 174] width 0 height 8
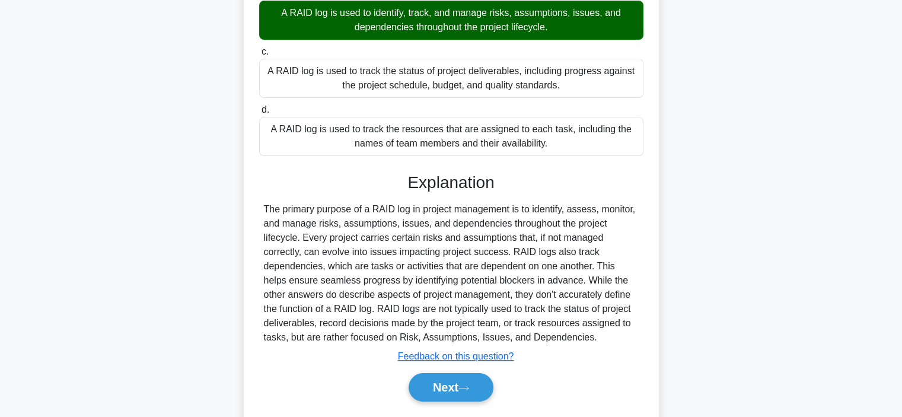
scroll to position [224, 0]
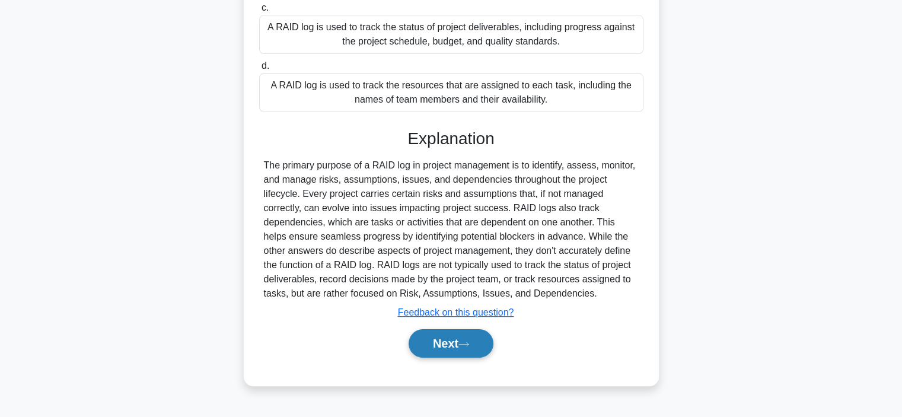
click at [460, 353] on button "Next" at bounding box center [451, 343] width 85 height 28
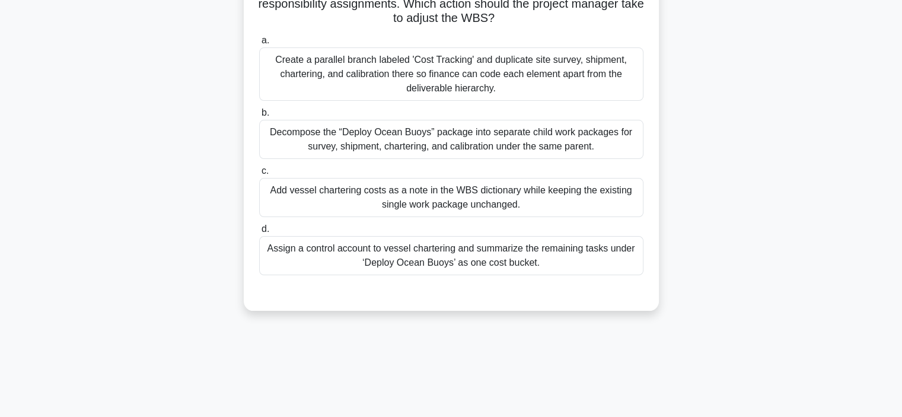
scroll to position [165, 0]
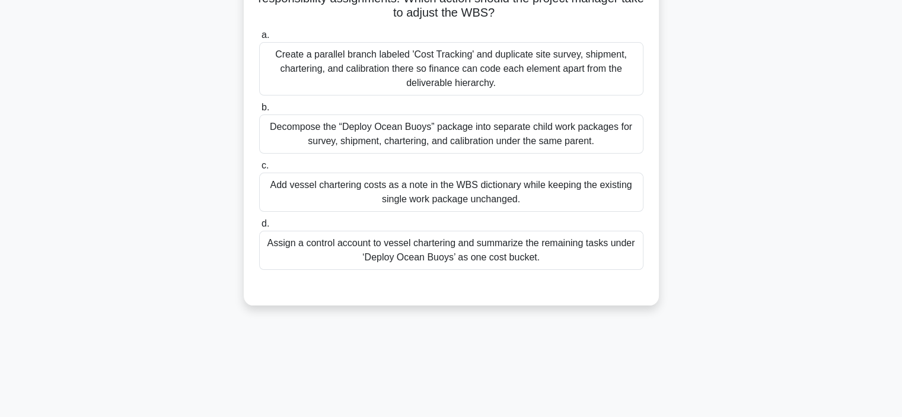
click at [457, 132] on div "Decompose the “Deploy Ocean Buoys” package into separate child work packages fo…" at bounding box center [451, 133] width 384 height 39
click at [259, 111] on input "b. Decompose the “Deploy Ocean Buoys” package into separate child work packages…" at bounding box center [259, 108] width 0 height 8
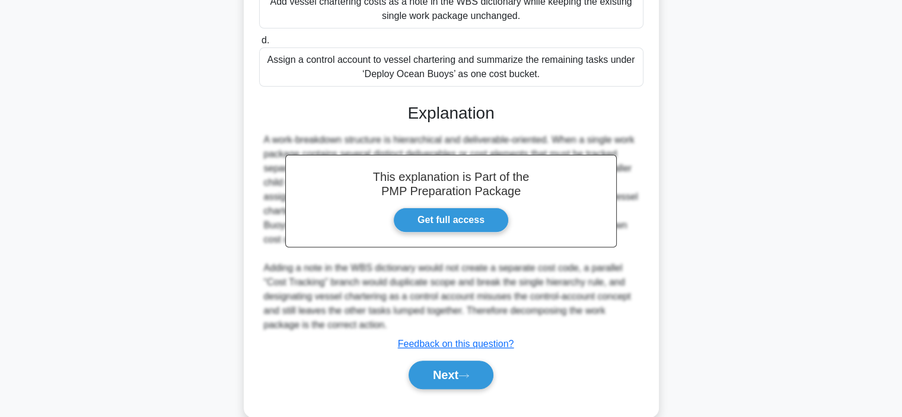
scroll to position [370, 0]
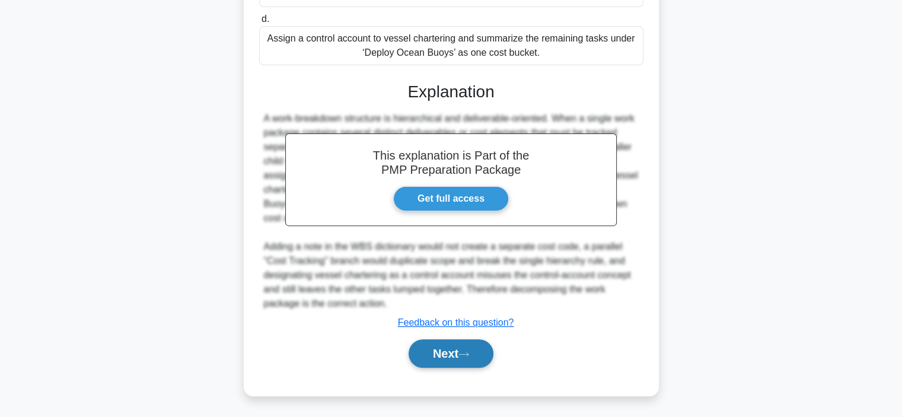
click at [464, 342] on button "Next" at bounding box center [451, 353] width 85 height 28
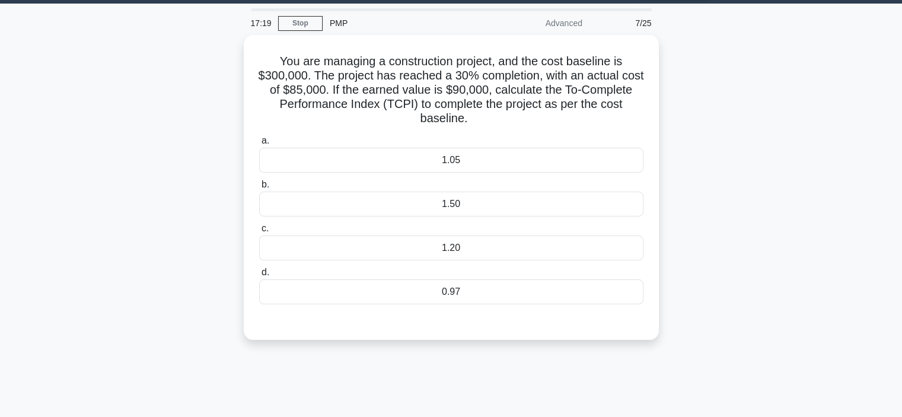
scroll to position [36, 0]
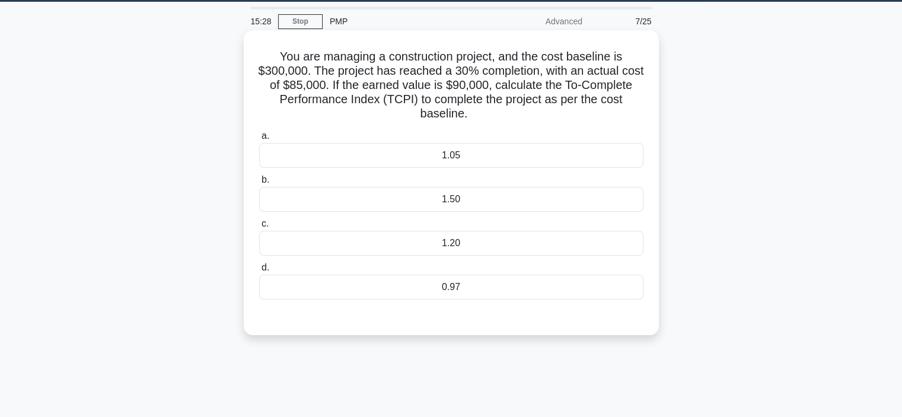
click at [466, 288] on div "0.97" at bounding box center [451, 287] width 384 height 25
click at [259, 272] on input "d. 0.97" at bounding box center [259, 268] width 0 height 8
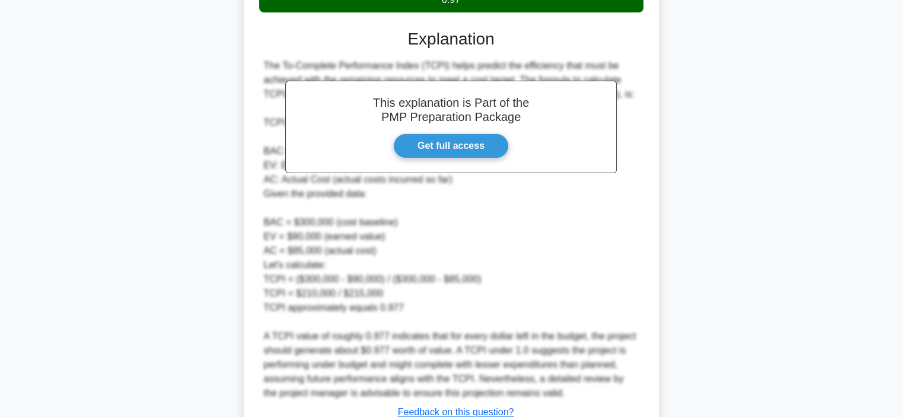
scroll to position [413, 0]
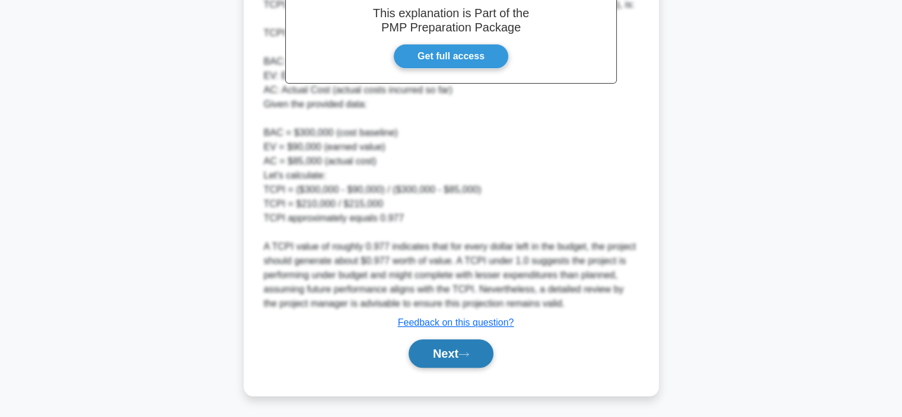
click at [447, 360] on button "Next" at bounding box center [451, 353] width 85 height 28
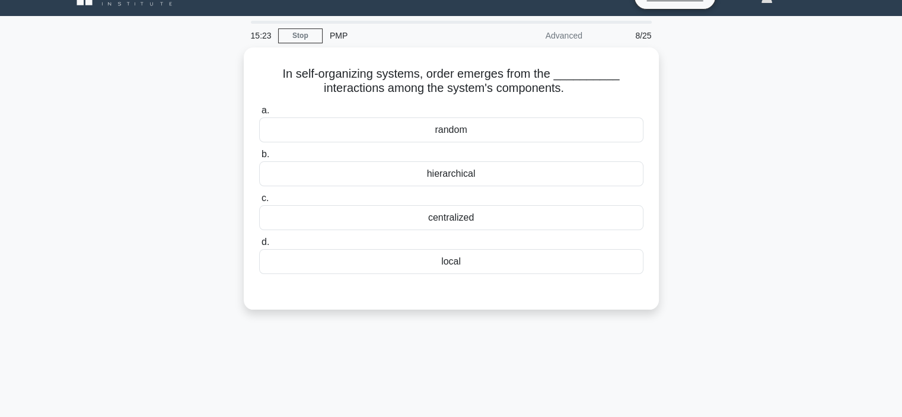
scroll to position [24, 0]
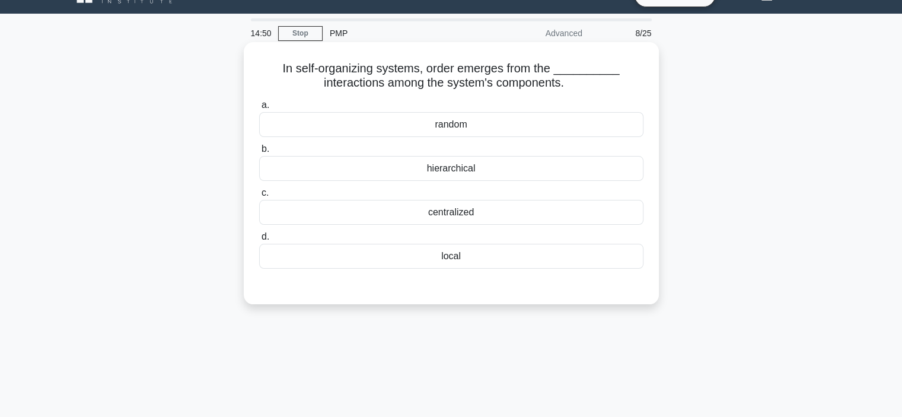
click at [411, 119] on div "random" at bounding box center [451, 124] width 384 height 25
click at [259, 109] on input "a. random" at bounding box center [259, 105] width 0 height 8
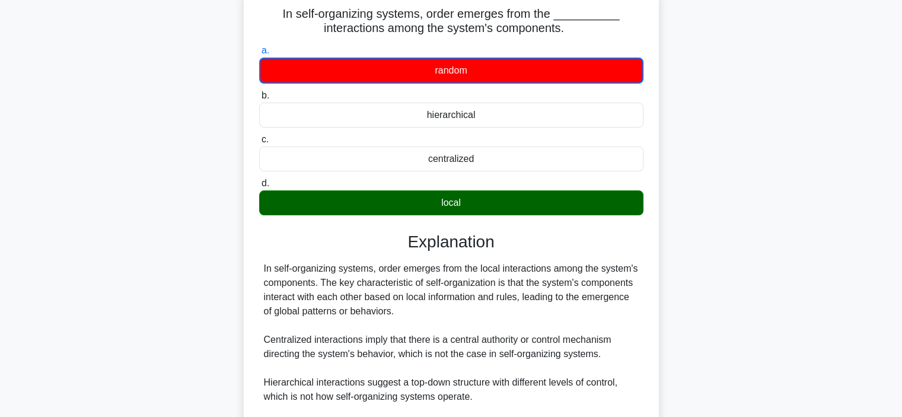
scroll to position [224, 0]
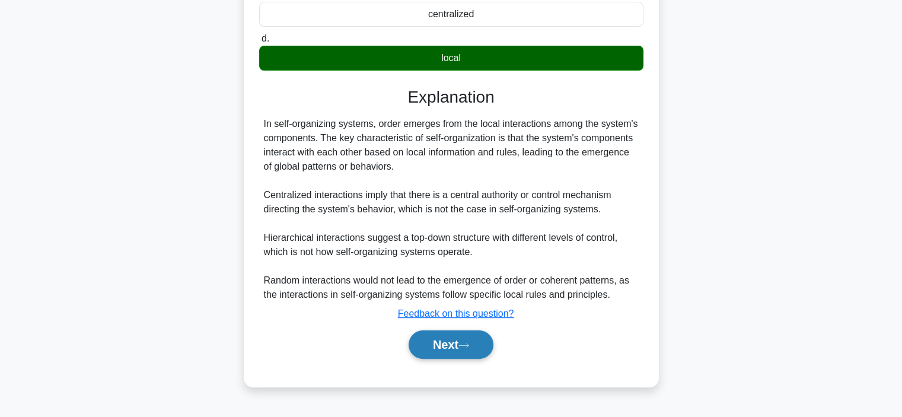
click at [429, 336] on button "Next" at bounding box center [451, 344] width 85 height 28
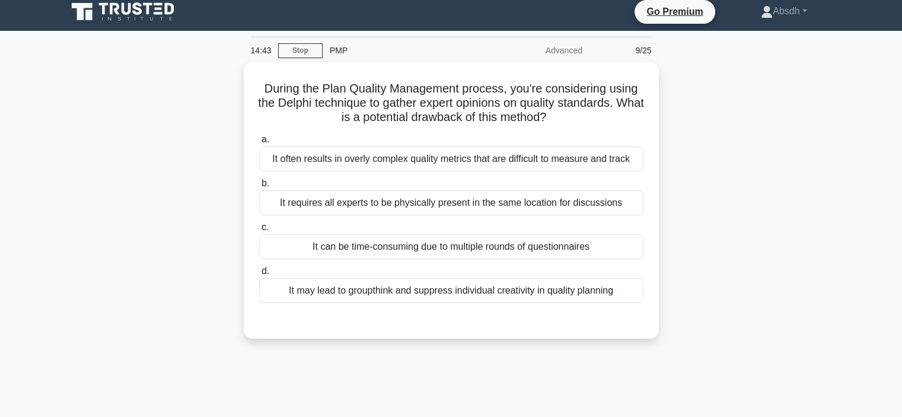
scroll to position [8, 0]
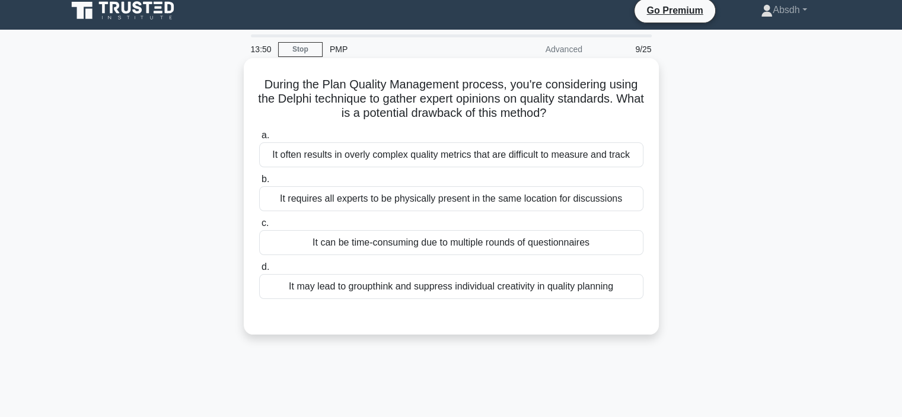
click at [534, 289] on div "It may lead to groupthink and suppress individual creativity in quality planning" at bounding box center [451, 286] width 384 height 25
click at [259, 271] on input "d. It may lead to groupthink and suppress individual creativity in quality plan…" at bounding box center [259, 267] width 0 height 8
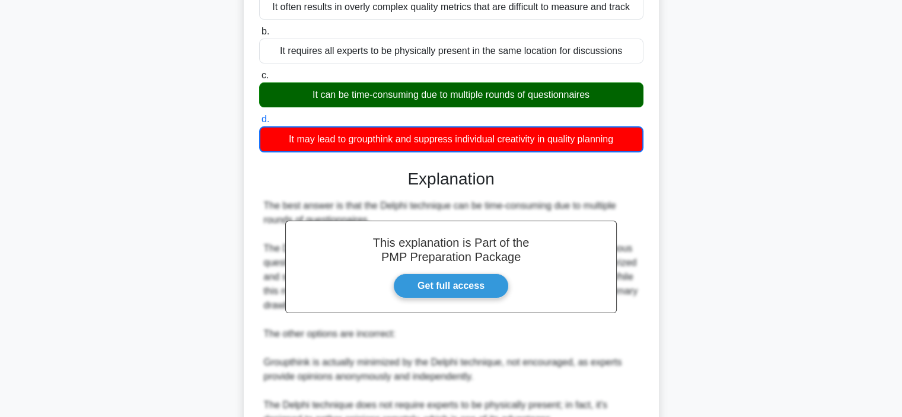
scroll to position [329, 0]
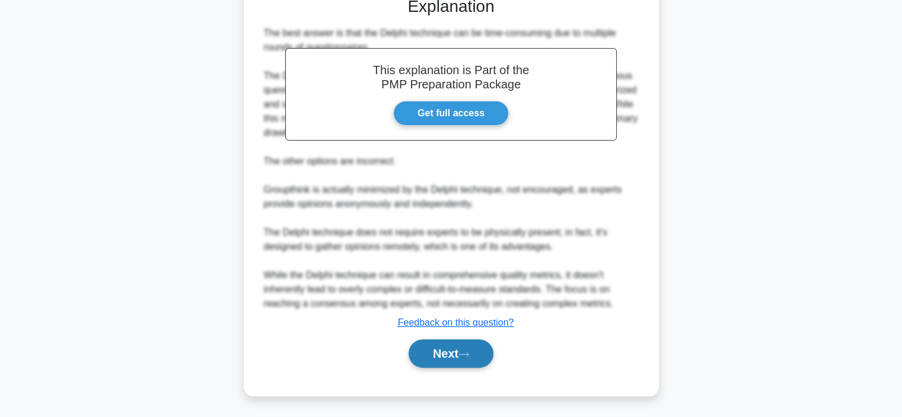
click at [459, 359] on button "Next" at bounding box center [451, 353] width 85 height 28
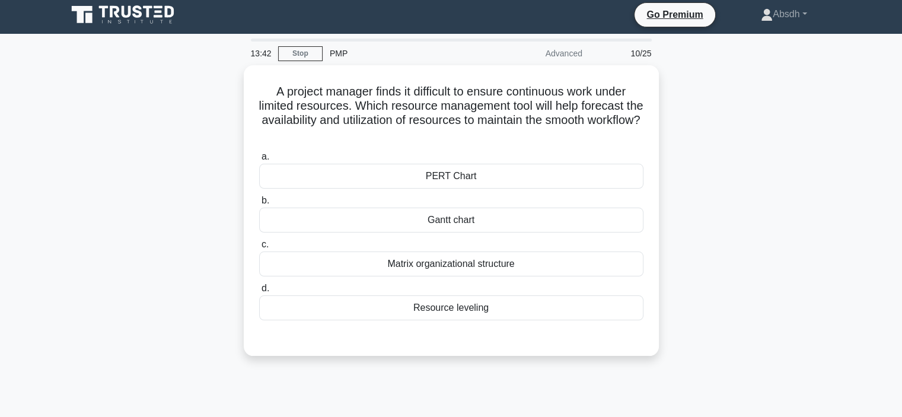
scroll to position [6, 0]
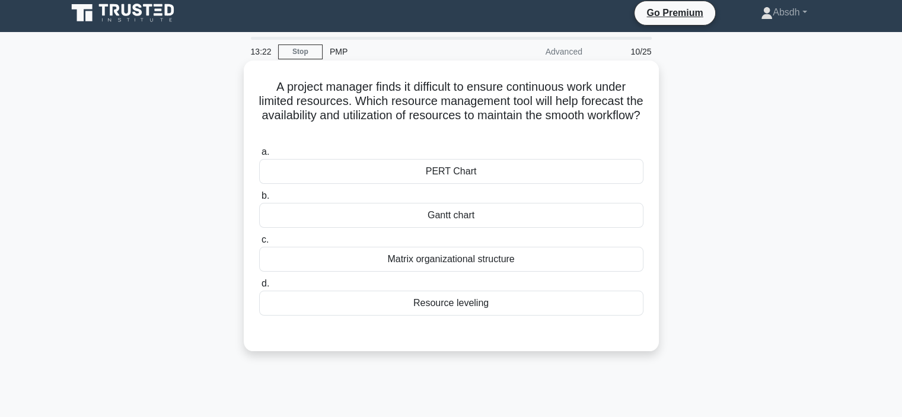
click at [482, 314] on div "Resource leveling" at bounding box center [451, 303] width 384 height 25
click at [259, 288] on input "d. Resource leveling" at bounding box center [259, 284] width 0 height 8
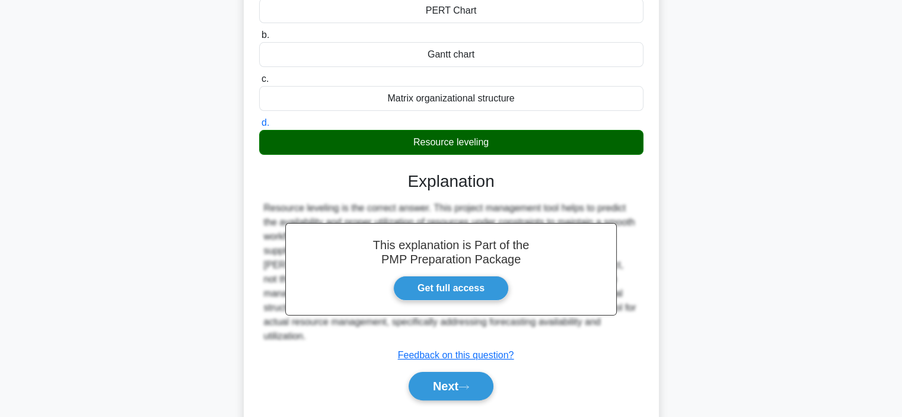
scroll to position [224, 0]
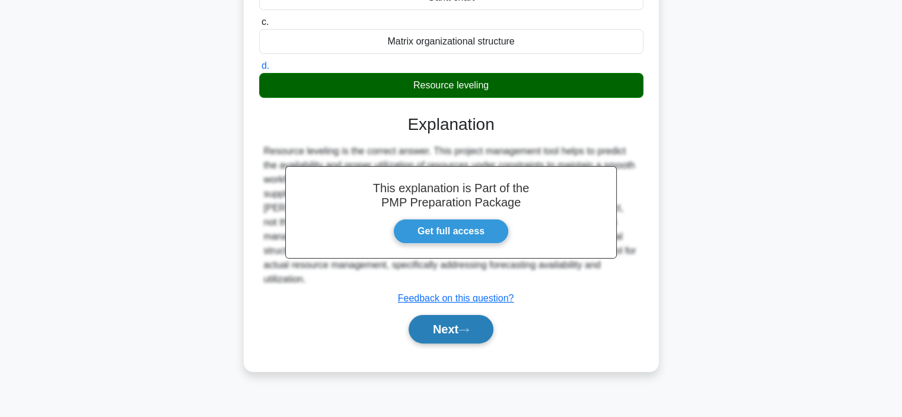
click at [435, 326] on button "Next" at bounding box center [451, 329] width 85 height 28
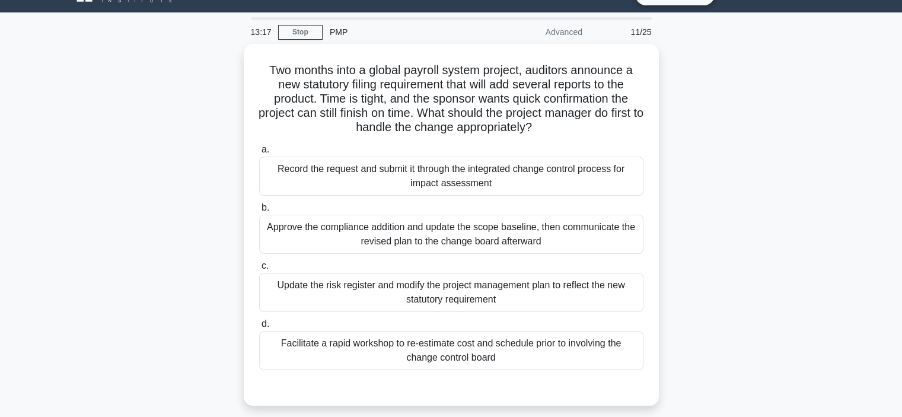
scroll to position [27, 0]
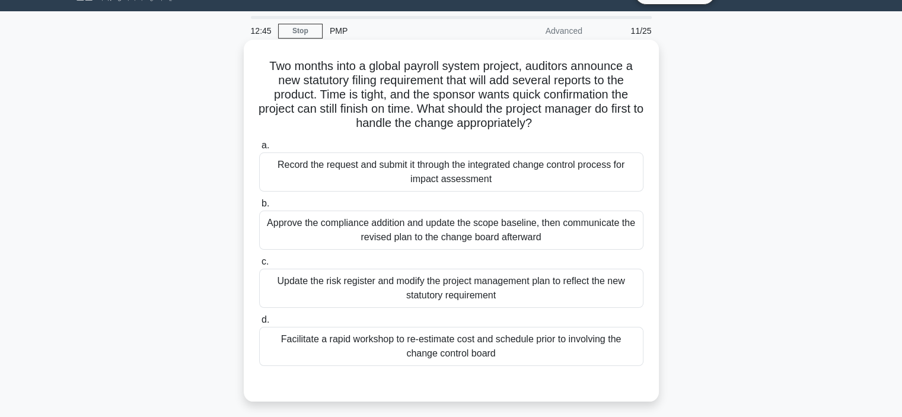
click at [550, 177] on div "Record the request and submit it through the integrated change control process …" at bounding box center [451, 171] width 384 height 39
click at [259, 149] on input "a. Record the request and submit it through the integrated change control proce…" at bounding box center [259, 146] width 0 height 8
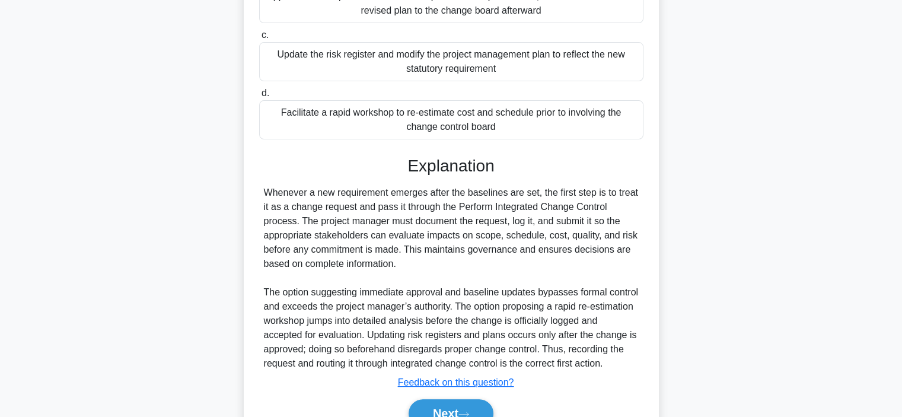
scroll to position [313, 0]
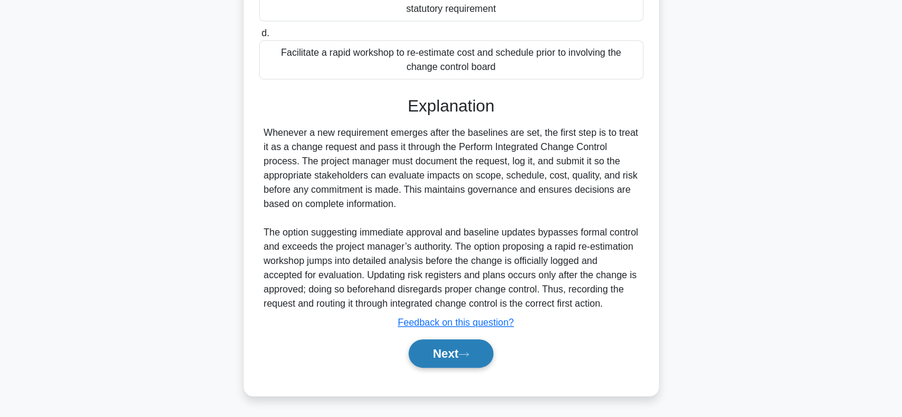
click at [444, 351] on button "Next" at bounding box center [451, 353] width 85 height 28
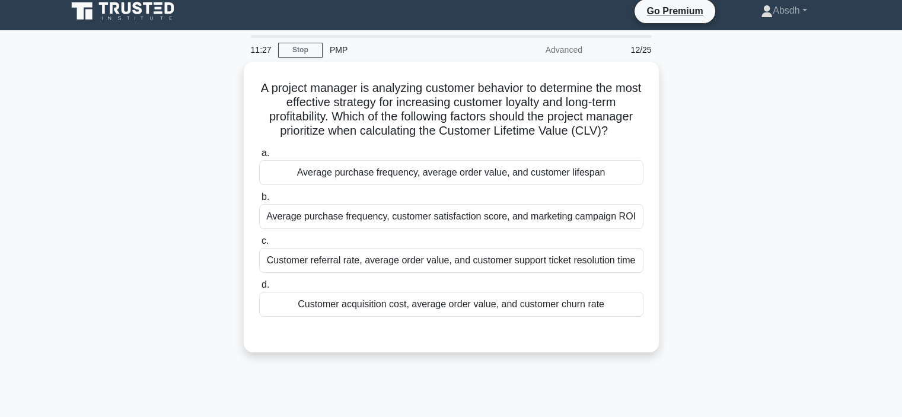
scroll to position [7, 0]
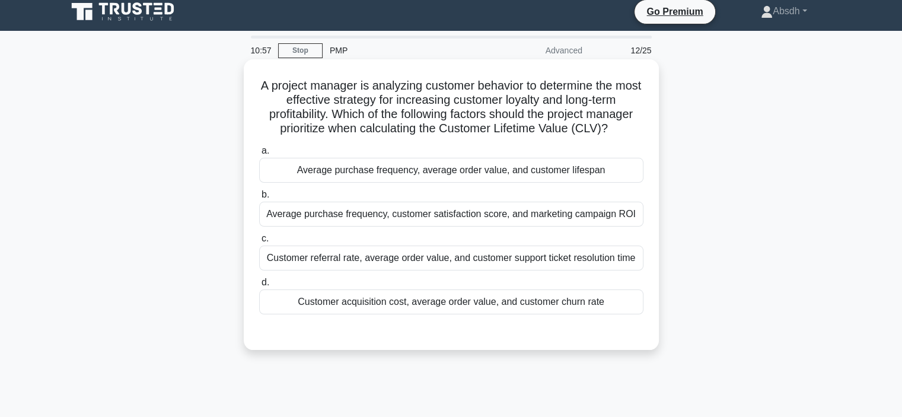
click at [521, 168] on div "Average purchase frequency, average order value, and customer lifespan" at bounding box center [451, 170] width 384 height 25
click at [259, 155] on input "a. Average purchase frequency, average order value, and customer lifespan" at bounding box center [259, 151] width 0 height 8
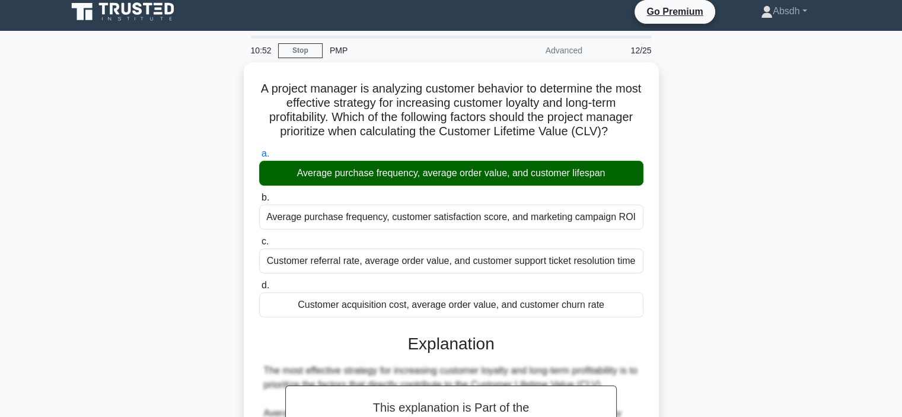
scroll to position [256, 0]
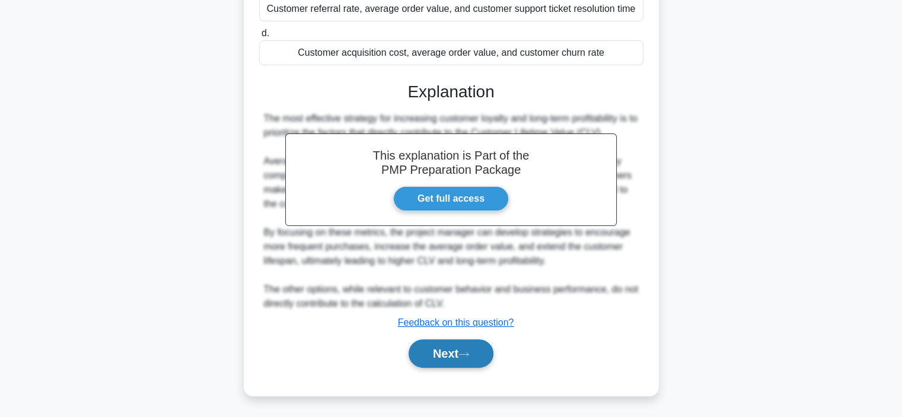
click at [460, 352] on button "Next" at bounding box center [451, 353] width 85 height 28
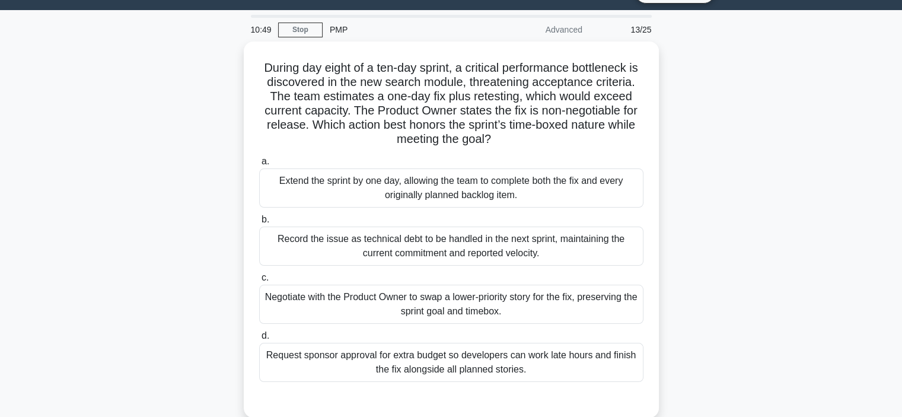
scroll to position [36, 0]
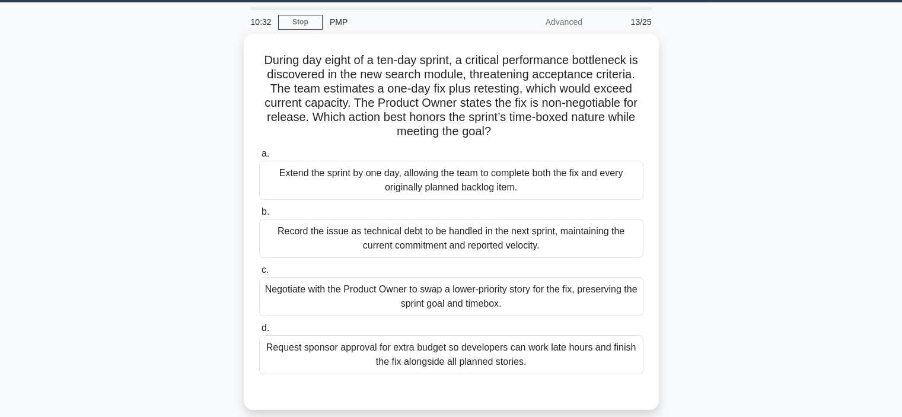
click at [894, 183] on main "10:32 Stop PMP Advanced 13/25 During day eight of a ten-day sprint, a critical …" at bounding box center [451, 303] width 902 height 603
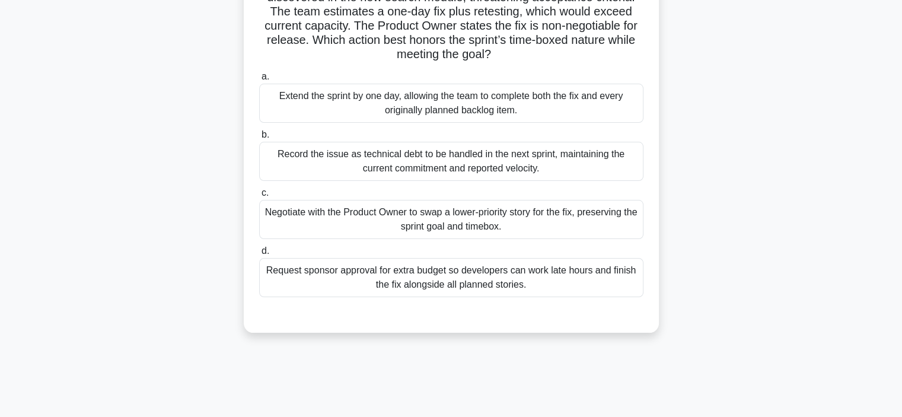
scroll to position [113, 0]
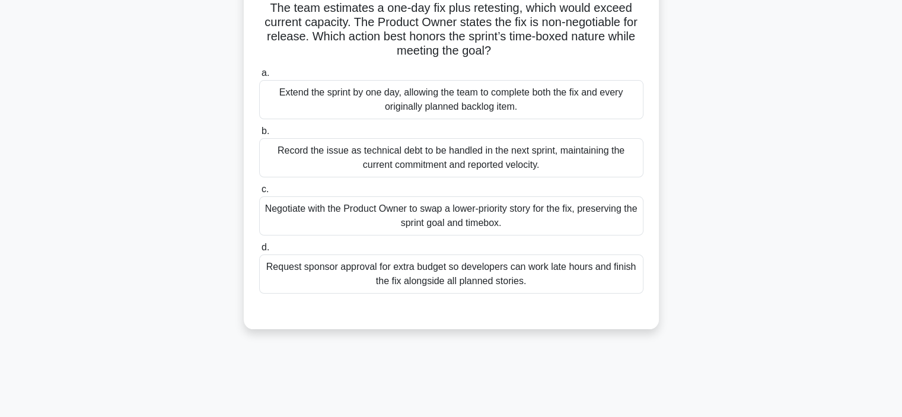
click at [477, 202] on div "Negotiate with the Product Owner to swap a lower-priority story for the fix, pr…" at bounding box center [451, 215] width 384 height 39
click at [259, 193] on input "c. Negotiate with the Product Owner to swap a lower-priority story for the fix,…" at bounding box center [259, 190] width 0 height 8
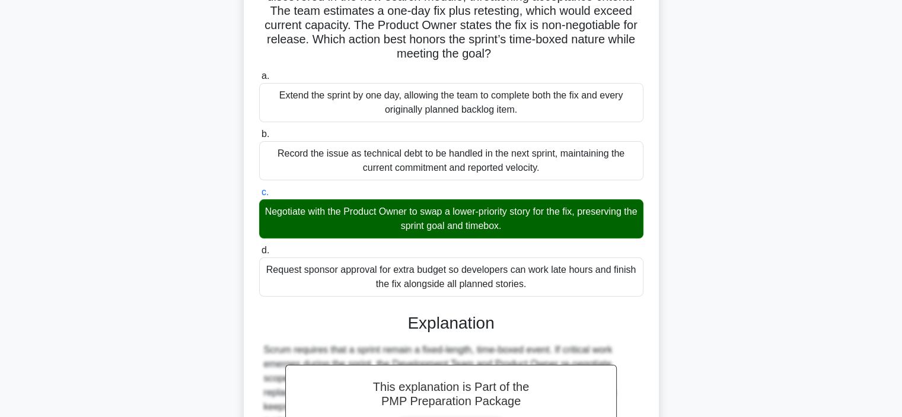
scroll to position [299, 0]
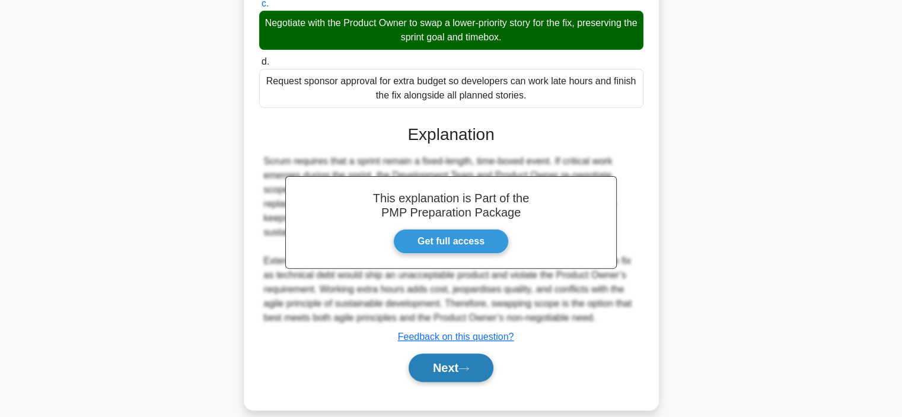
click at [467, 365] on icon at bounding box center [463, 368] width 11 height 7
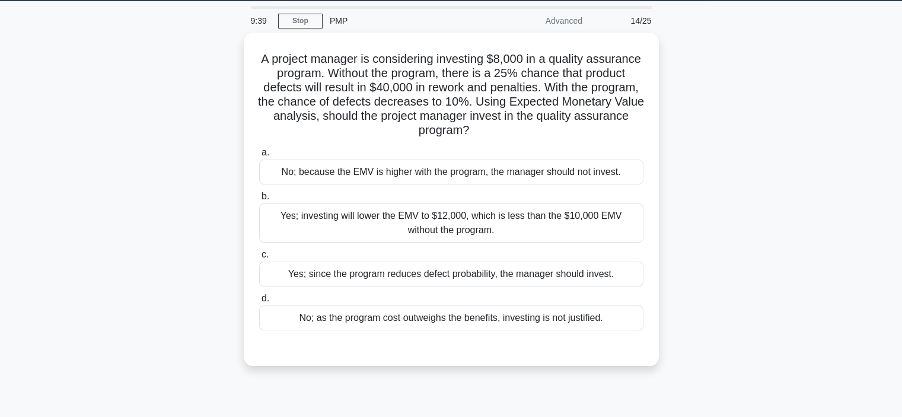
scroll to position [39, 0]
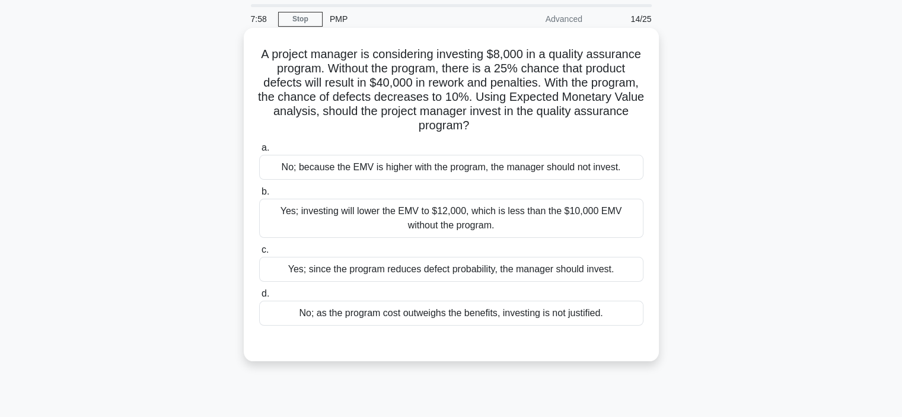
click at [530, 275] on div "Yes; since the program reduces defect probability, the manager should invest." at bounding box center [451, 269] width 384 height 25
click at [259, 254] on input "c. Yes; since the program reduces defect probability, the manager should invest." at bounding box center [259, 250] width 0 height 8
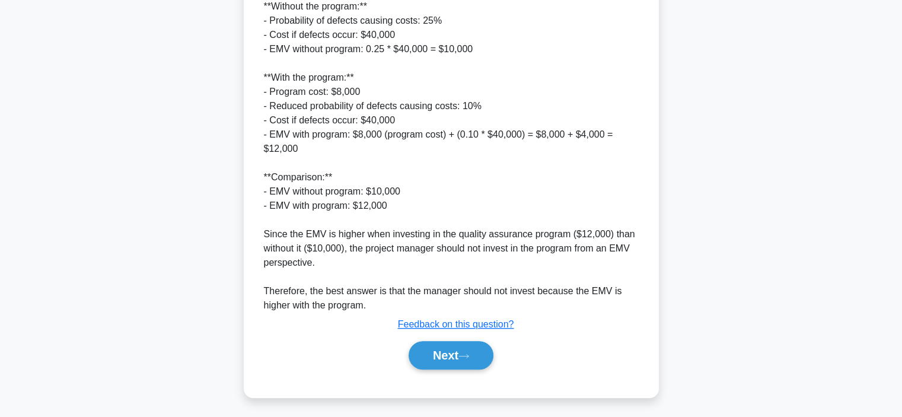
scroll to position [470, 0]
click at [439, 348] on button "Next" at bounding box center [451, 354] width 85 height 28
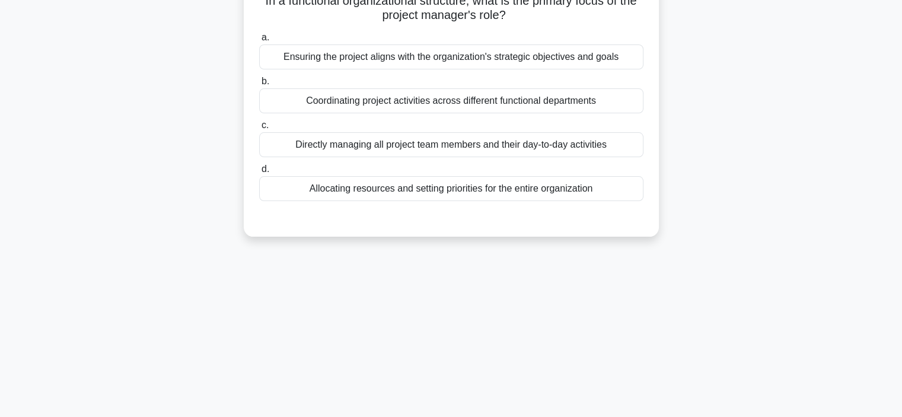
scroll to position [0, 0]
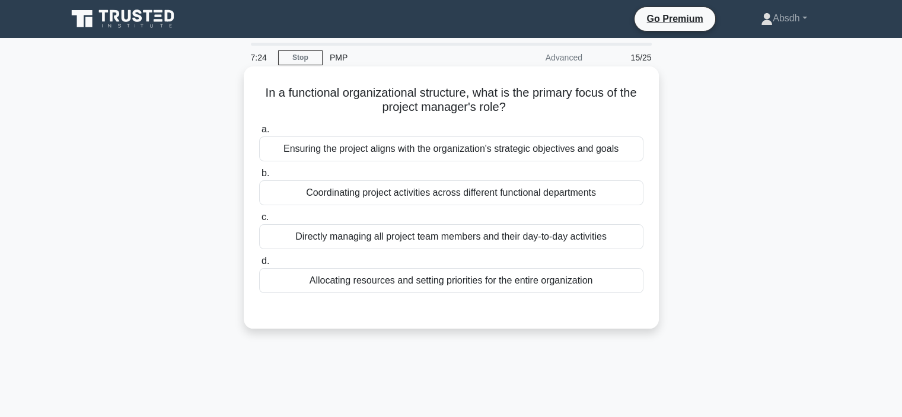
click at [426, 196] on div "Coordinating project activities across different functional departments" at bounding box center [451, 192] width 384 height 25
click at [259, 177] on input "b. Coordinating project activities across different functional departments" at bounding box center [259, 174] width 0 height 8
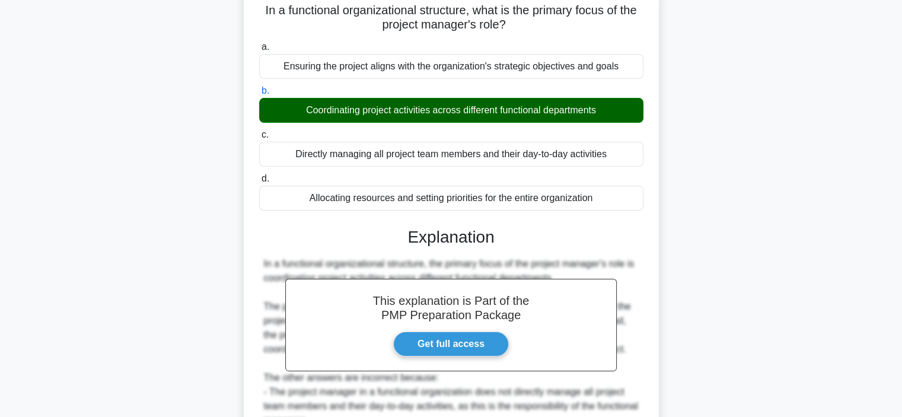
scroll to position [270, 0]
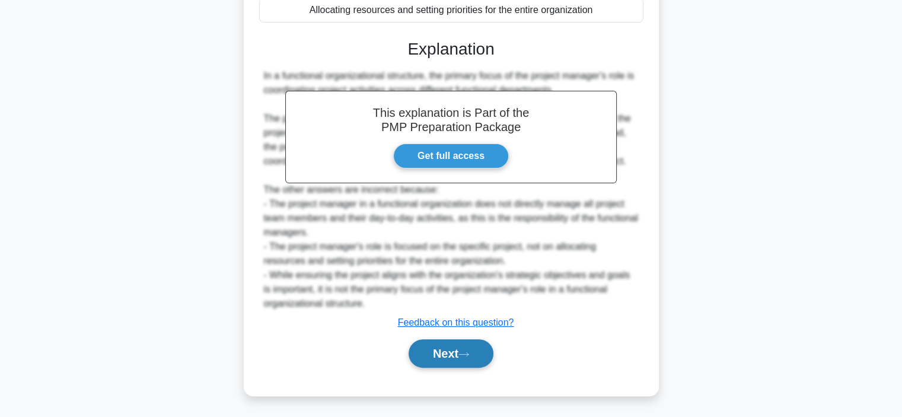
click at [480, 349] on button "Next" at bounding box center [451, 353] width 85 height 28
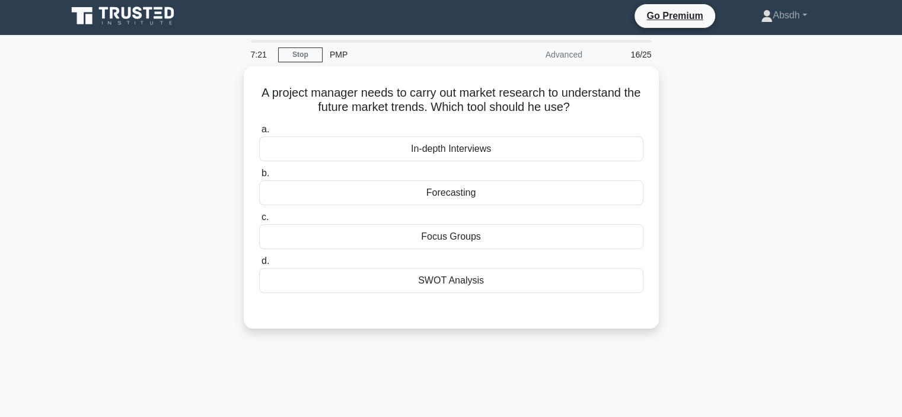
scroll to position [0, 0]
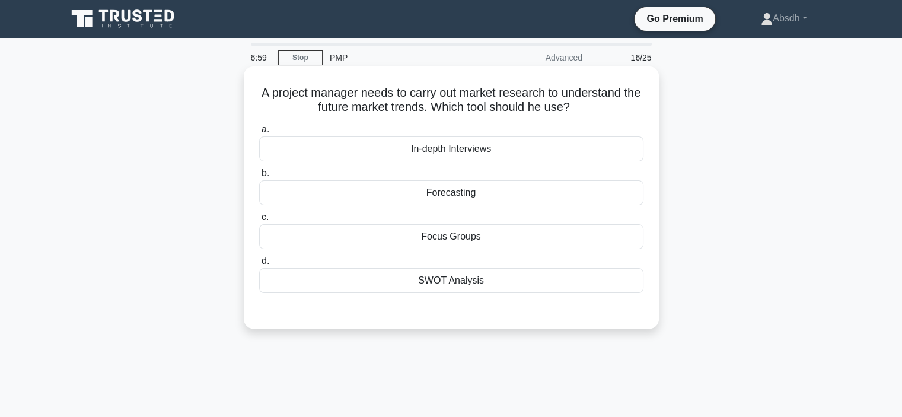
click at [444, 192] on div "Forecasting" at bounding box center [451, 192] width 384 height 25
click at [259, 177] on input "b. Forecasting" at bounding box center [259, 174] width 0 height 8
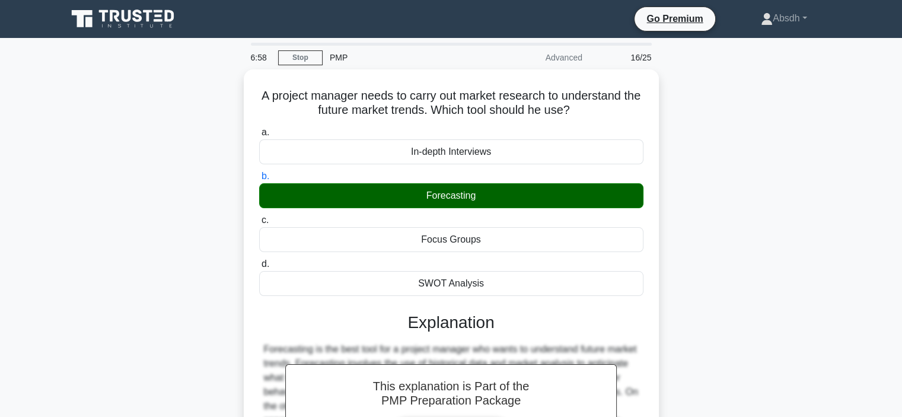
scroll to position [224, 0]
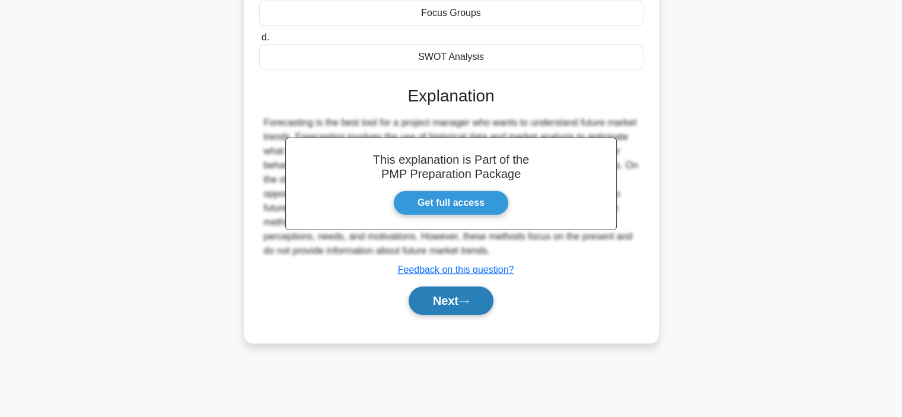
click at [452, 307] on button "Next" at bounding box center [451, 300] width 85 height 28
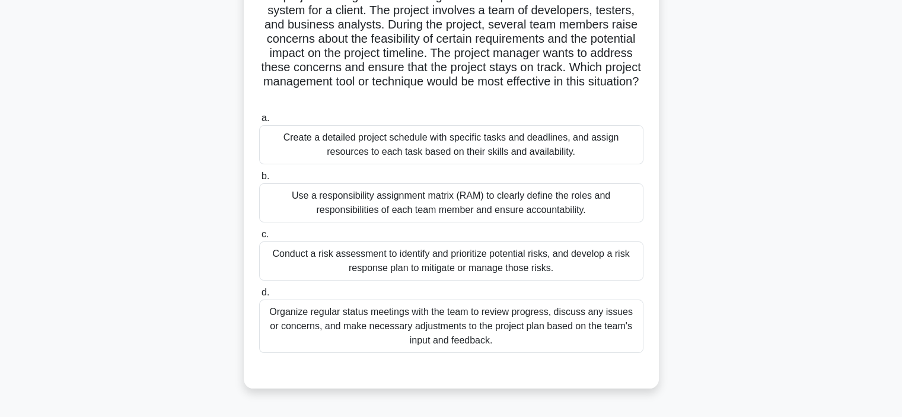
scroll to position [98, 0]
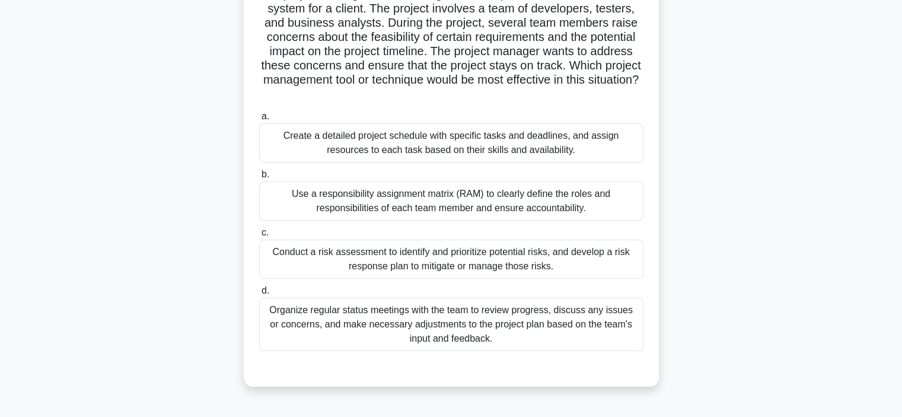
click at [459, 322] on div "Organize regular status meetings with the team to review progress, discuss any …" at bounding box center [451, 324] width 384 height 53
click at [259, 295] on input "d. Organize regular status meetings with the team to review progress, discuss a…" at bounding box center [259, 291] width 0 height 8
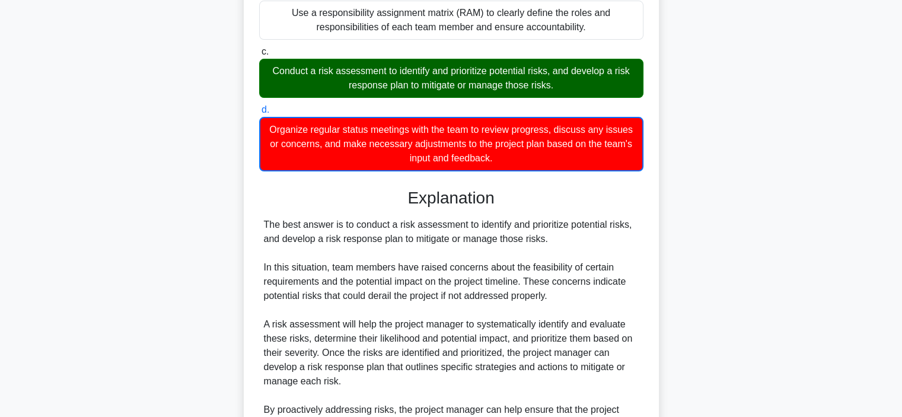
scroll to position [450, 0]
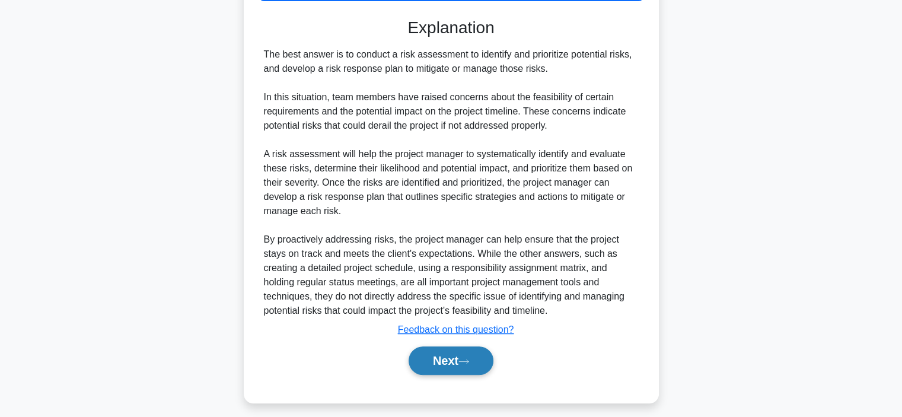
click at [428, 355] on button "Next" at bounding box center [451, 360] width 85 height 28
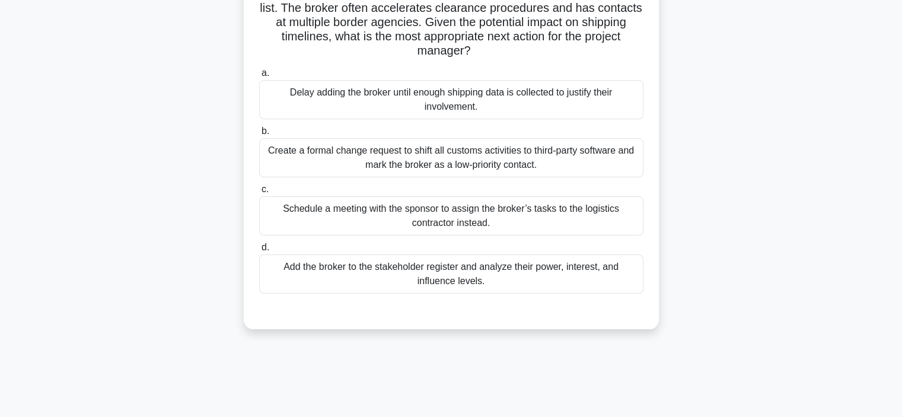
scroll to position [132, 0]
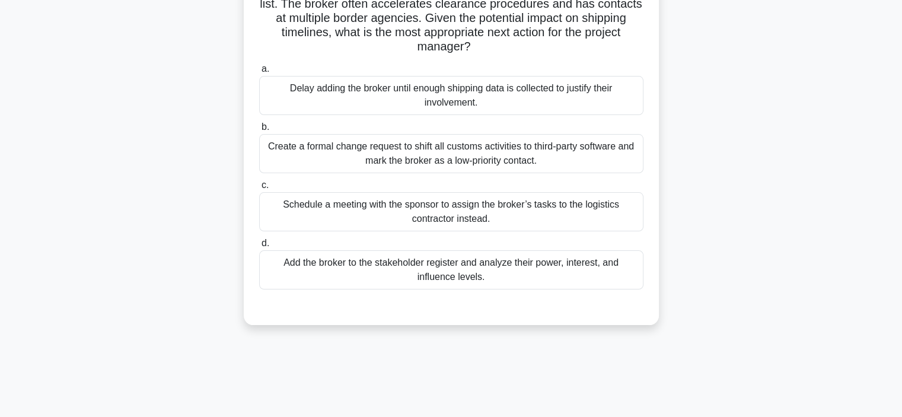
click at [556, 268] on div "Add the broker to the stakeholder register and analyze their power, interest, a…" at bounding box center [451, 269] width 384 height 39
click at [259, 247] on input "d. Add the broker to the stakeholder register and analyze their power, interest…" at bounding box center [259, 244] width 0 height 8
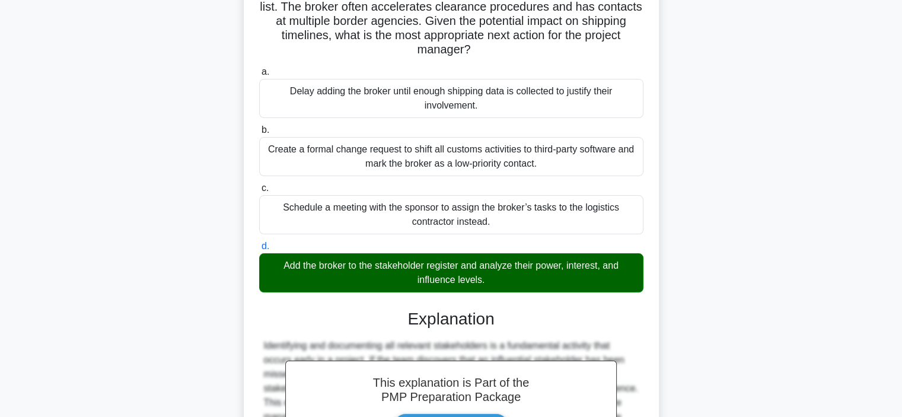
scroll to position [413, 0]
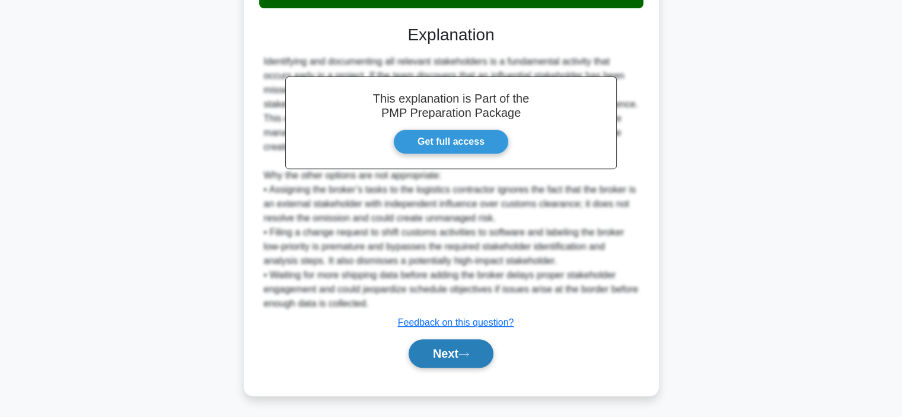
click at [428, 355] on button "Next" at bounding box center [451, 353] width 85 height 28
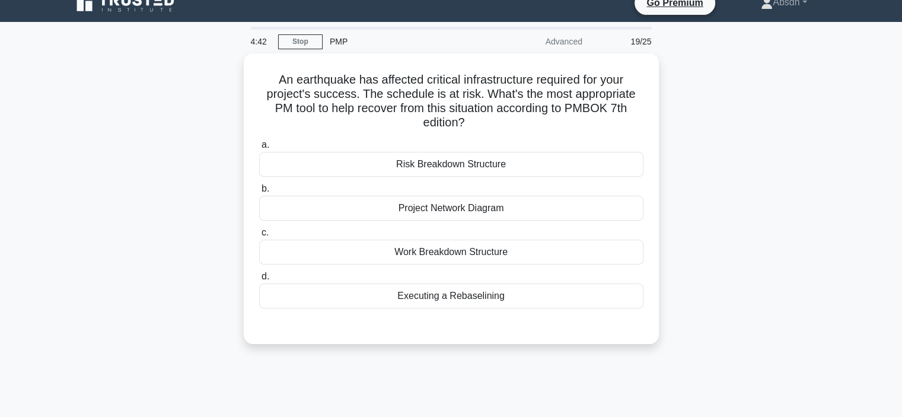
scroll to position [18, 0]
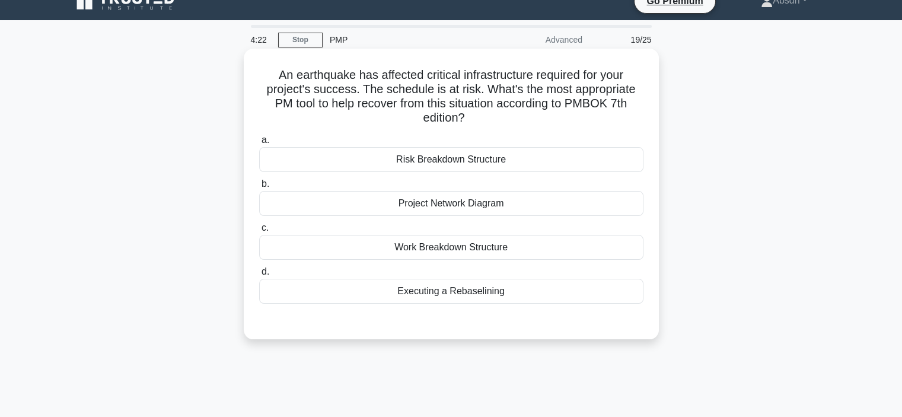
click at [499, 161] on div "Risk Breakdown Structure" at bounding box center [451, 159] width 384 height 25
click at [259, 144] on input "a. Risk Breakdown Structure" at bounding box center [259, 140] width 0 height 8
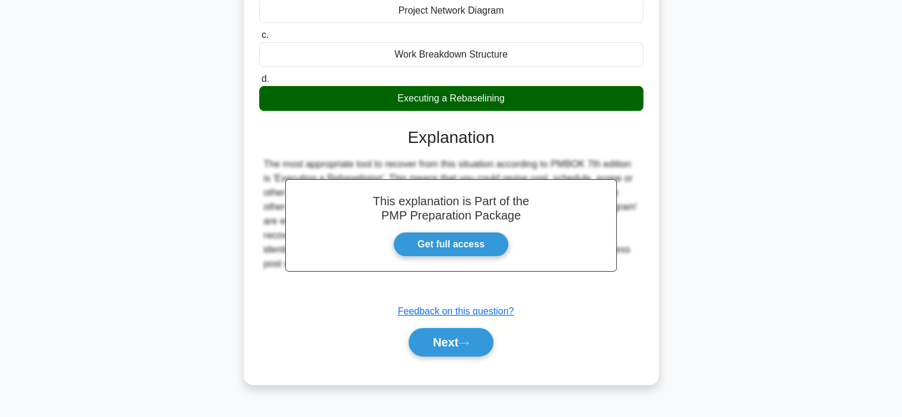
scroll to position [224, 0]
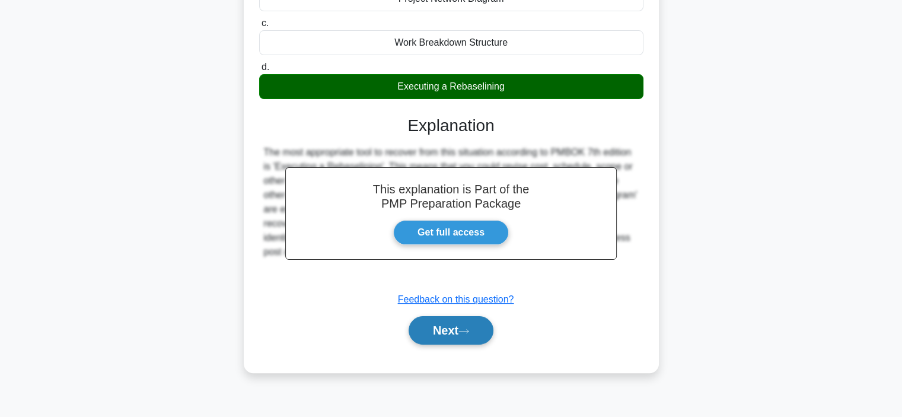
click at [457, 324] on button "Next" at bounding box center [451, 330] width 85 height 28
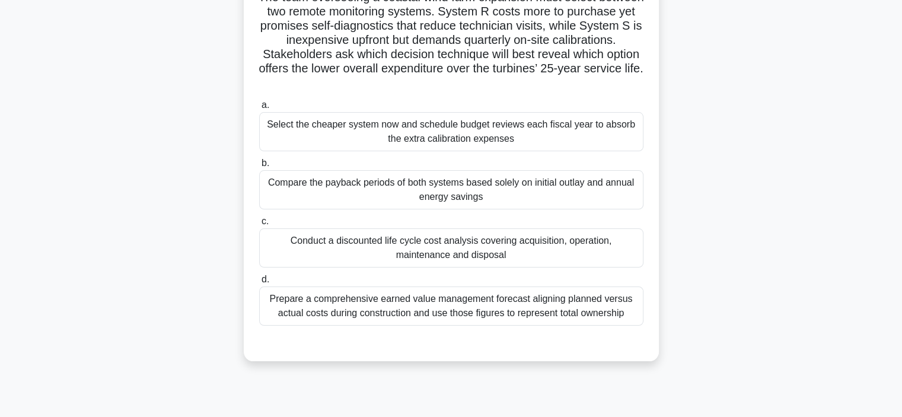
scroll to position [98, 0]
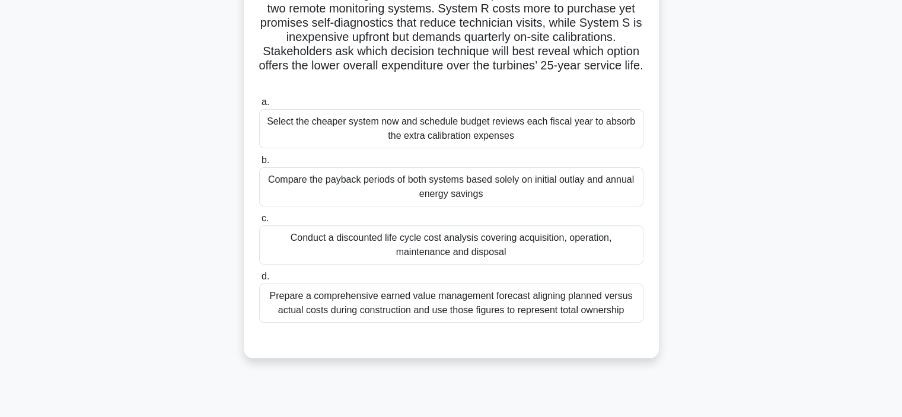
click at [458, 238] on div "Conduct a discounted life cycle cost analysis covering acquisition, operation, …" at bounding box center [451, 244] width 384 height 39
click at [259, 222] on input "c. Conduct a discounted life cycle cost analysis covering acquisition, operatio…" at bounding box center [259, 219] width 0 height 8
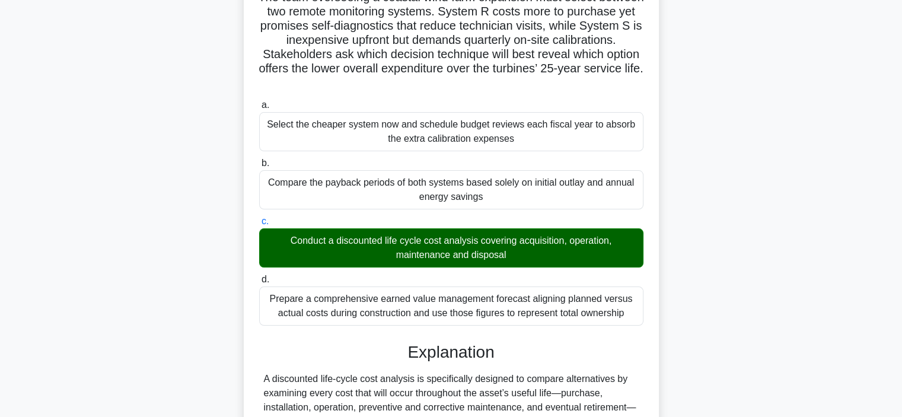
scroll to position [384, 0]
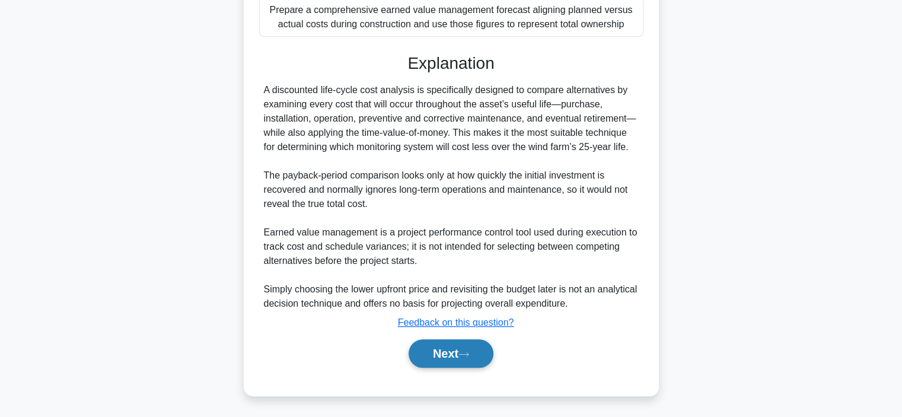
click at [439, 356] on button "Next" at bounding box center [451, 353] width 85 height 28
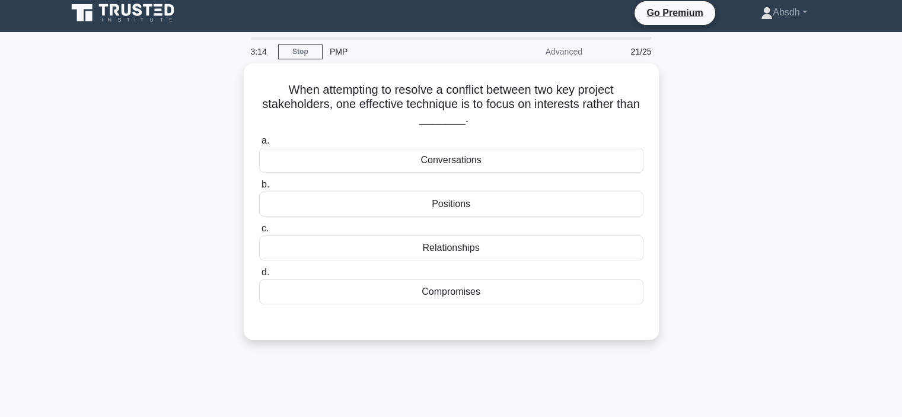
scroll to position [0, 0]
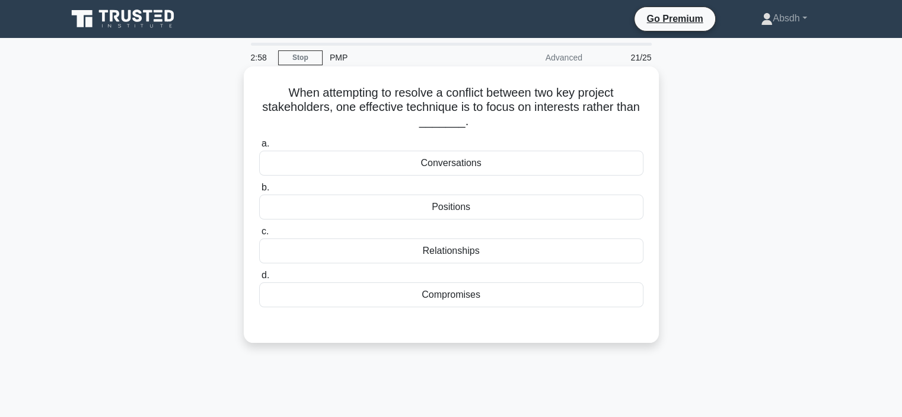
click at [469, 213] on div "Positions" at bounding box center [451, 207] width 384 height 25
click at [259, 192] on input "b. Positions" at bounding box center [259, 188] width 0 height 8
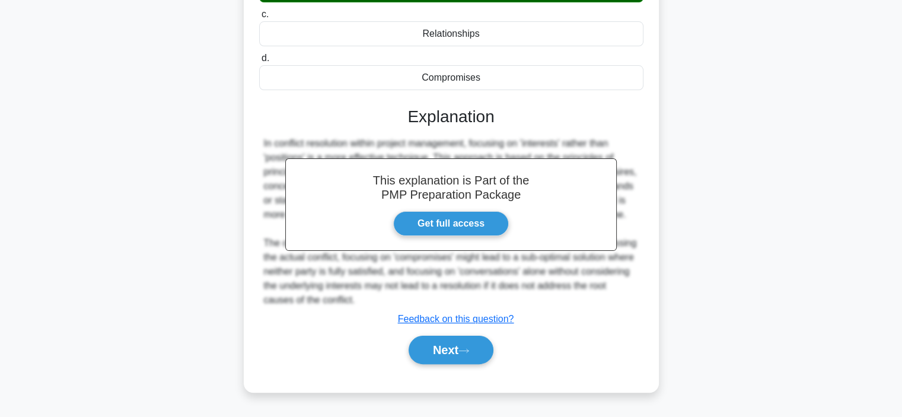
scroll to position [224, 0]
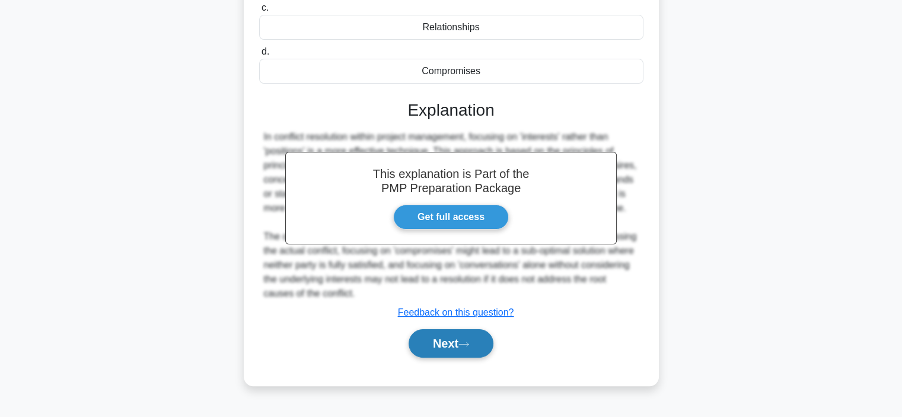
click at [469, 346] on button "Next" at bounding box center [451, 343] width 85 height 28
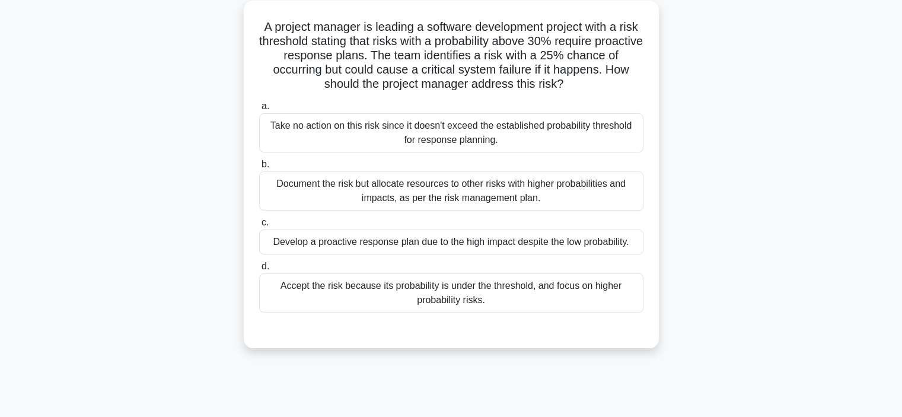
scroll to position [70, 0]
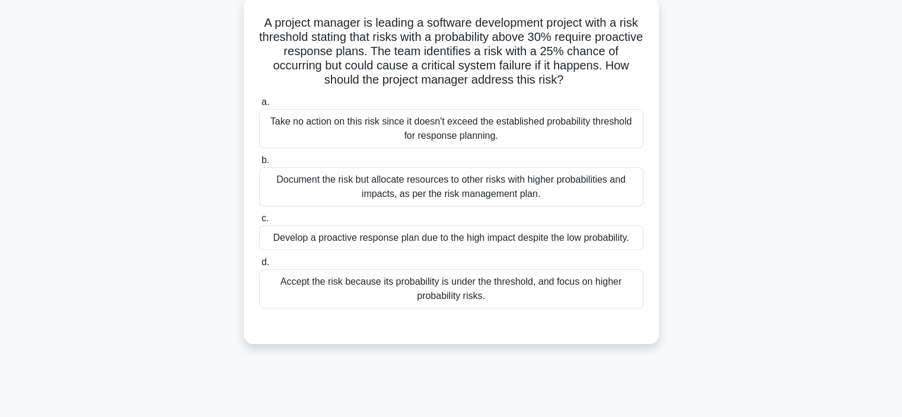
click at [504, 239] on div "Develop a proactive response plan due to the high impact despite the low probab…" at bounding box center [451, 237] width 384 height 25
click at [259, 222] on input "c. Develop a proactive response plan due to the high impact despite the low pro…" at bounding box center [259, 219] width 0 height 8
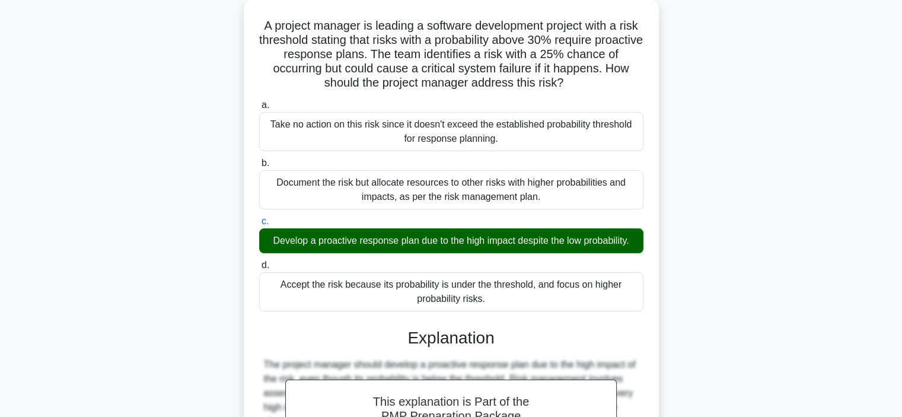
scroll to position [256, 0]
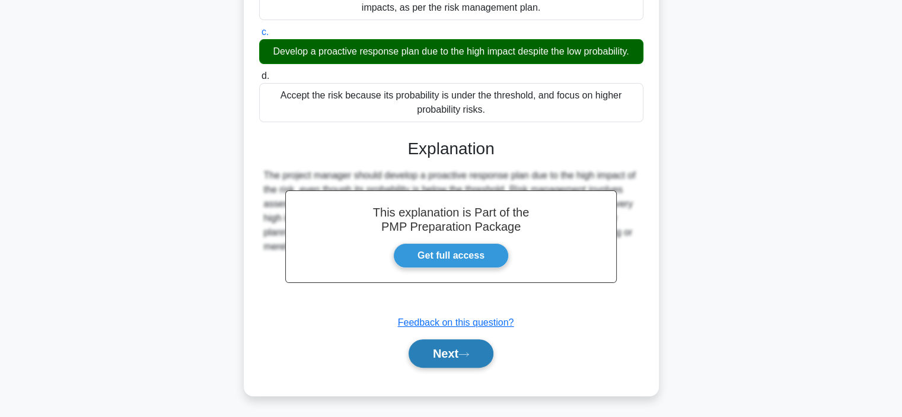
click at [430, 352] on button "Next" at bounding box center [451, 353] width 85 height 28
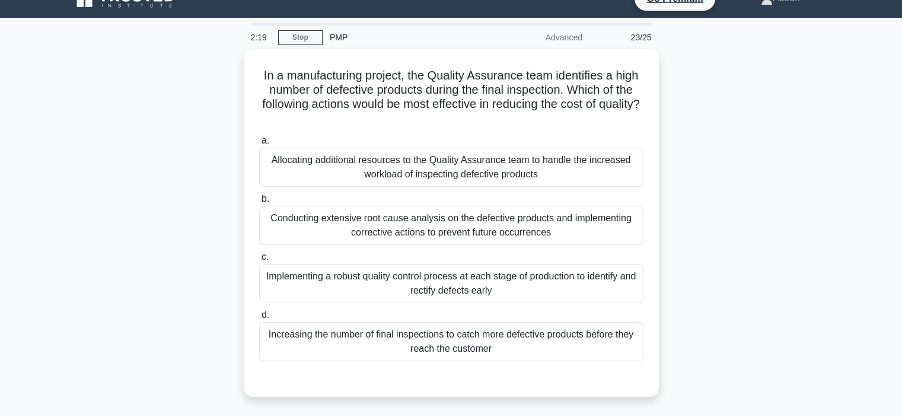
scroll to position [21, 0]
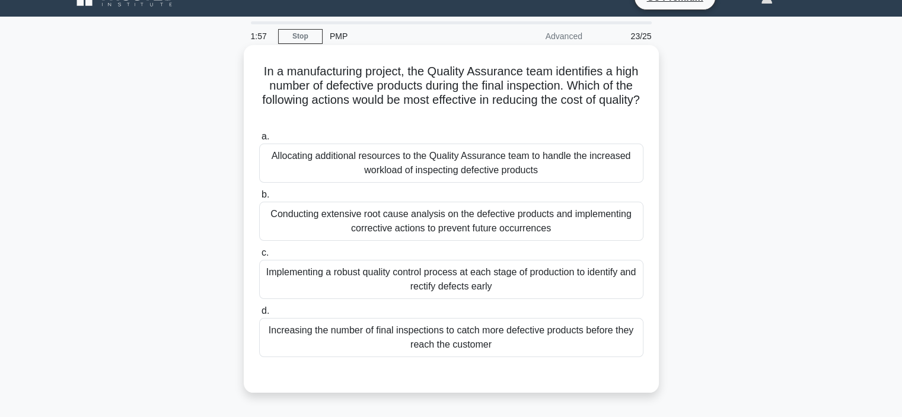
click at [463, 222] on div "Conducting extensive root cause analysis on the defective products and implemen…" at bounding box center [451, 221] width 384 height 39
click at [259, 199] on input "b. Conducting extensive root cause analysis on the defective products and imple…" at bounding box center [259, 195] width 0 height 8
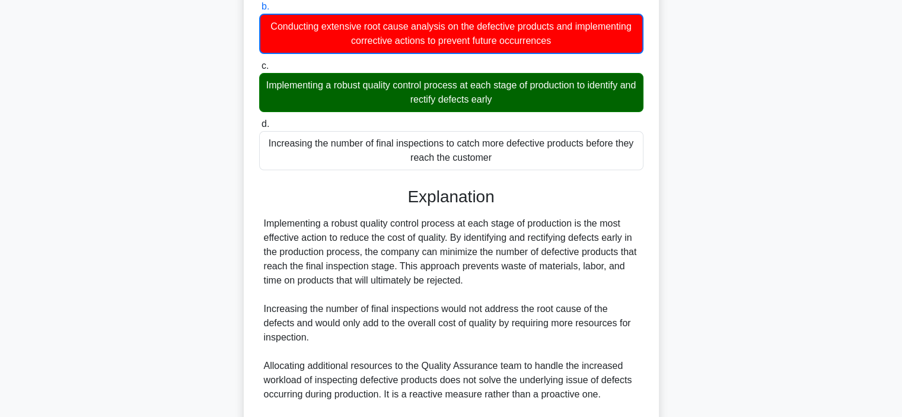
scroll to position [371, 0]
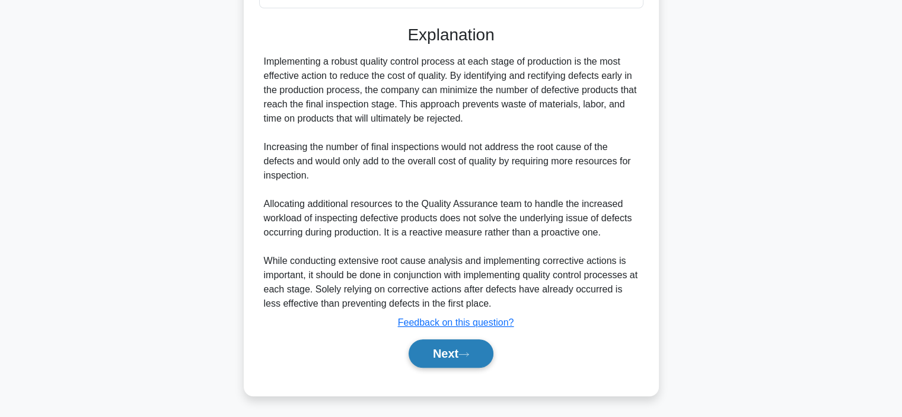
click at [467, 353] on icon at bounding box center [463, 354] width 9 height 4
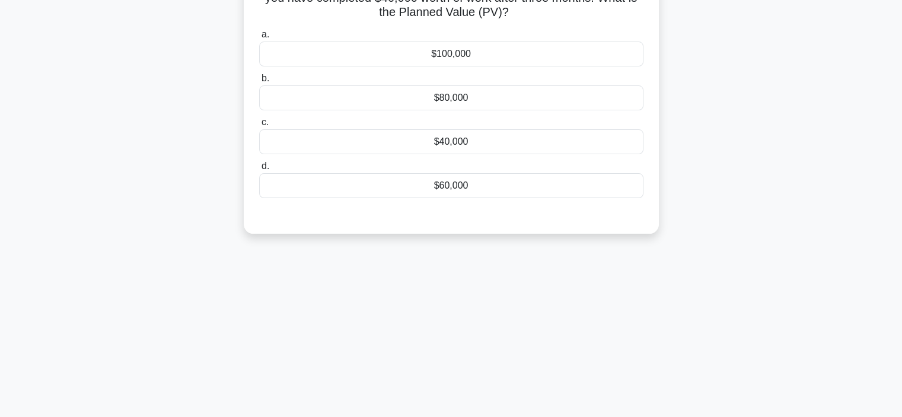
scroll to position [0, 0]
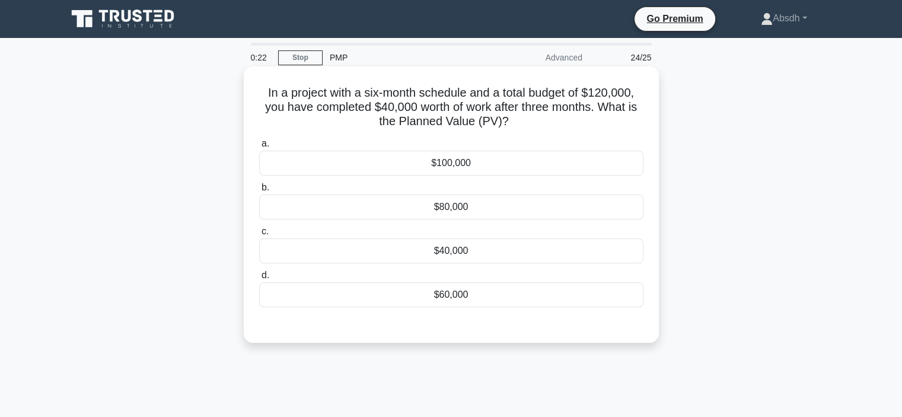
click at [466, 254] on div "$40,000" at bounding box center [451, 250] width 384 height 25
click at [259, 235] on input "c. $40,000" at bounding box center [259, 232] width 0 height 8
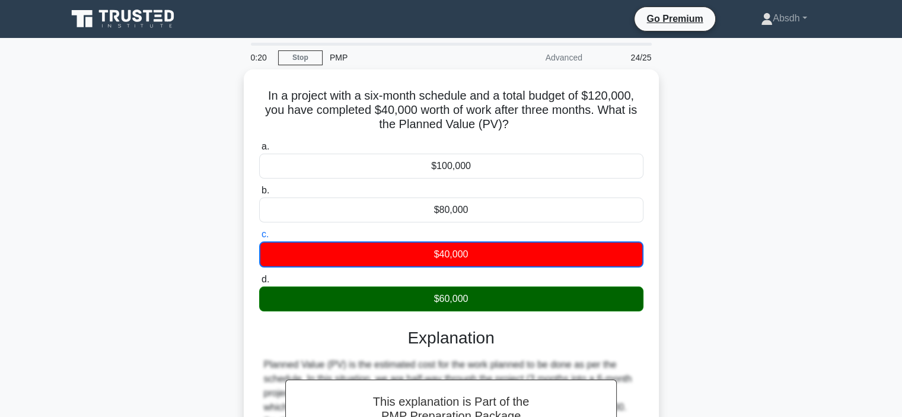
scroll to position [224, 0]
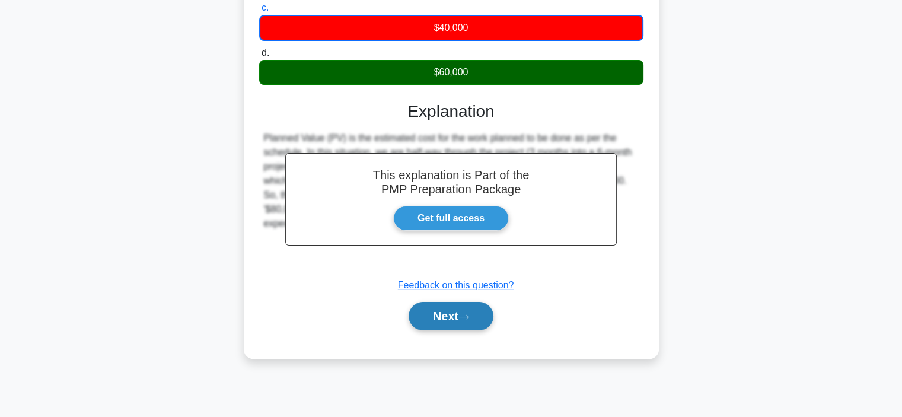
click at [458, 307] on button "Next" at bounding box center [451, 316] width 85 height 28
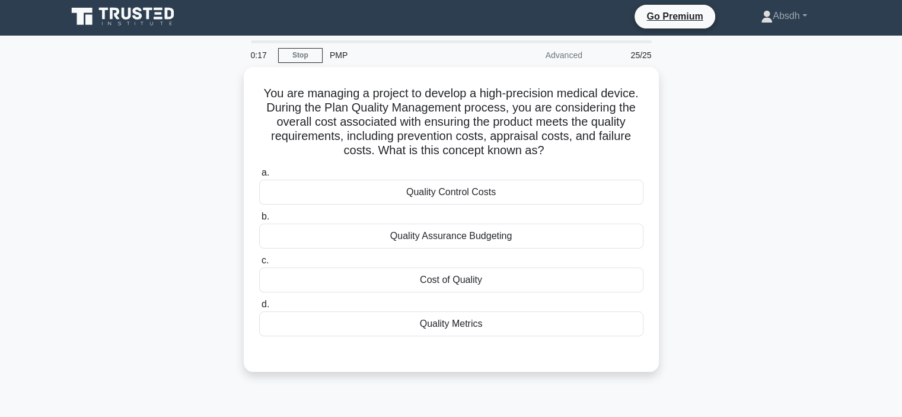
scroll to position [3, 0]
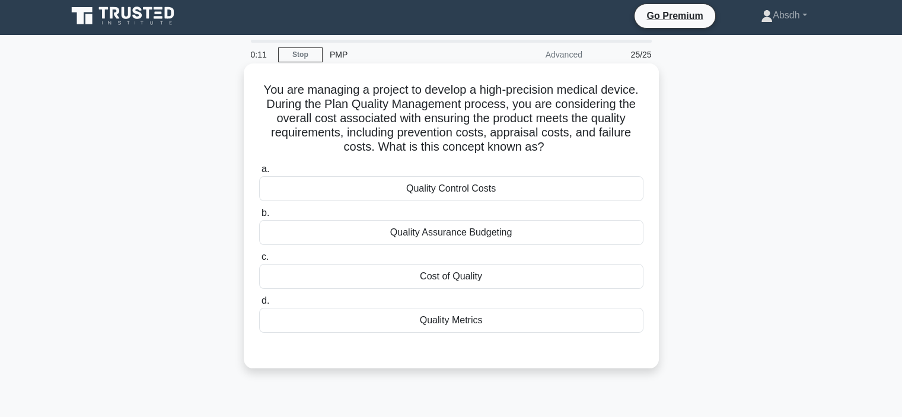
click at [467, 314] on div "Quality Metrics" at bounding box center [451, 320] width 384 height 25
click at [259, 305] on input "d. Quality Metrics" at bounding box center [259, 301] width 0 height 8
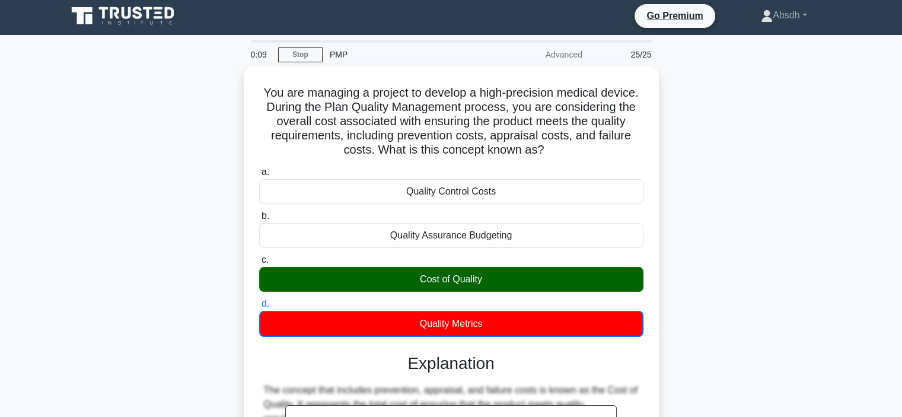
scroll to position [224, 0]
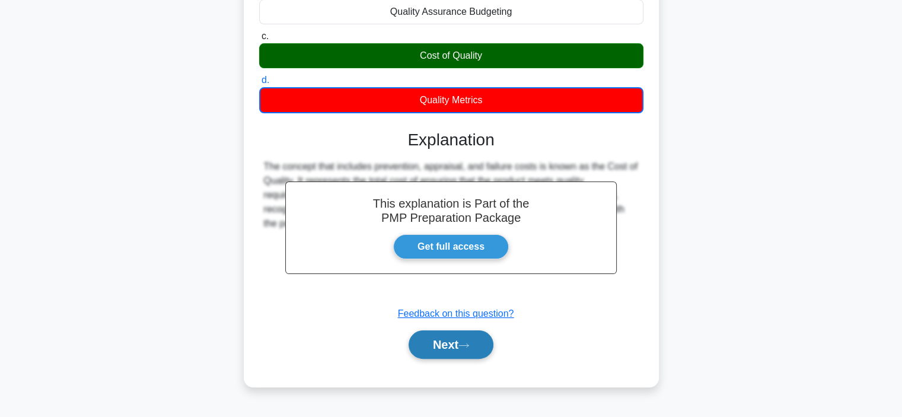
click at [463, 338] on button "Next" at bounding box center [451, 344] width 85 height 28
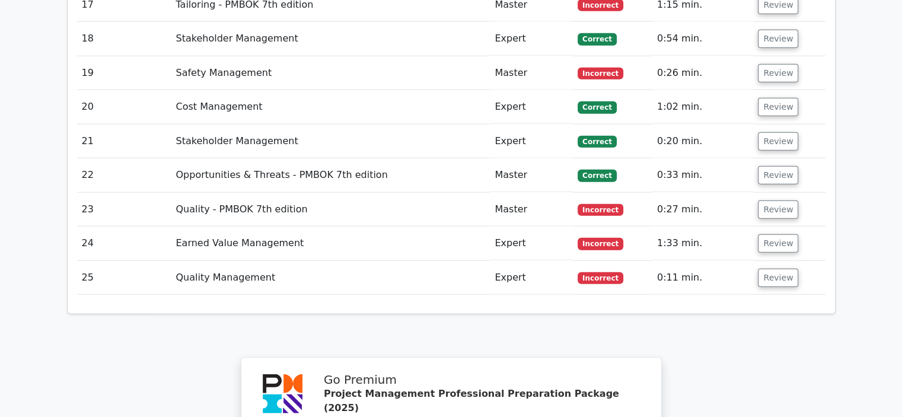
scroll to position [2828, 0]
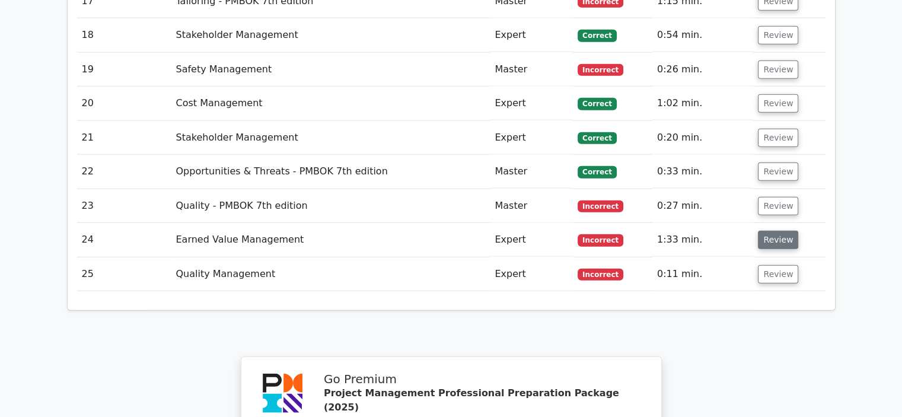
click at [762, 231] on button "Review" at bounding box center [778, 240] width 40 height 18
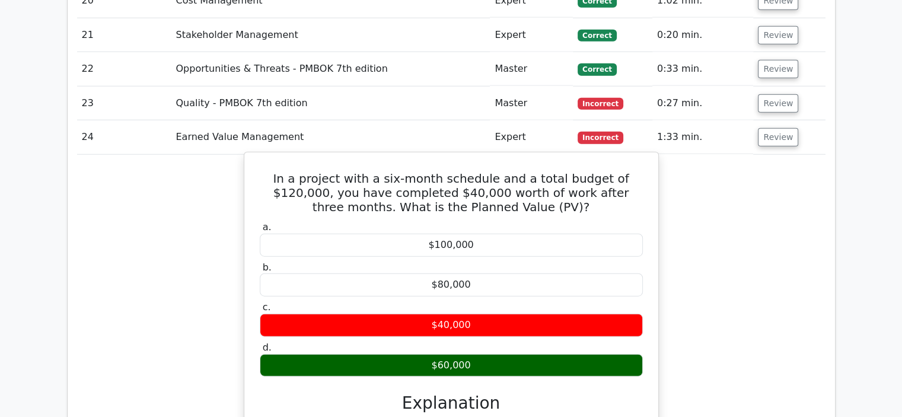
scroll to position [2931, 0]
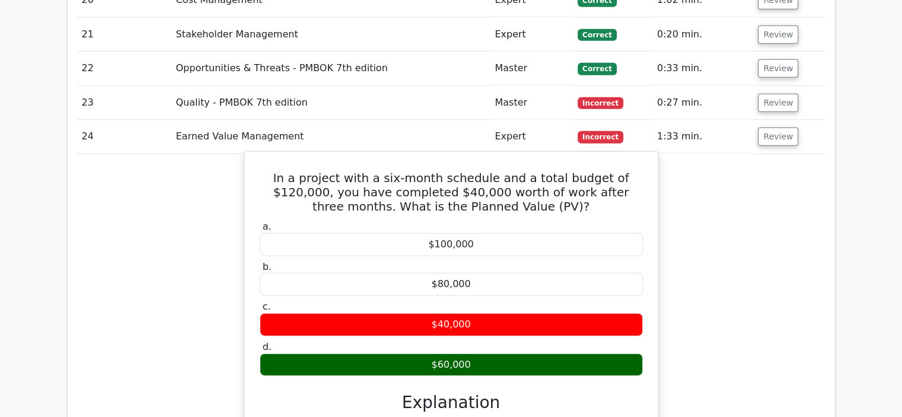
drag, startPoint x: 479, startPoint y: 277, endPoint x: 257, endPoint y: 87, distance: 292.4
click at [257, 157] on div "In a project with a six-month schedule and a total budget of $120,000, you have…" at bounding box center [451, 377] width 404 height 441
copy div "In a project with a six-month schedule and a total budget of $120,000, you have…"
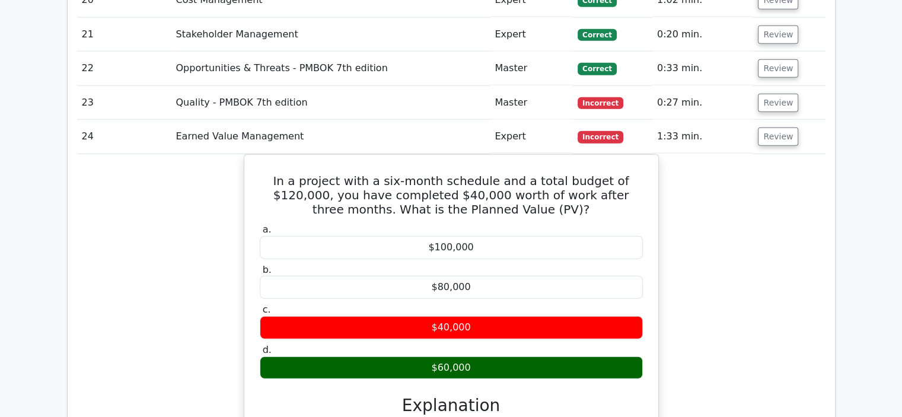
click at [154, 154] on div "In a project with a six-month schedule and a total budget of $120,000, you have…" at bounding box center [451, 387] width 748 height 466
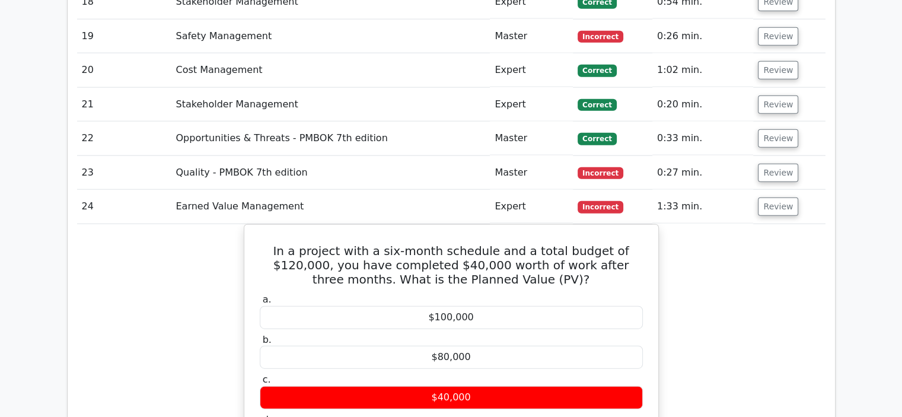
scroll to position [2860, 0]
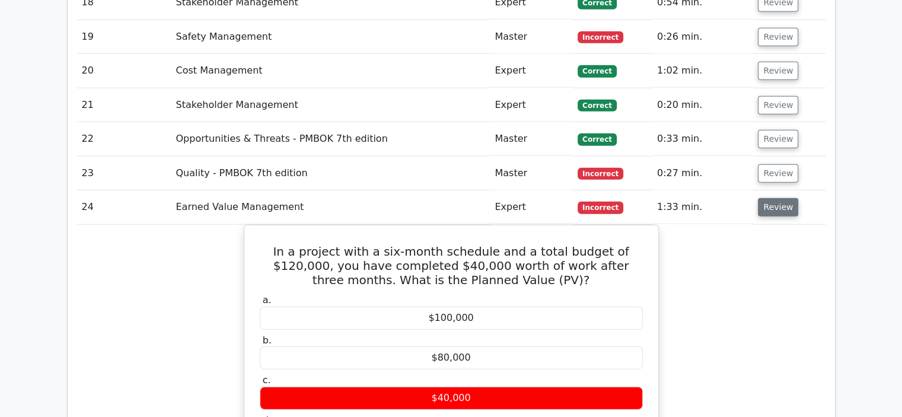
click at [773, 198] on button "Review" at bounding box center [778, 207] width 40 height 18
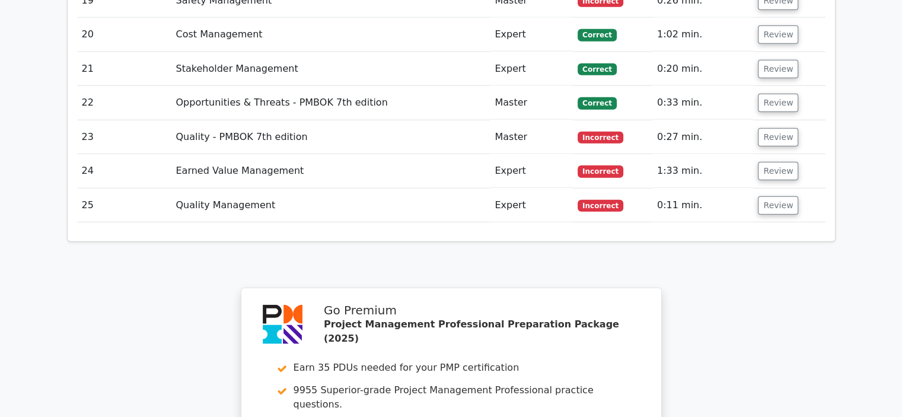
scroll to position [2896, 0]
click at [769, 197] on button "Review" at bounding box center [778, 206] width 40 height 18
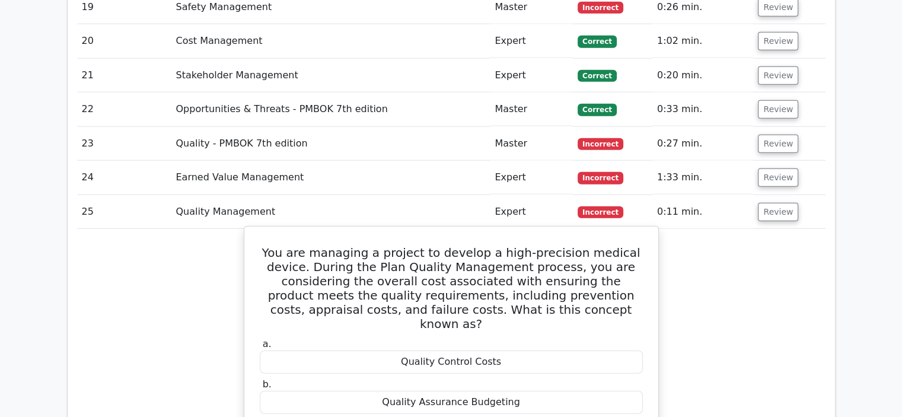
scroll to position [2889, 0]
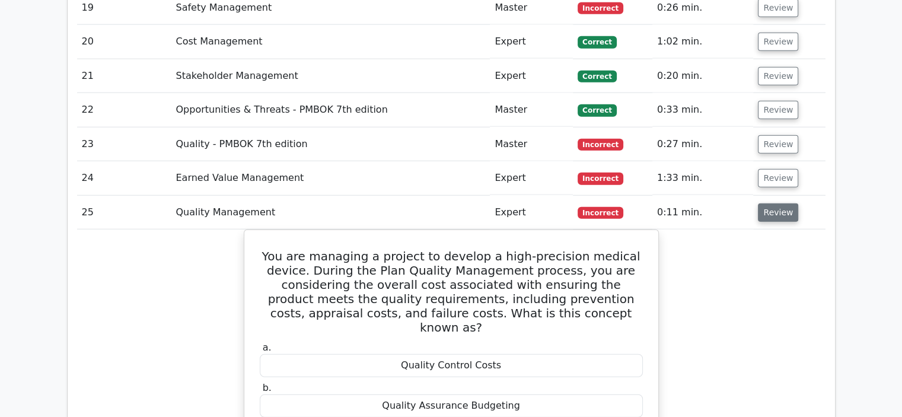
click at [775, 203] on button "Review" at bounding box center [778, 212] width 40 height 18
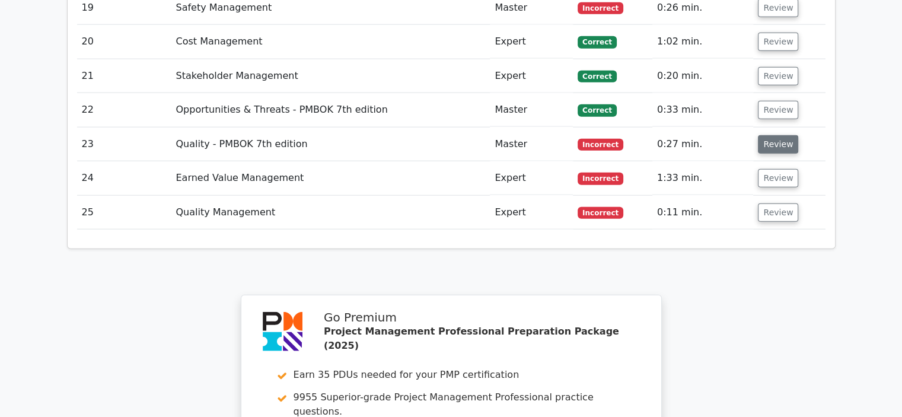
click at [762, 135] on button "Review" at bounding box center [778, 144] width 40 height 18
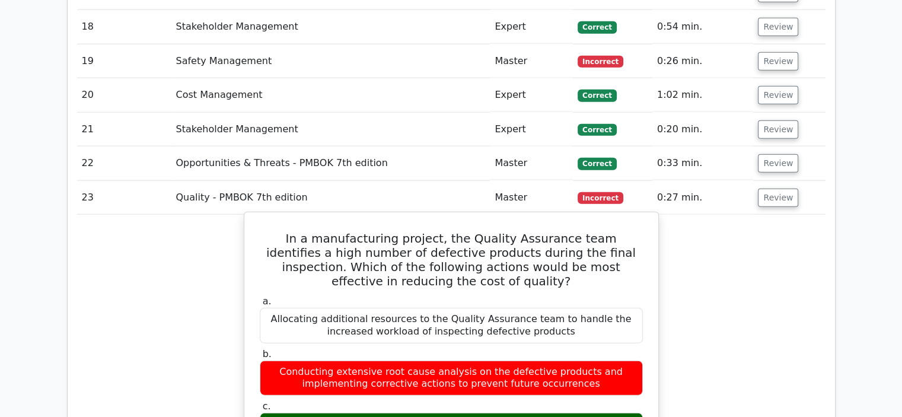
scroll to position [2835, 0]
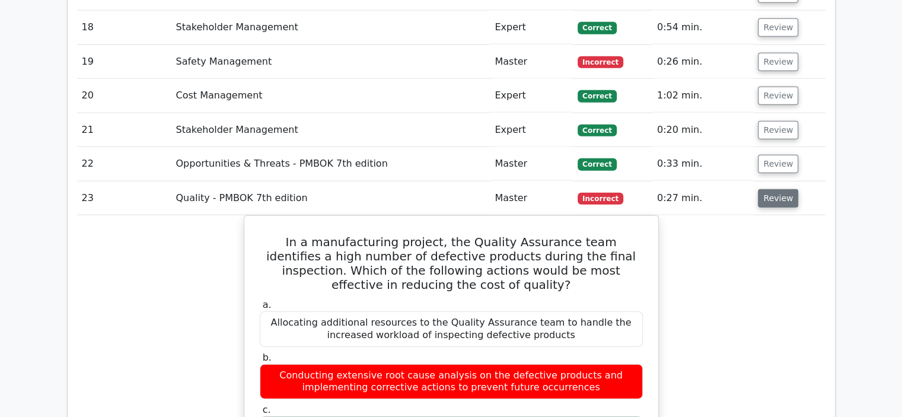
click at [771, 189] on button "Review" at bounding box center [778, 198] width 40 height 18
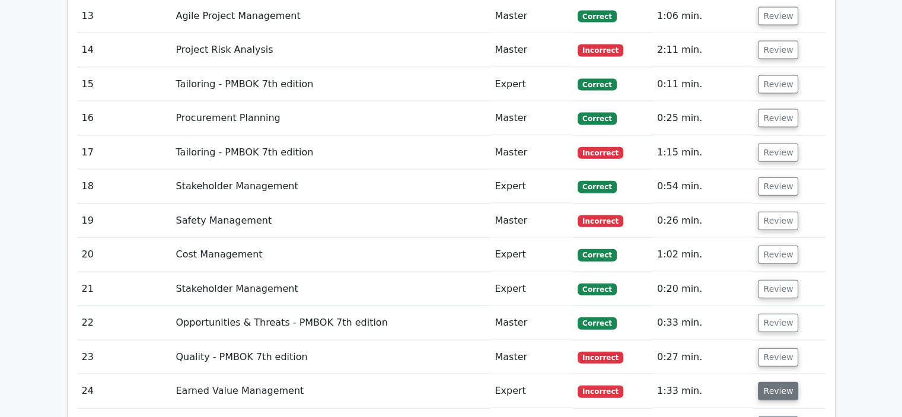
scroll to position [2646, 0]
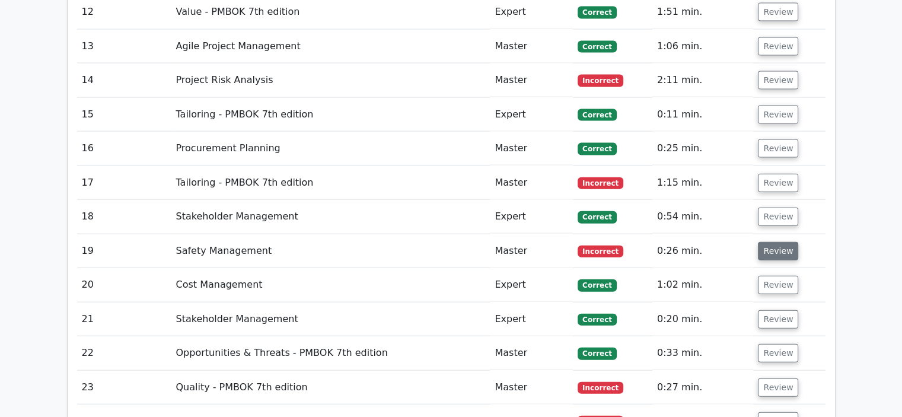
click at [774, 242] on button "Review" at bounding box center [778, 251] width 40 height 18
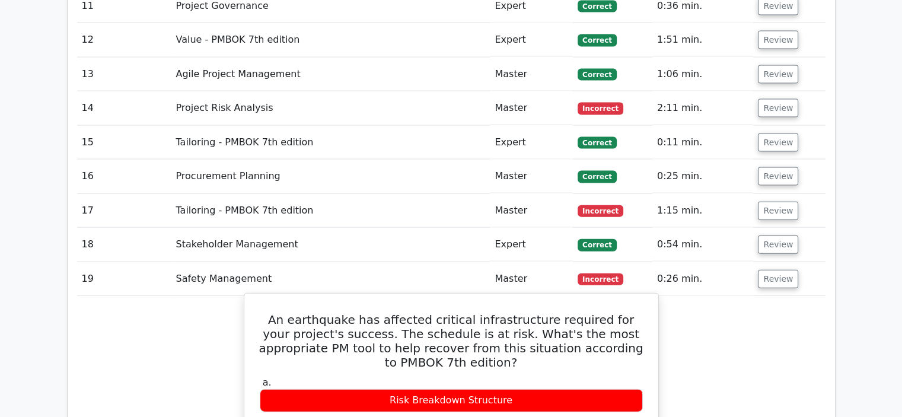
scroll to position [2617, 0]
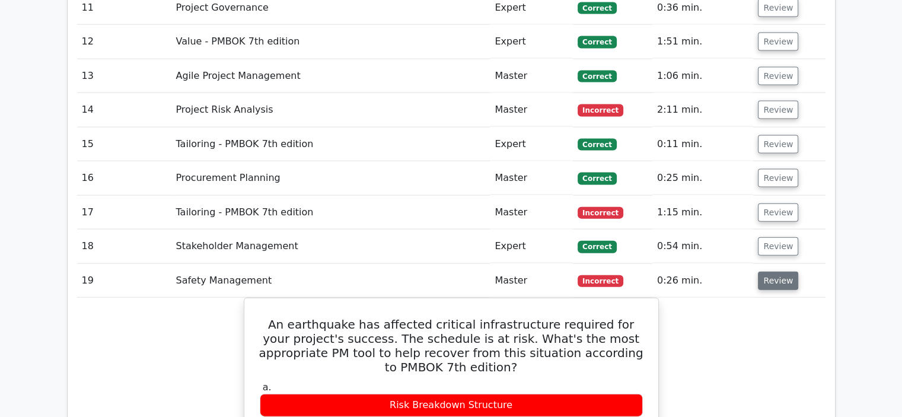
click at [773, 272] on button "Review" at bounding box center [778, 281] width 40 height 18
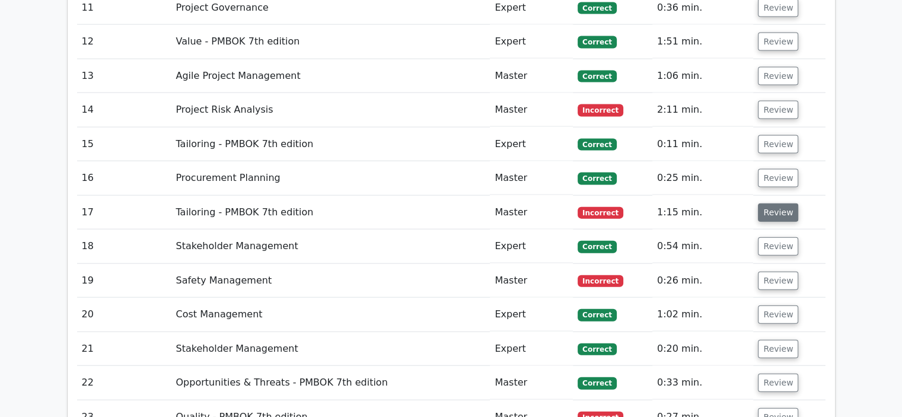
click at [767, 203] on button "Review" at bounding box center [778, 212] width 40 height 18
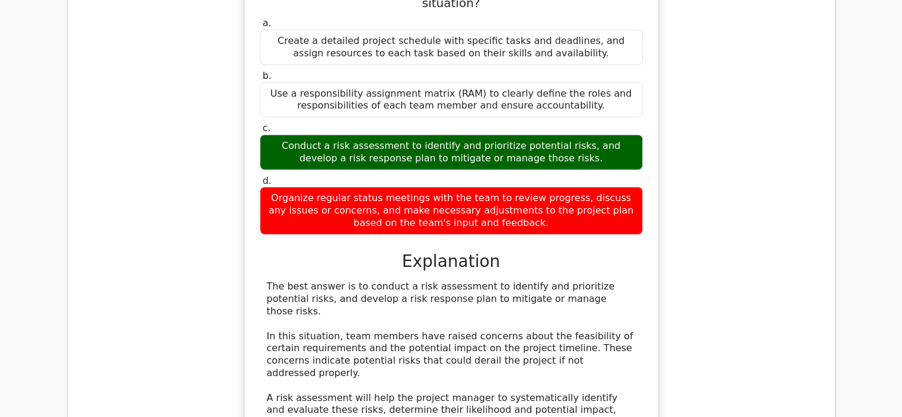
scroll to position [2991, 0]
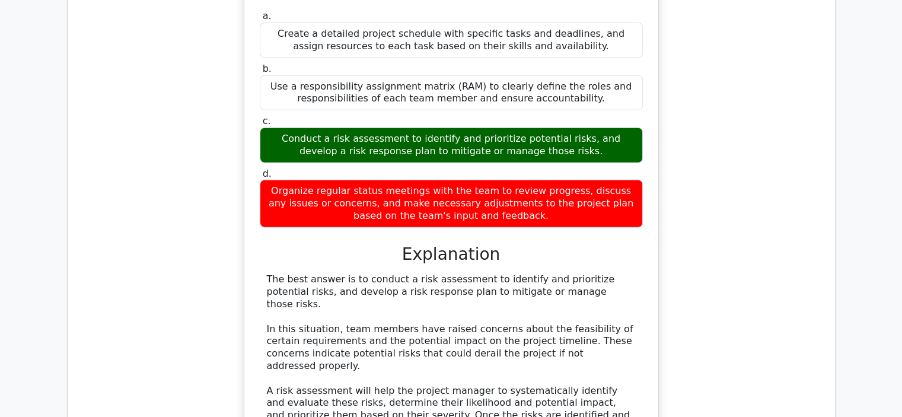
click at [765, 30] on div "A project manager is overseeing the development of a new software system for a …" at bounding box center [451, 237] width 748 height 765
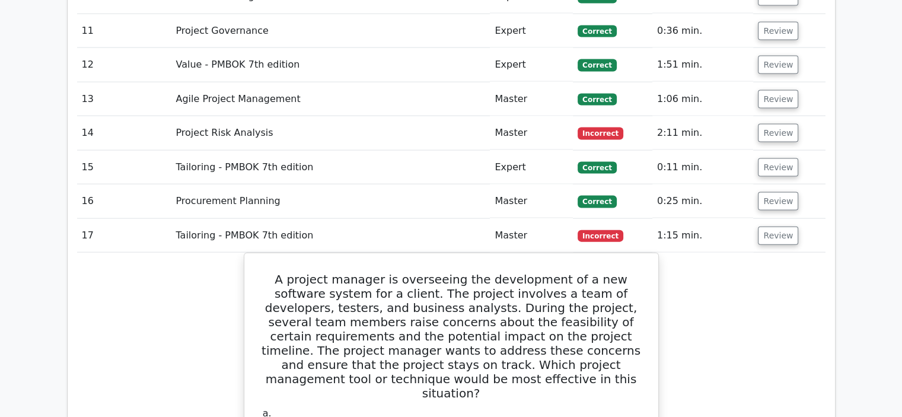
scroll to position [2586, 0]
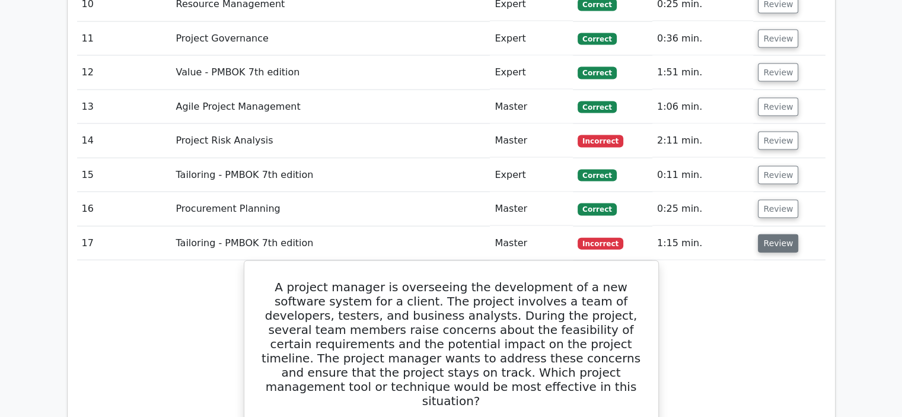
click at [764, 234] on button "Review" at bounding box center [778, 243] width 40 height 18
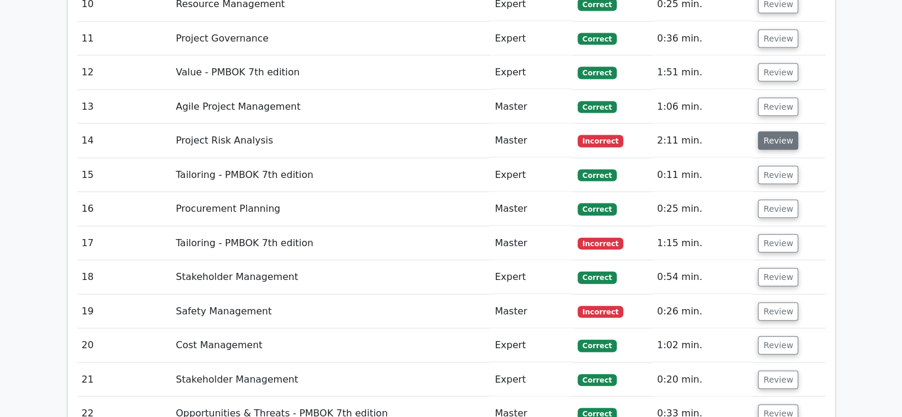
click at [776, 132] on button "Review" at bounding box center [778, 141] width 40 height 18
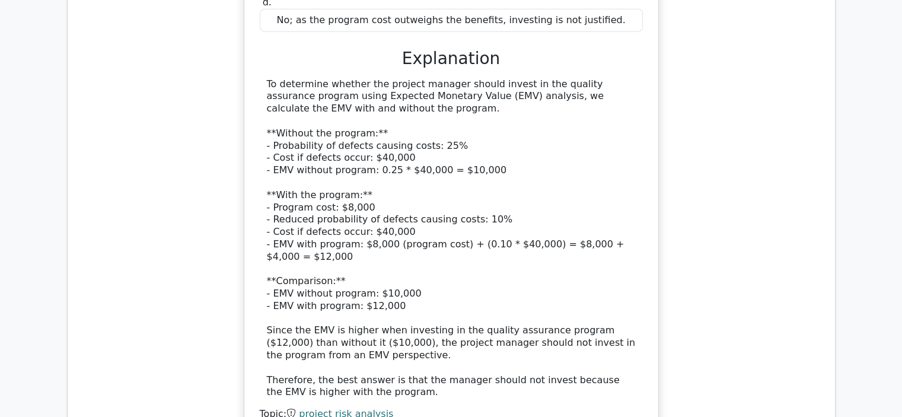
scroll to position [3002, 0]
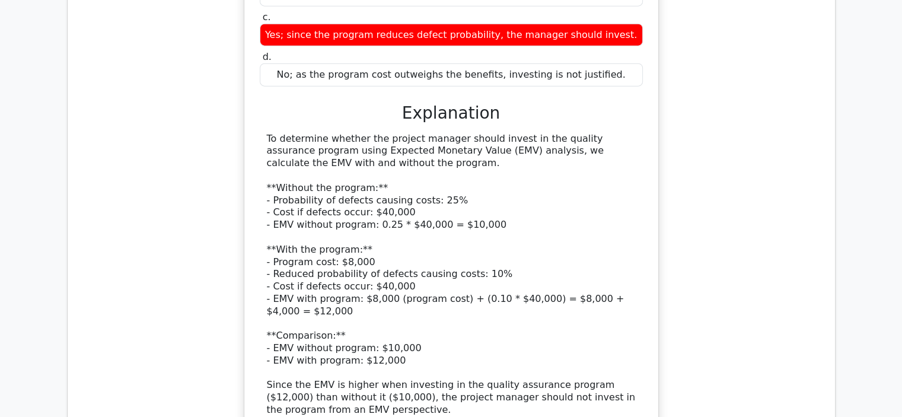
scroll to position [2948, 0]
